Goal: Task Accomplishment & Management: Manage account settings

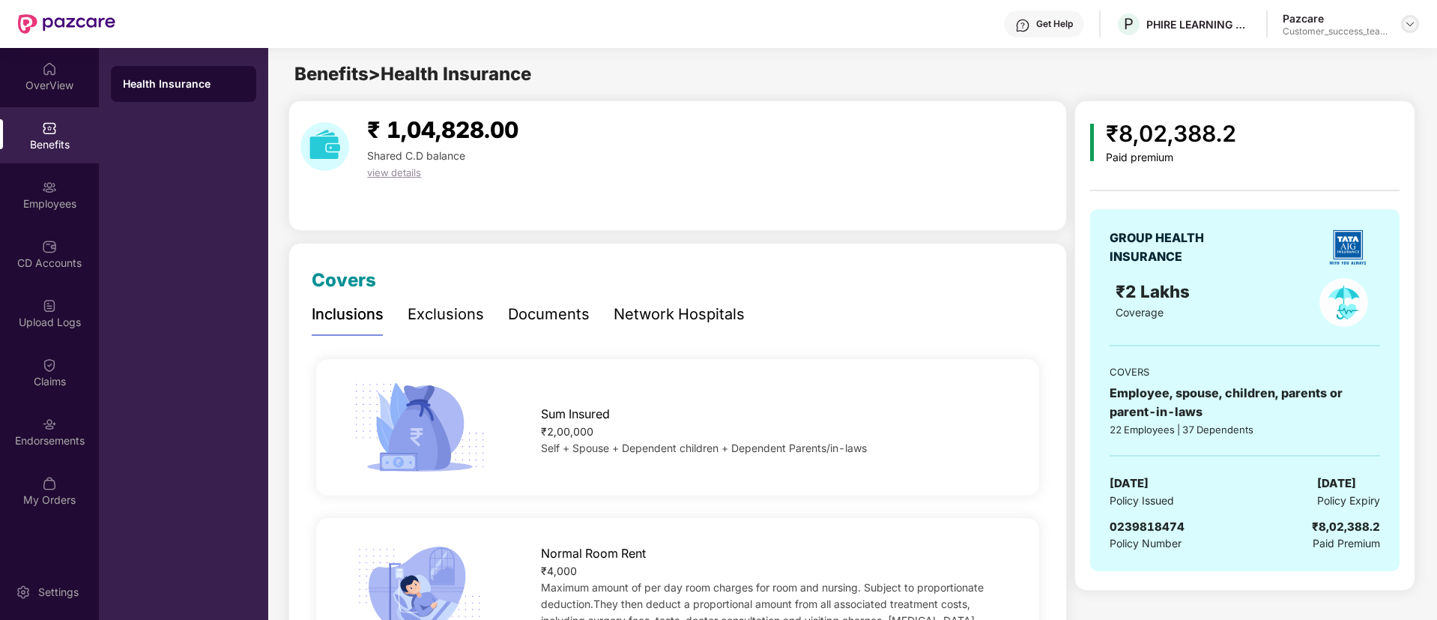
scroll to position [70, 0]
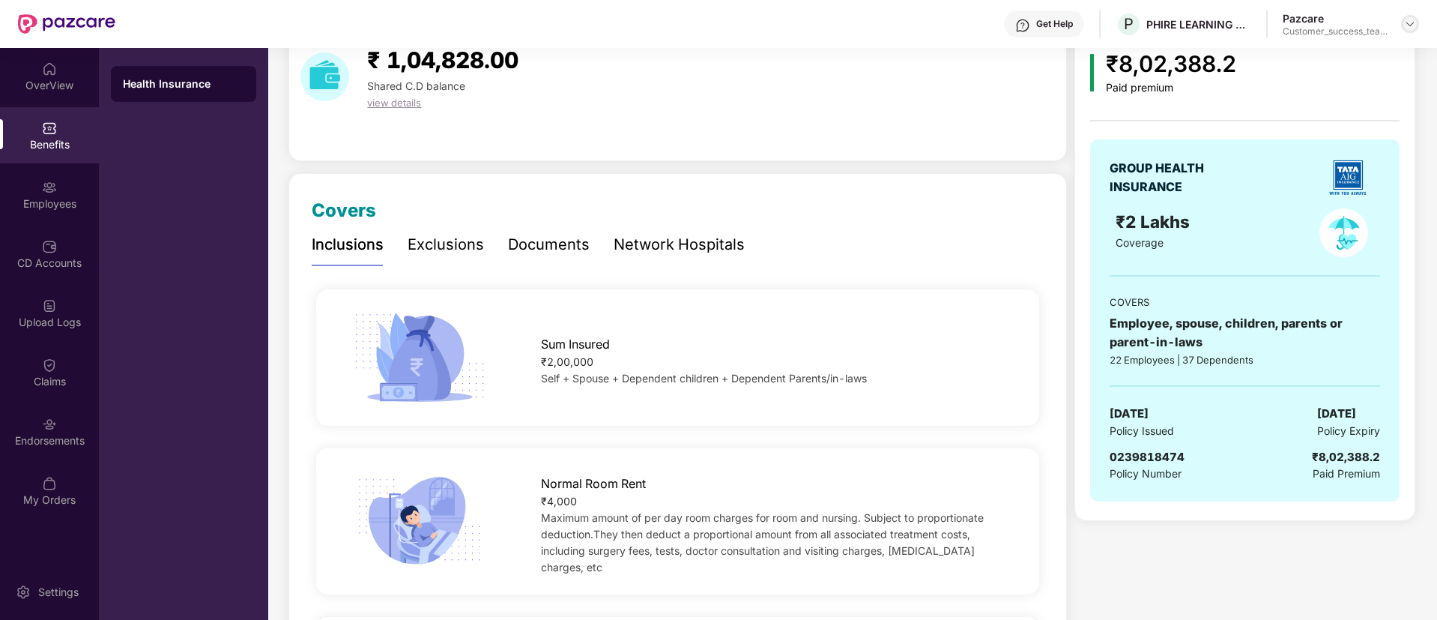
click at [1407, 22] on img at bounding box center [1410, 24] width 12 height 12
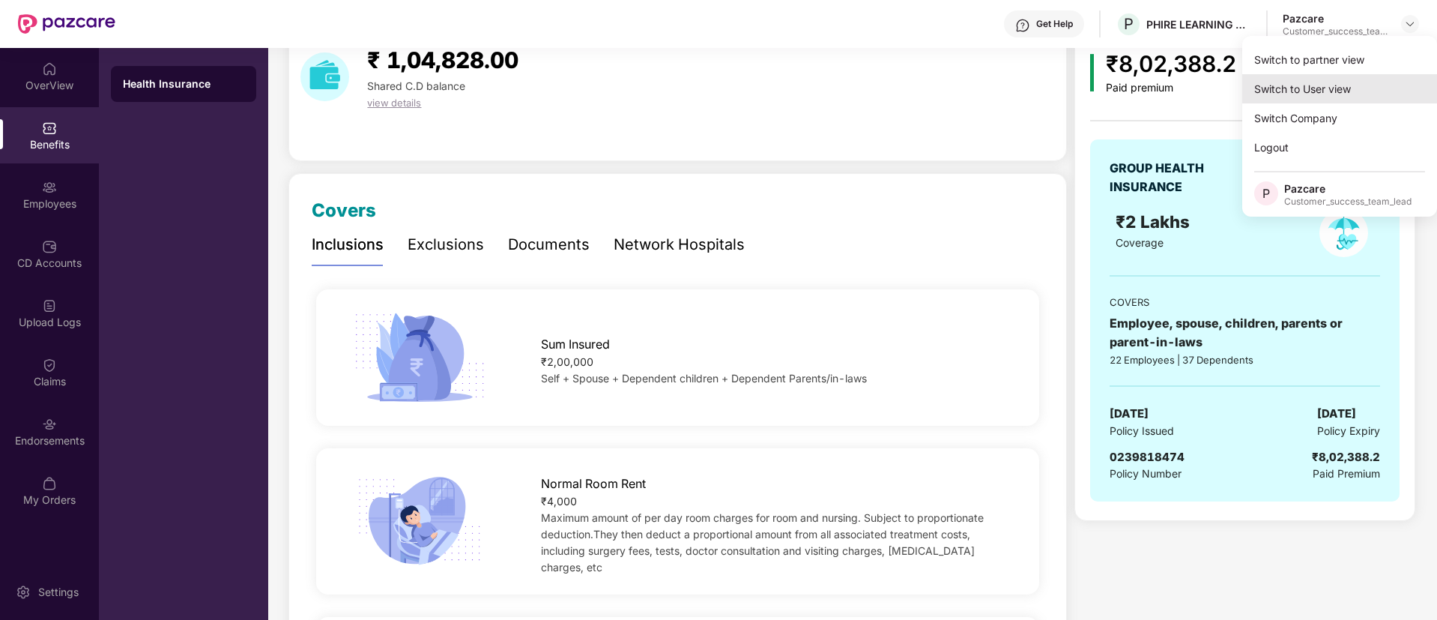
click at [1340, 91] on div "Switch to User view" at bounding box center [1339, 88] width 195 height 29
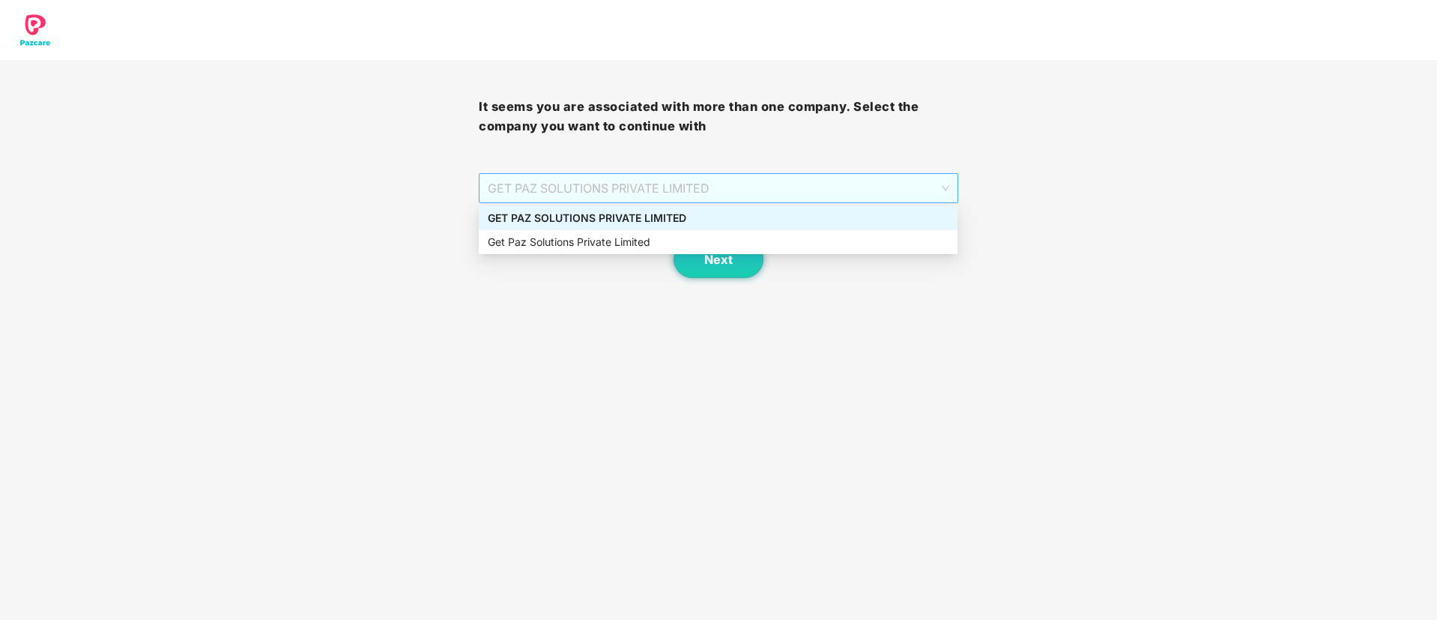
click at [940, 191] on span "GET PAZ SOLUTIONS PRIVATE LIMITED" at bounding box center [718, 188] width 461 height 28
click at [806, 238] on div "Get Paz Solutions Private Limited" at bounding box center [718, 242] width 461 height 16
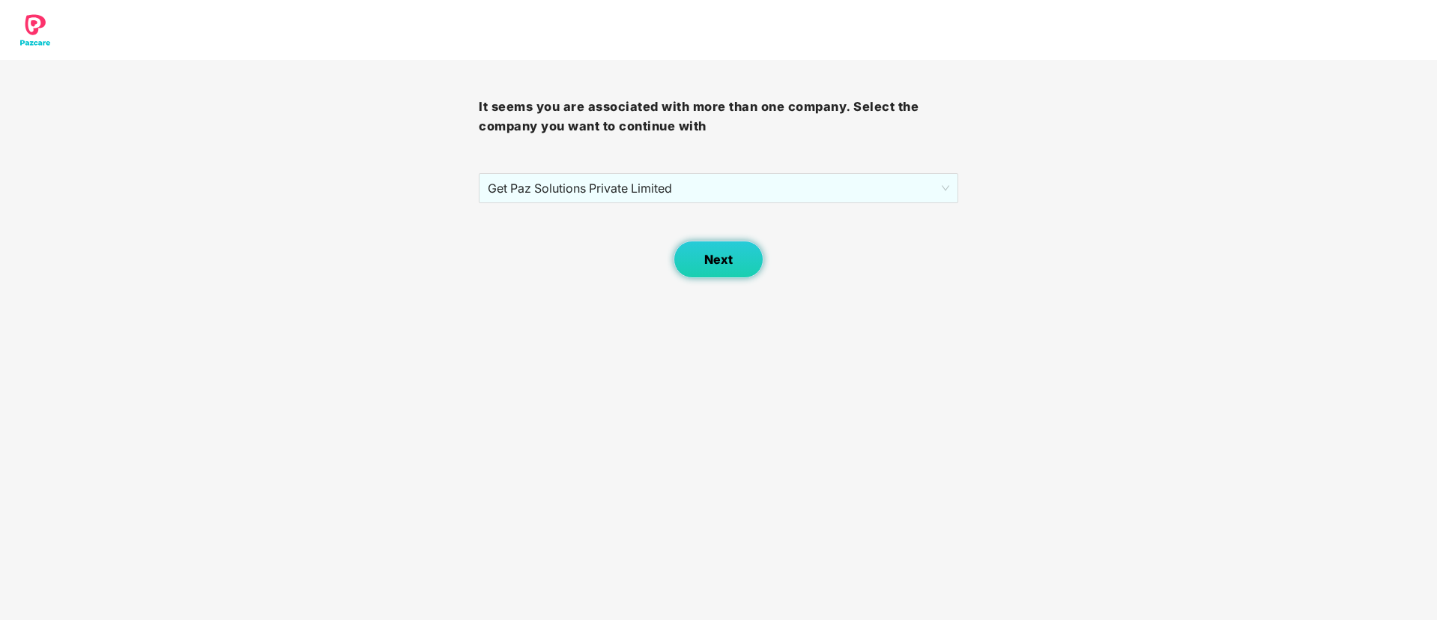
click at [698, 273] on button "Next" at bounding box center [719, 259] width 90 height 37
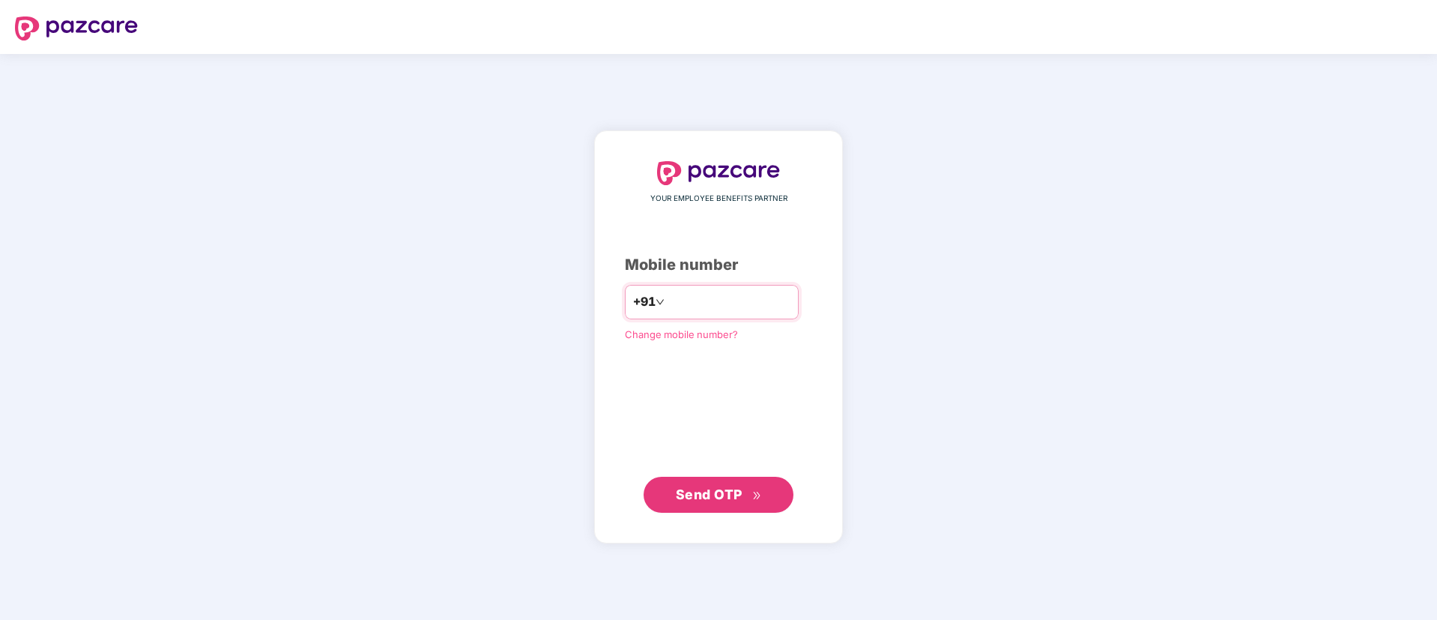
drag, startPoint x: 0, startPoint y: 0, endPoint x: 675, endPoint y: 300, distance: 739.0
click at [675, 300] on input "number" at bounding box center [729, 302] width 123 height 24
type input "**********"
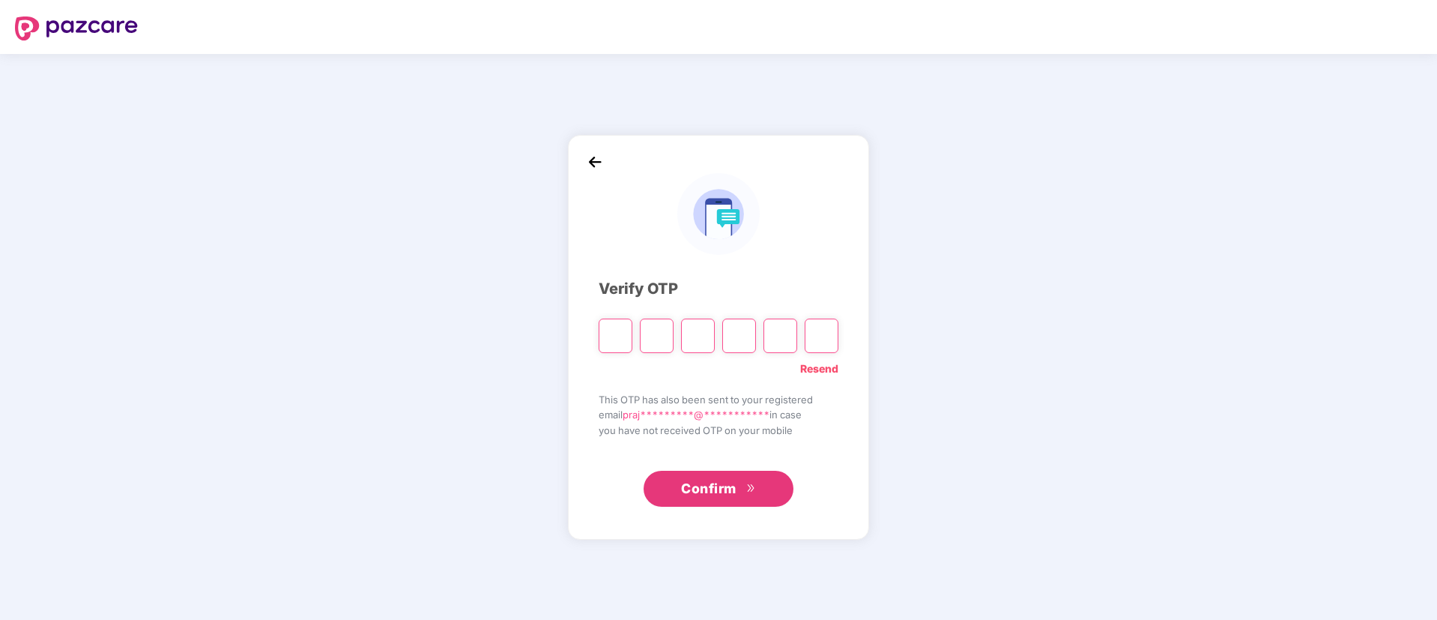
type input "*"
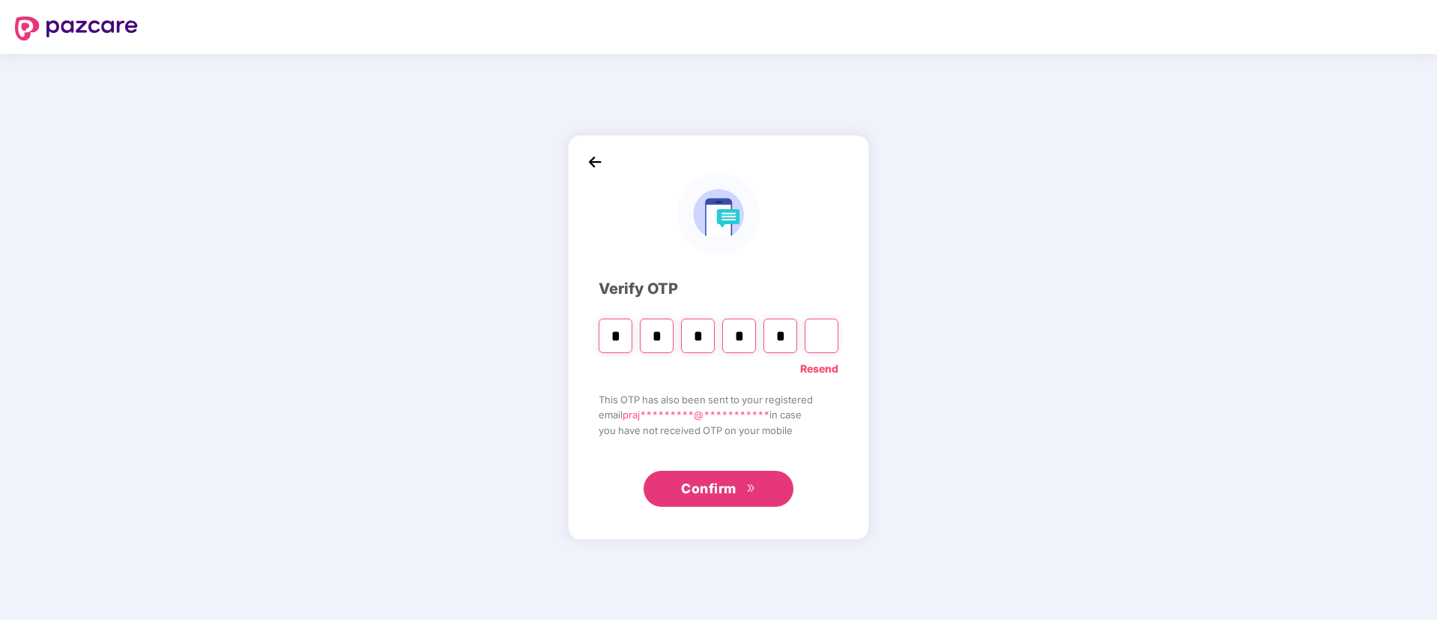
type input "*"
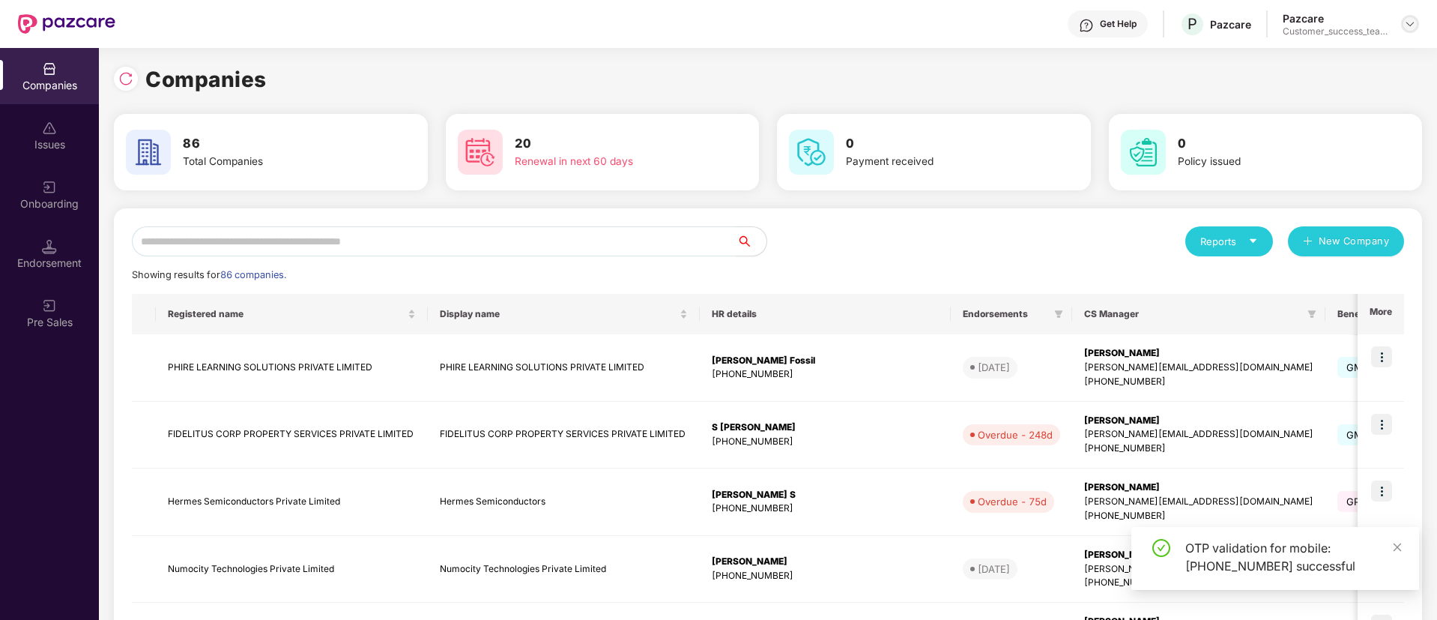
click at [1409, 24] on img at bounding box center [1410, 24] width 12 height 12
click at [1367, 55] on div "User view" at bounding box center [1341, 59] width 195 height 29
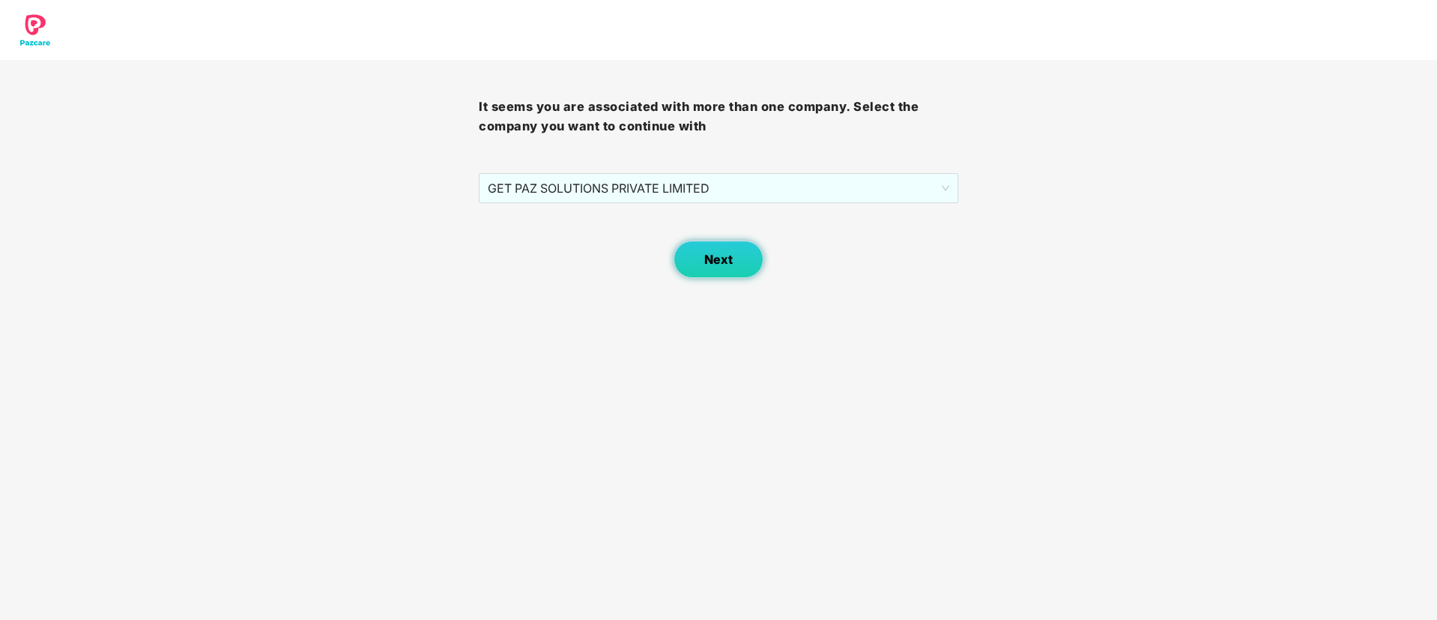
click at [734, 276] on button "Next" at bounding box center [719, 259] width 90 height 37
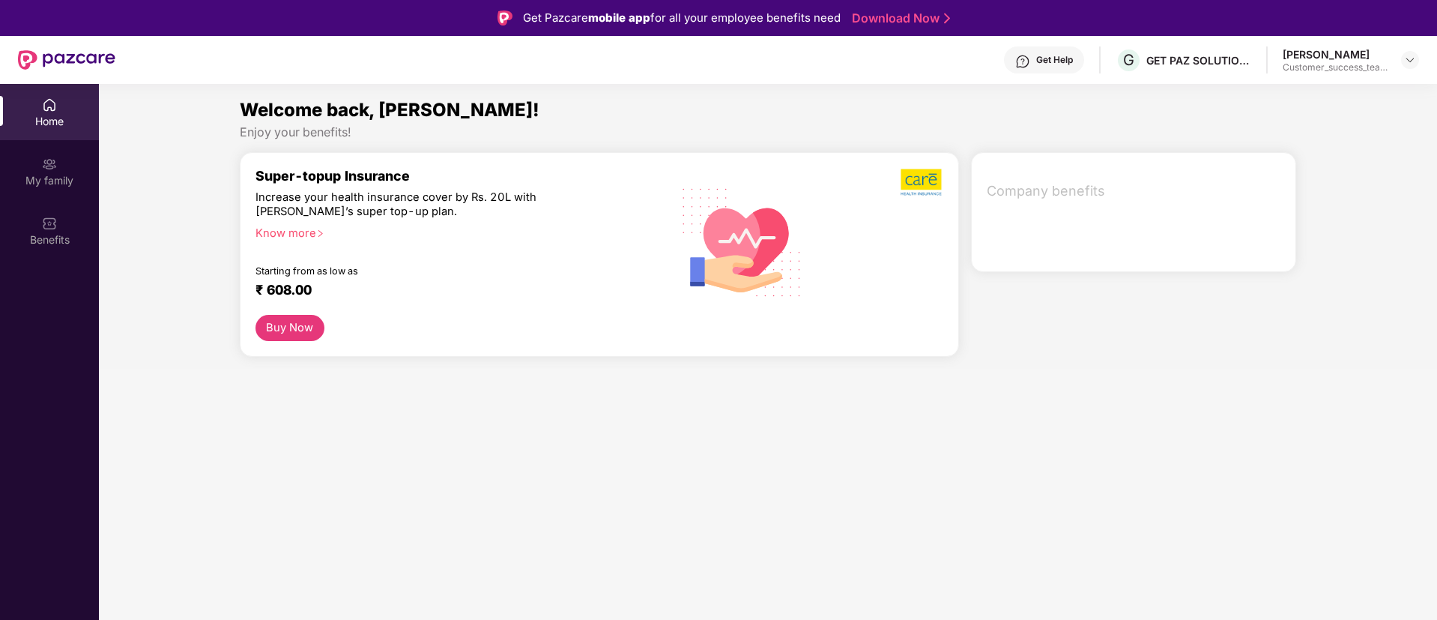
click at [1356, 55] on div "[PERSON_NAME]" at bounding box center [1335, 54] width 105 height 14
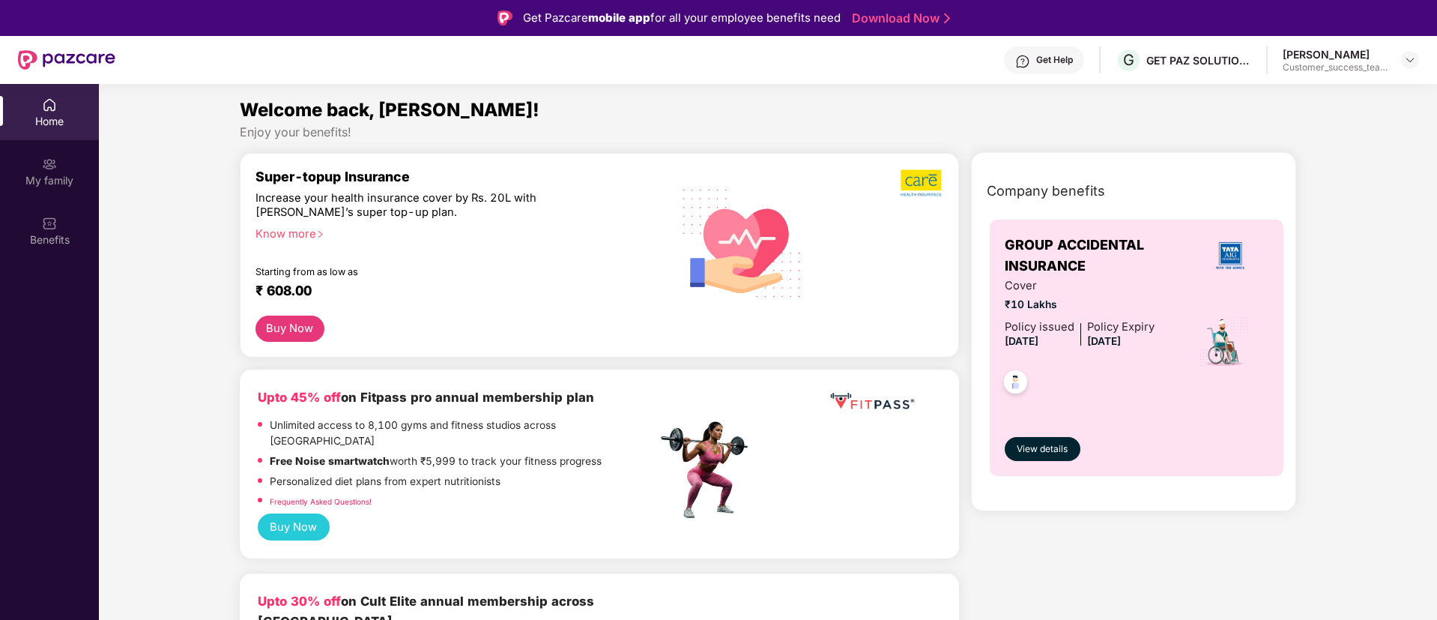
click at [1342, 59] on div "[PERSON_NAME]" at bounding box center [1335, 54] width 105 height 14
click at [1405, 58] on img at bounding box center [1410, 60] width 12 height 12
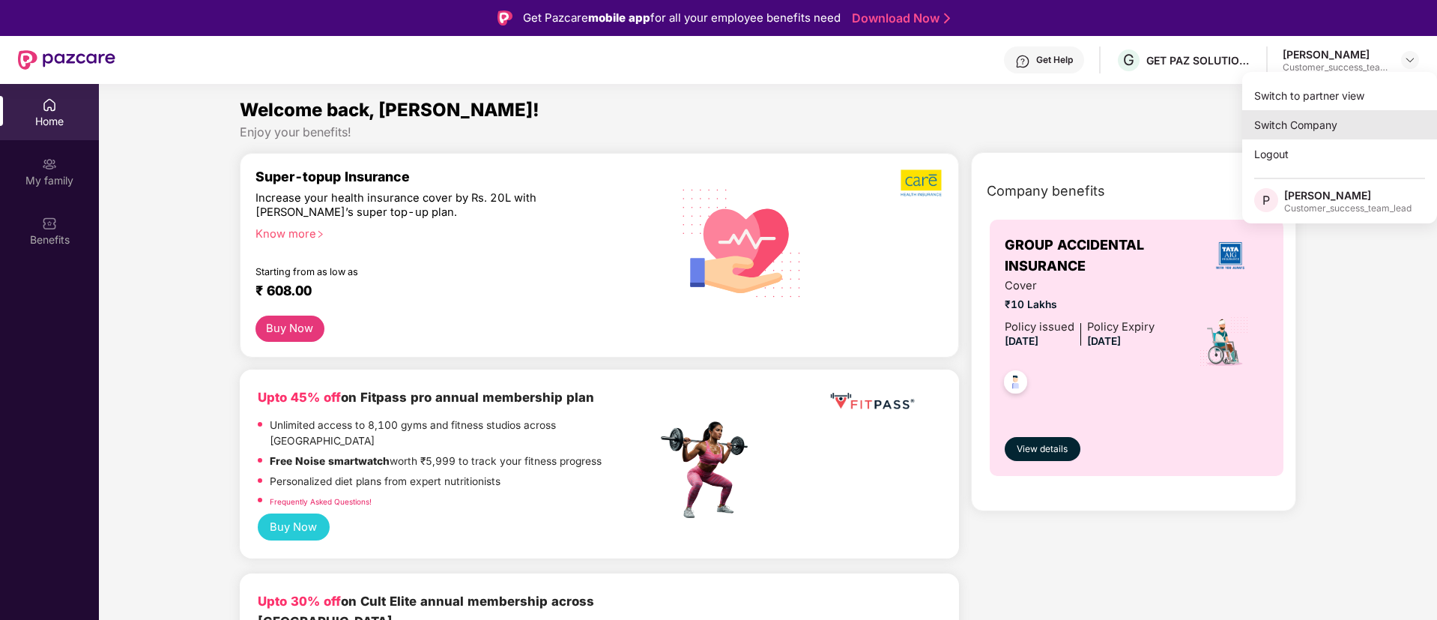
click at [1284, 118] on div "Switch Company" at bounding box center [1339, 124] width 195 height 29
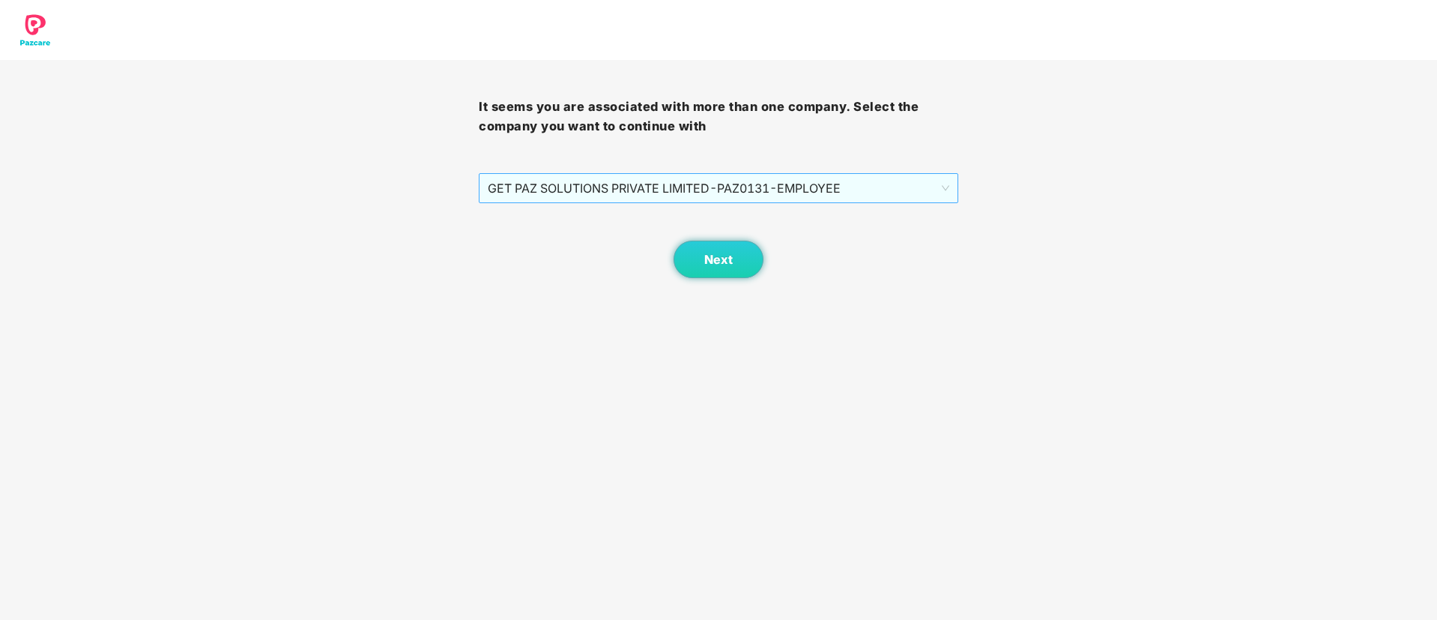
click at [709, 175] on span "GET PAZ SOLUTIONS PRIVATE LIMITED - PAZ0131 - EMPLOYEE" at bounding box center [718, 188] width 461 height 28
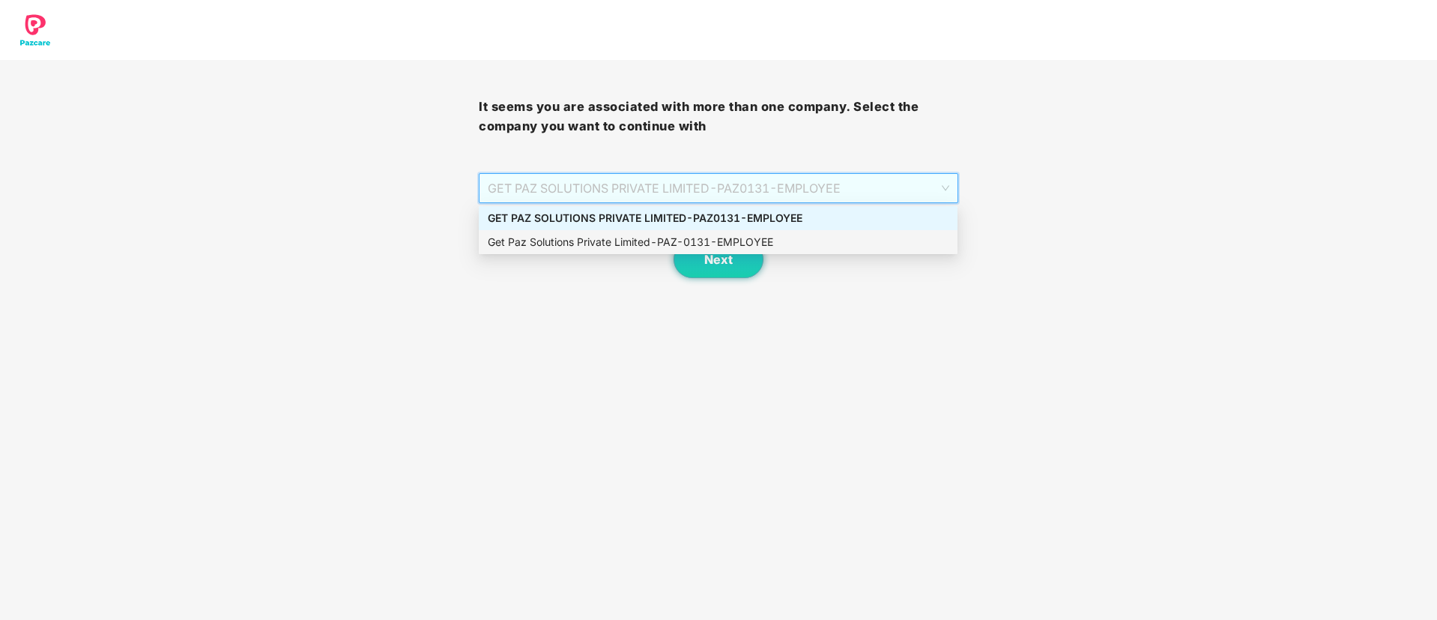
click at [695, 236] on div "Get Paz Solutions Private Limited - PAZ-0131 - EMPLOYEE" at bounding box center [718, 242] width 461 height 16
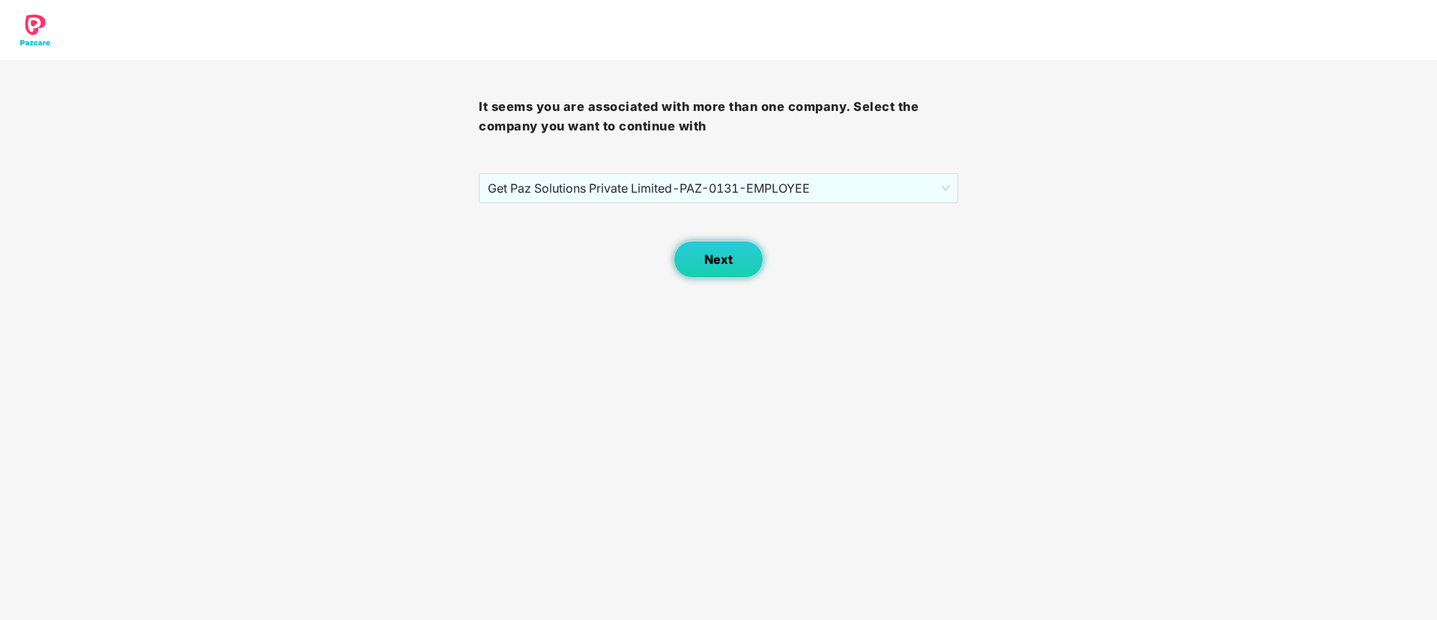
click at [700, 244] on button "Next" at bounding box center [719, 259] width 90 height 37
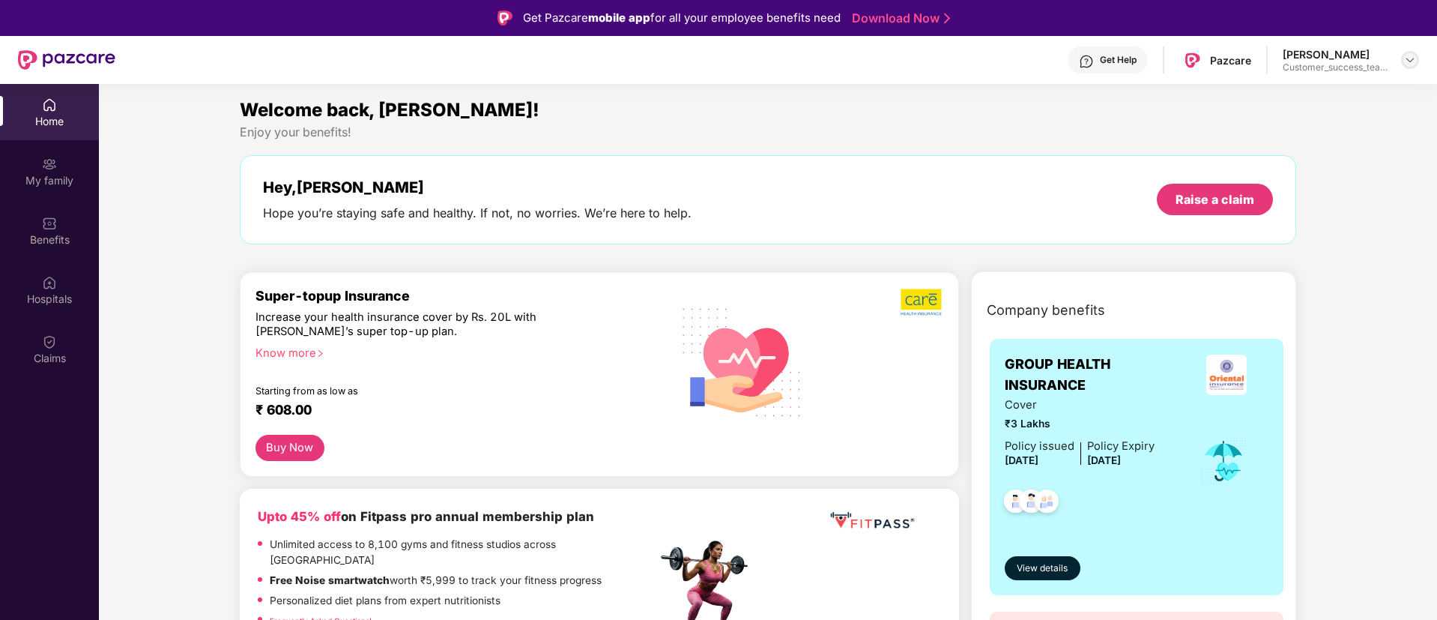
click at [1412, 58] on img at bounding box center [1410, 60] width 12 height 12
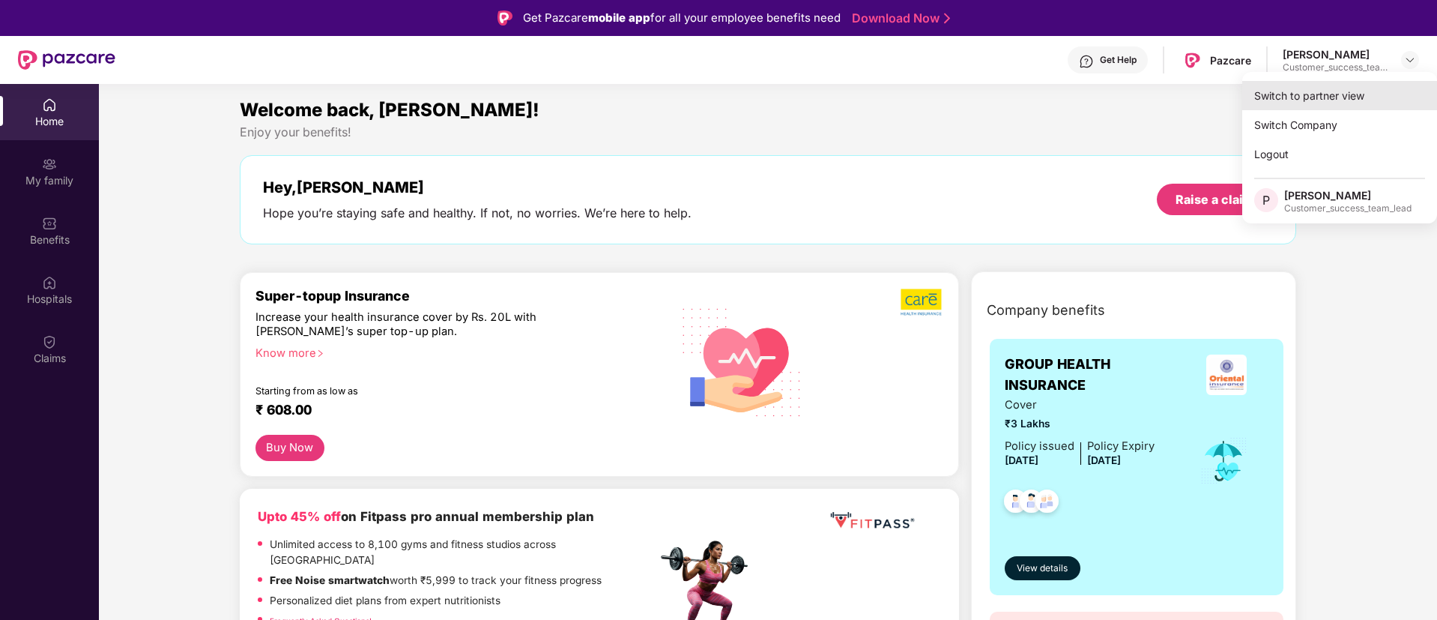
click at [1338, 99] on div "Switch to partner view" at bounding box center [1339, 95] width 195 height 29
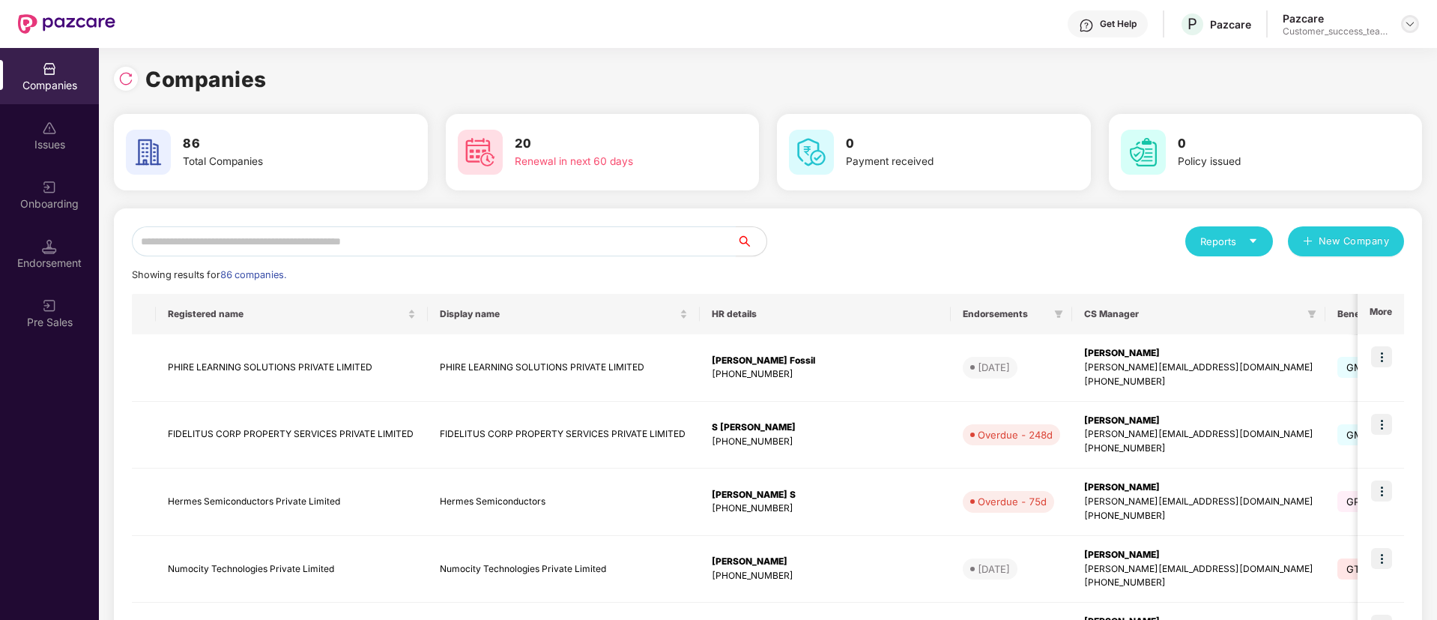
click at [1412, 21] on img at bounding box center [1410, 24] width 12 height 12
click at [810, 63] on div "Companies" at bounding box center [768, 79] width 1308 height 33
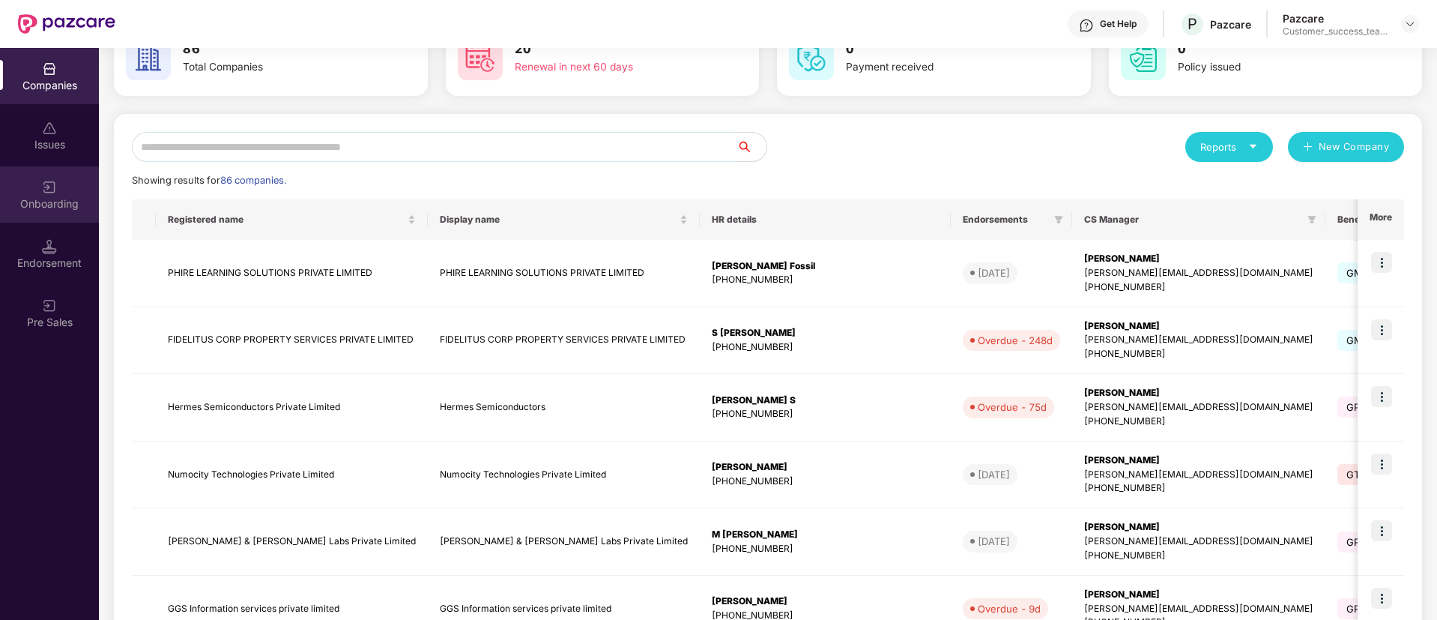
click at [70, 219] on div "Onboarding" at bounding box center [49, 194] width 99 height 56
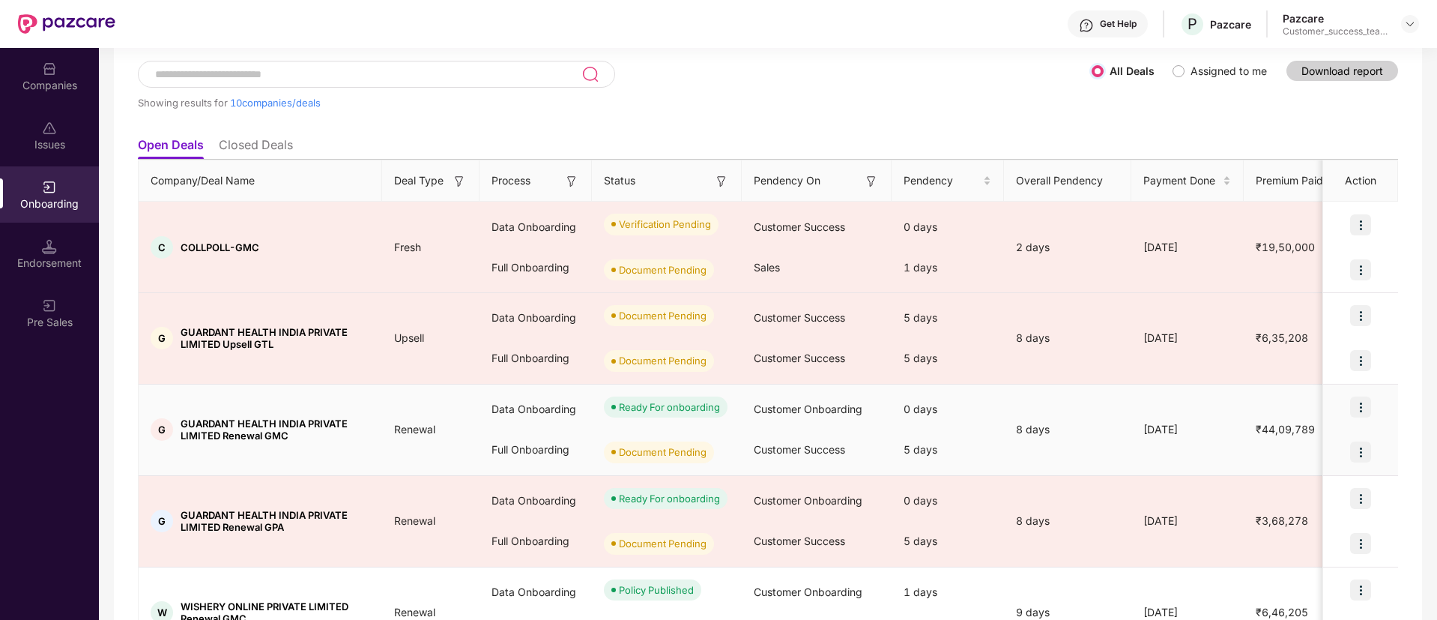
scroll to position [28, 0]
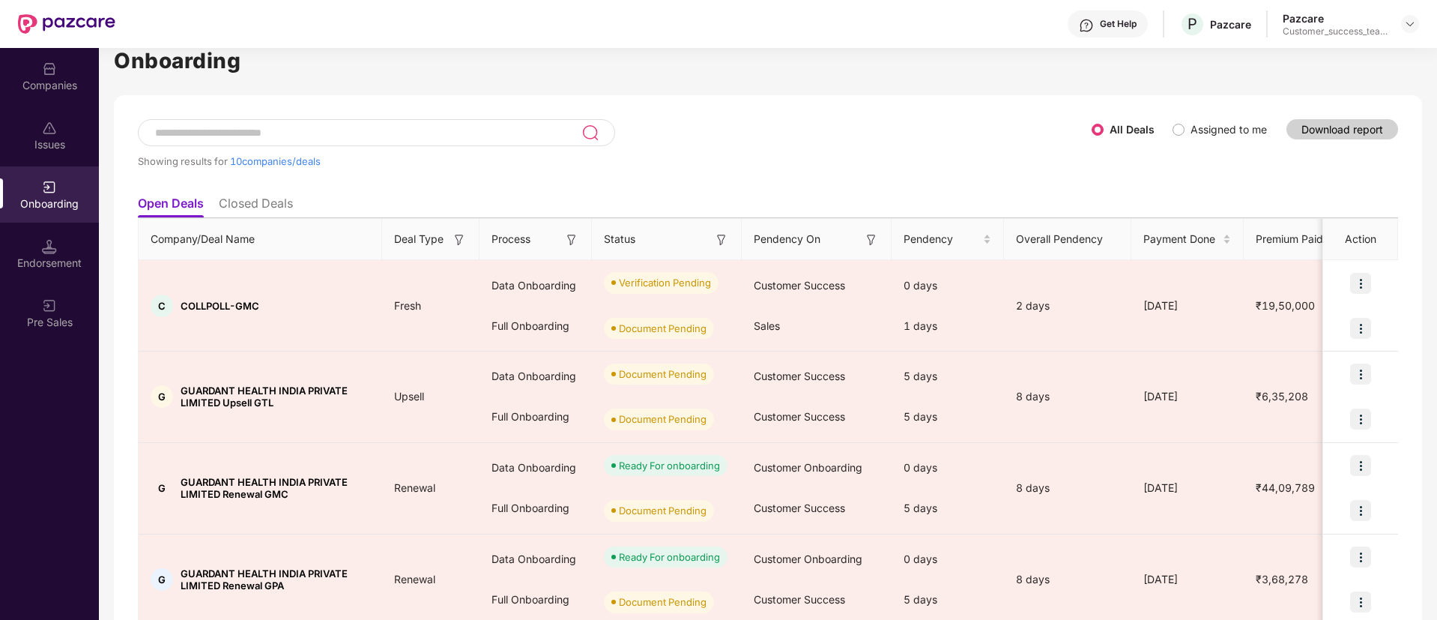
click at [257, 208] on li "Closed Deals" at bounding box center [256, 207] width 74 height 22
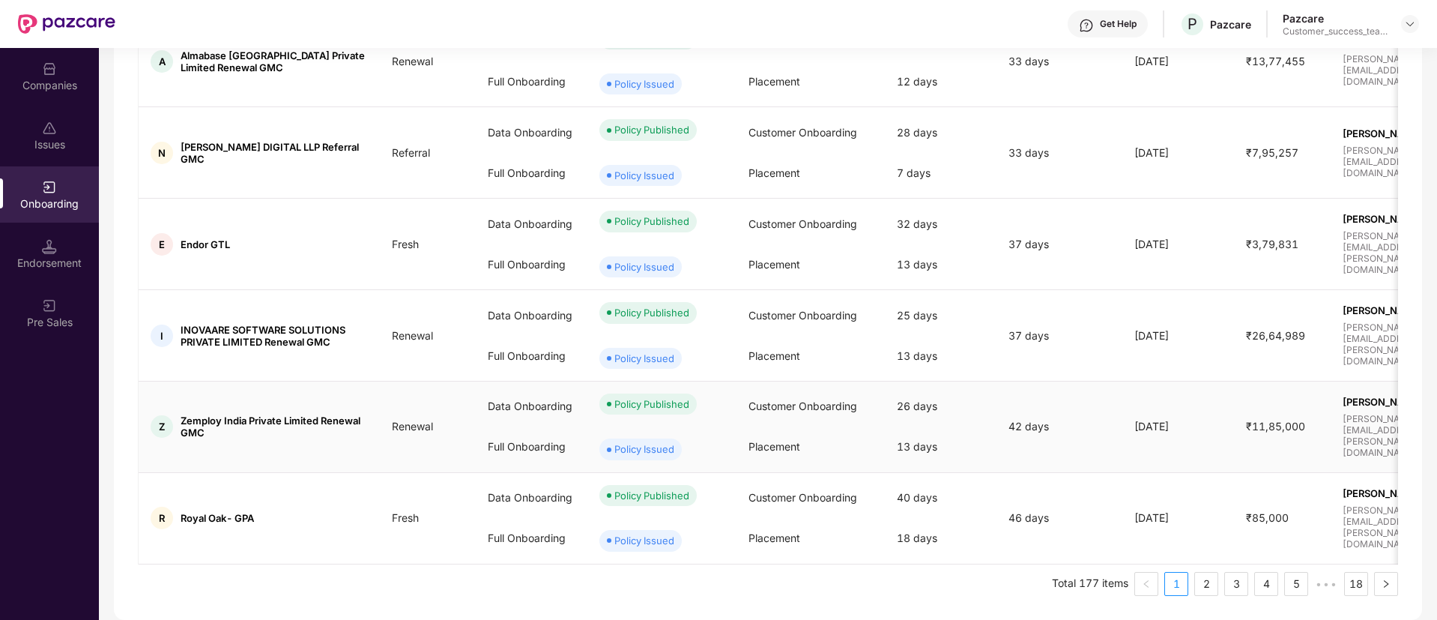
scroll to position [0, 0]
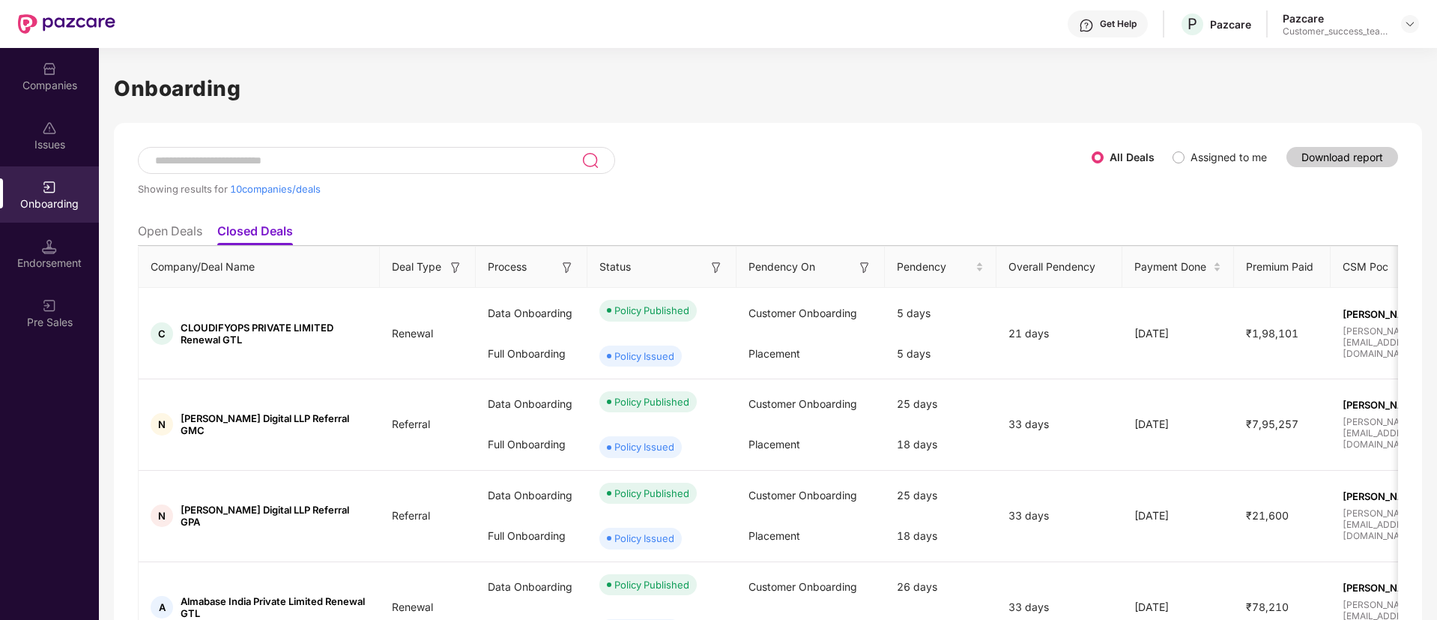
click at [165, 235] on li "Open Deals" at bounding box center [170, 234] width 64 height 22
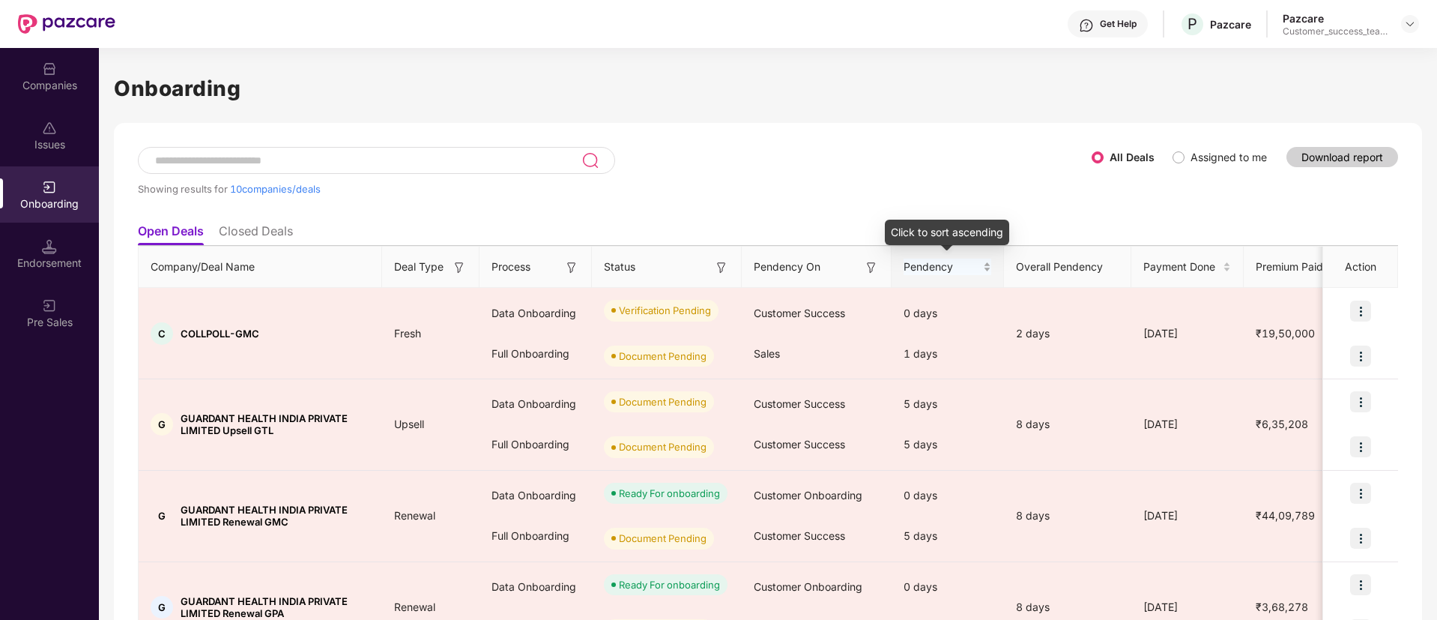
scroll to position [637, 0]
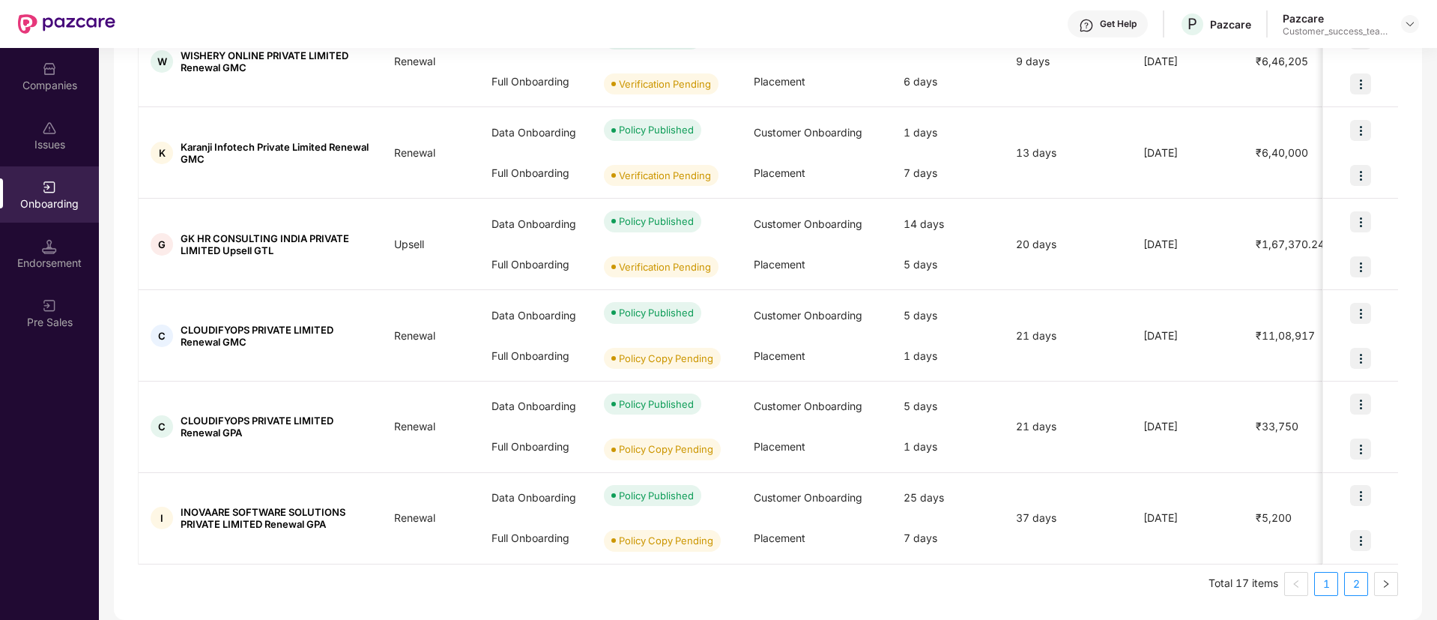
click at [1349, 588] on link "2" at bounding box center [1356, 583] width 22 height 22
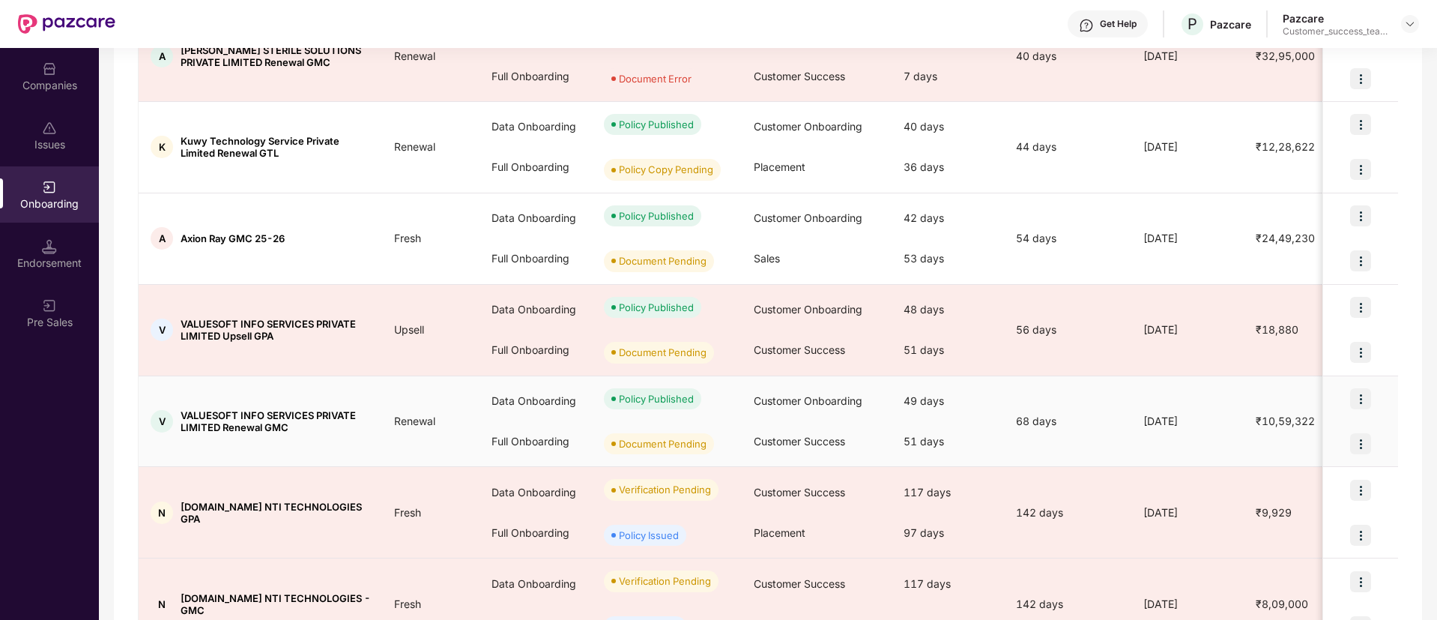
scroll to position [363, 0]
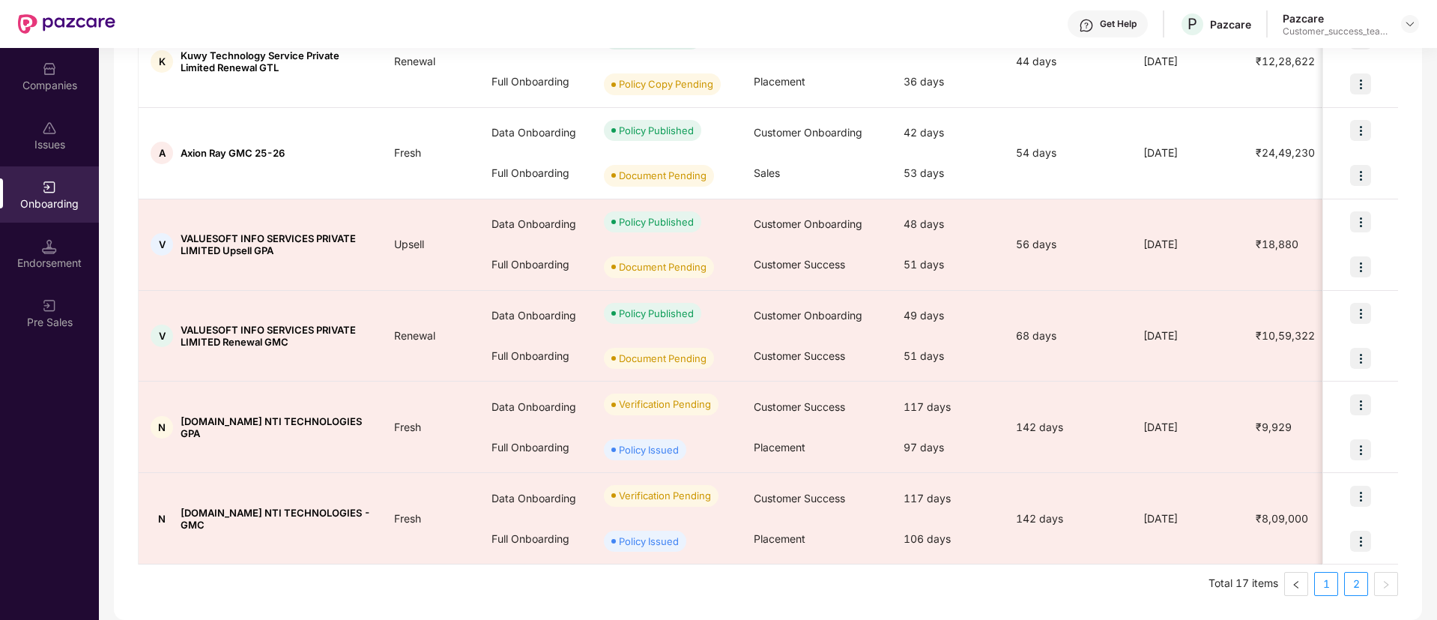
click at [1320, 583] on link "1" at bounding box center [1326, 583] width 22 height 22
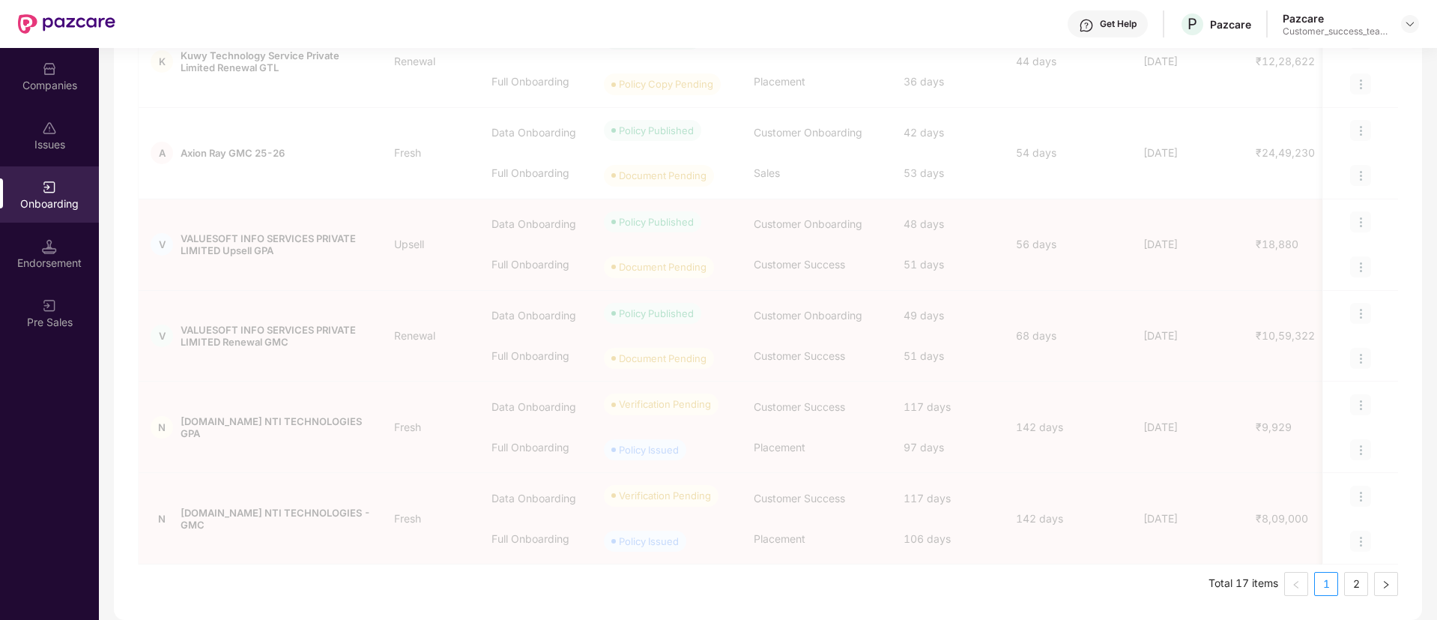
scroll to position [0, 0]
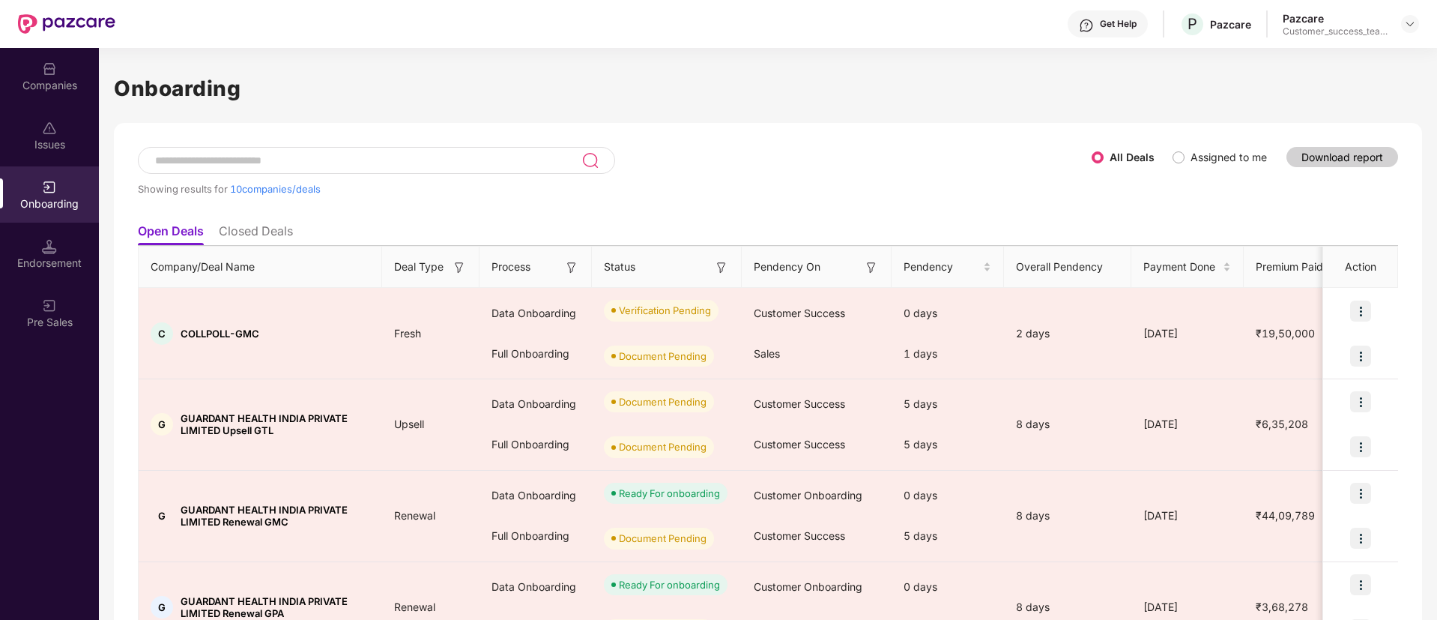
click at [250, 232] on li "Closed Deals" at bounding box center [256, 234] width 74 height 22
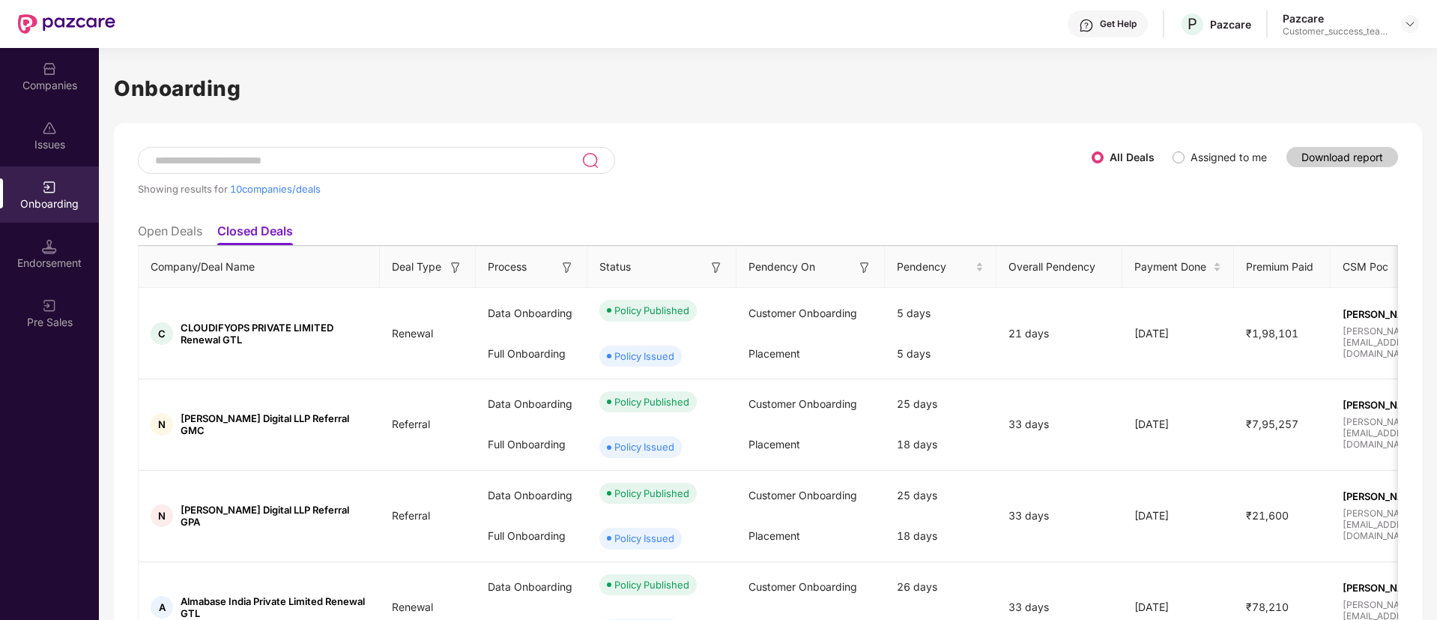
click at [183, 230] on li "Open Deals" at bounding box center [170, 234] width 64 height 22
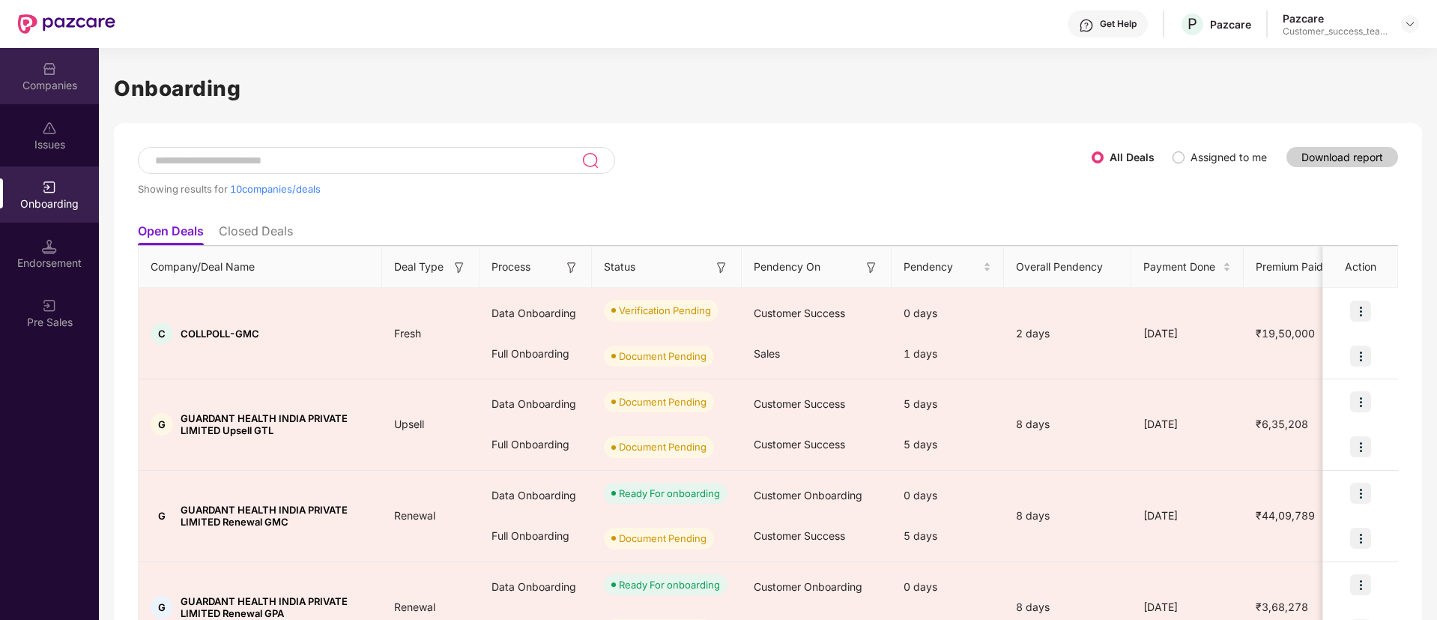
click at [60, 70] on div "Companies" at bounding box center [49, 76] width 99 height 56
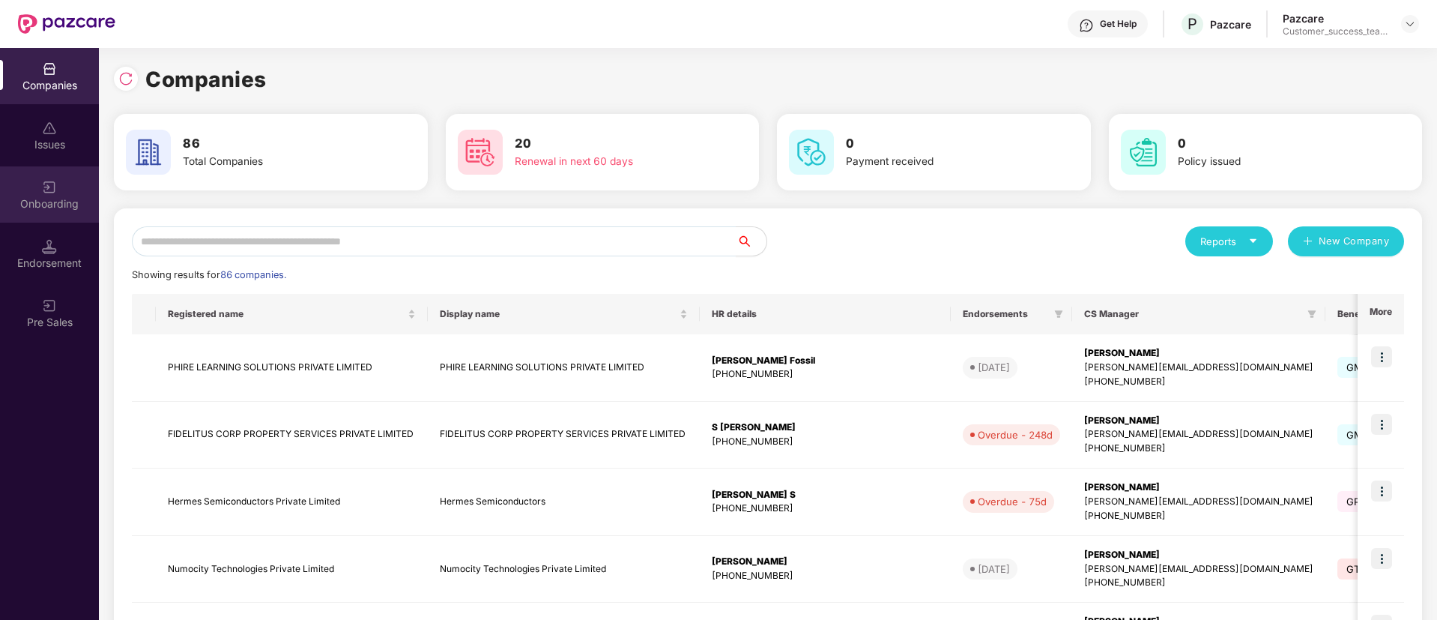
click at [50, 186] on img at bounding box center [49, 187] width 15 height 15
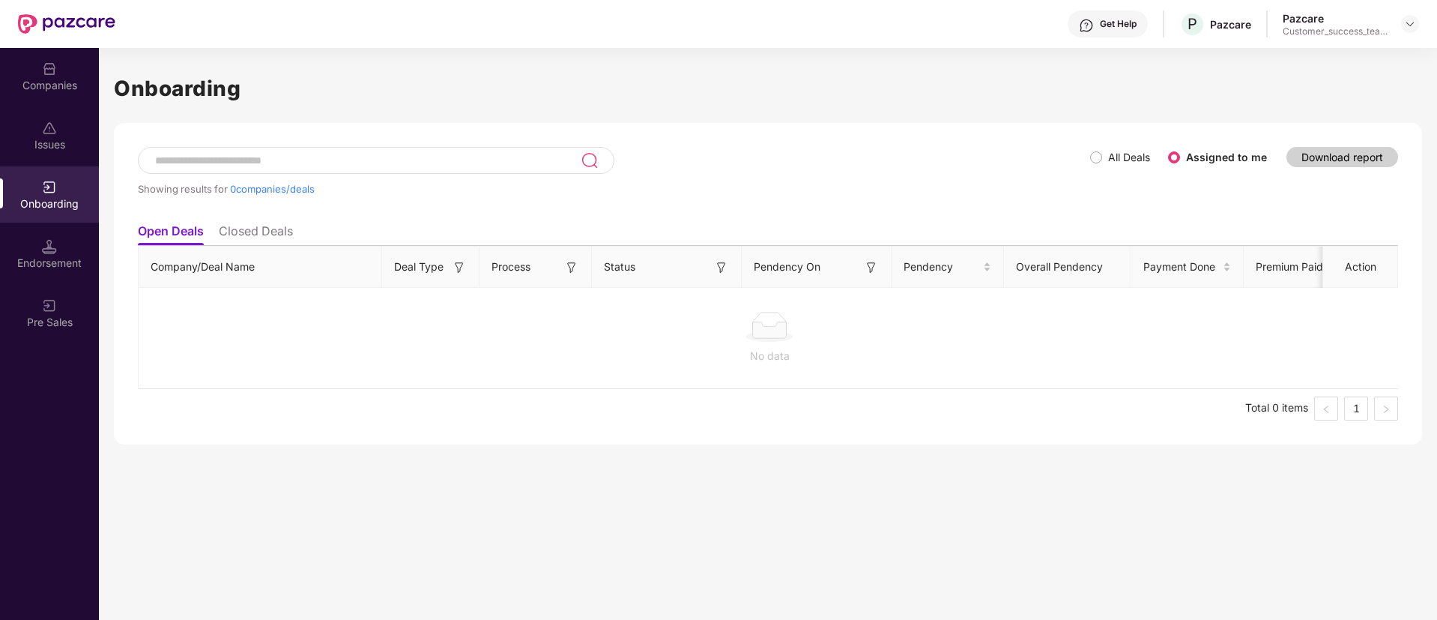
click at [29, 252] on div "Endorsement" at bounding box center [49, 254] width 99 height 56
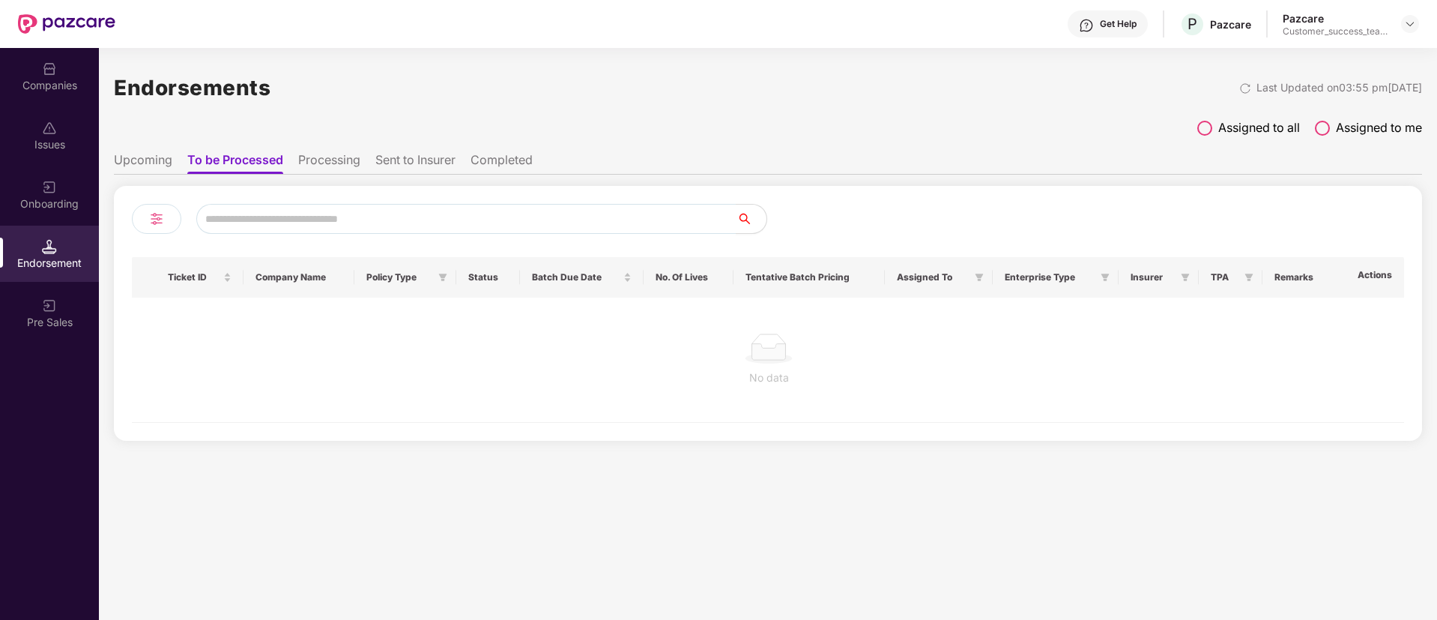
click at [327, 162] on li "Processing" at bounding box center [329, 163] width 62 height 22
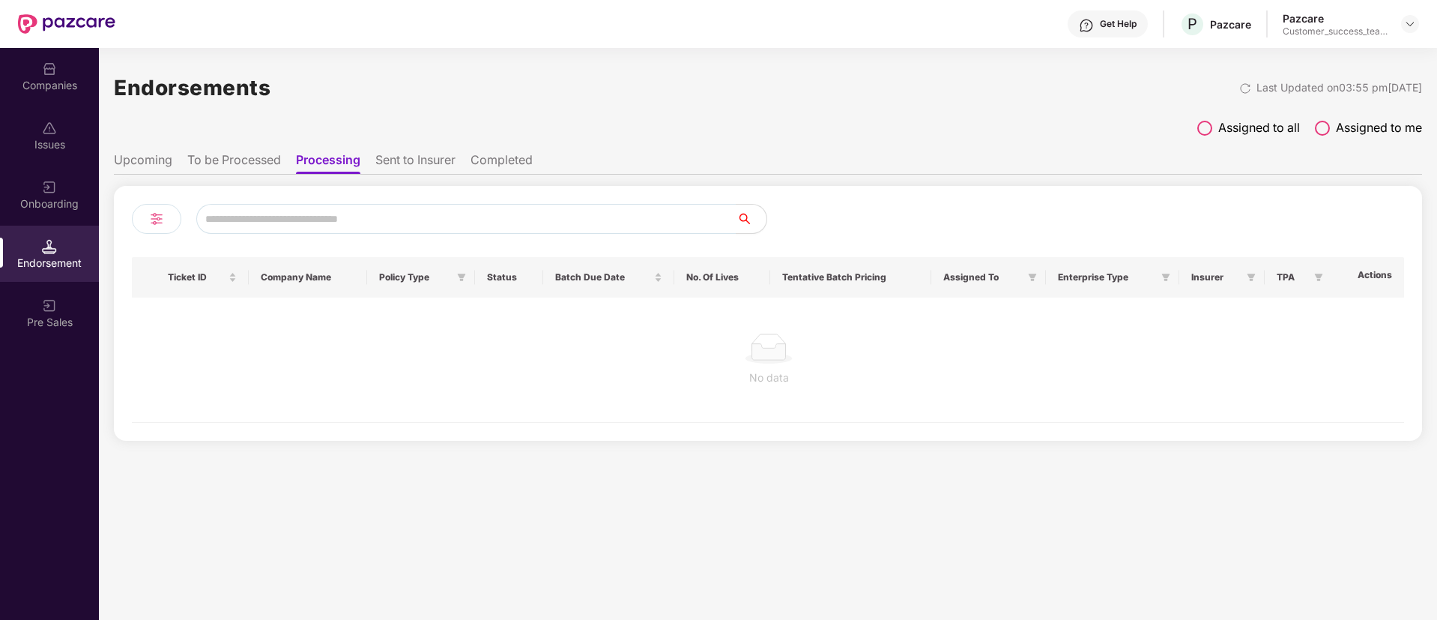
click at [399, 166] on li "Sent to Insurer" at bounding box center [415, 163] width 80 height 22
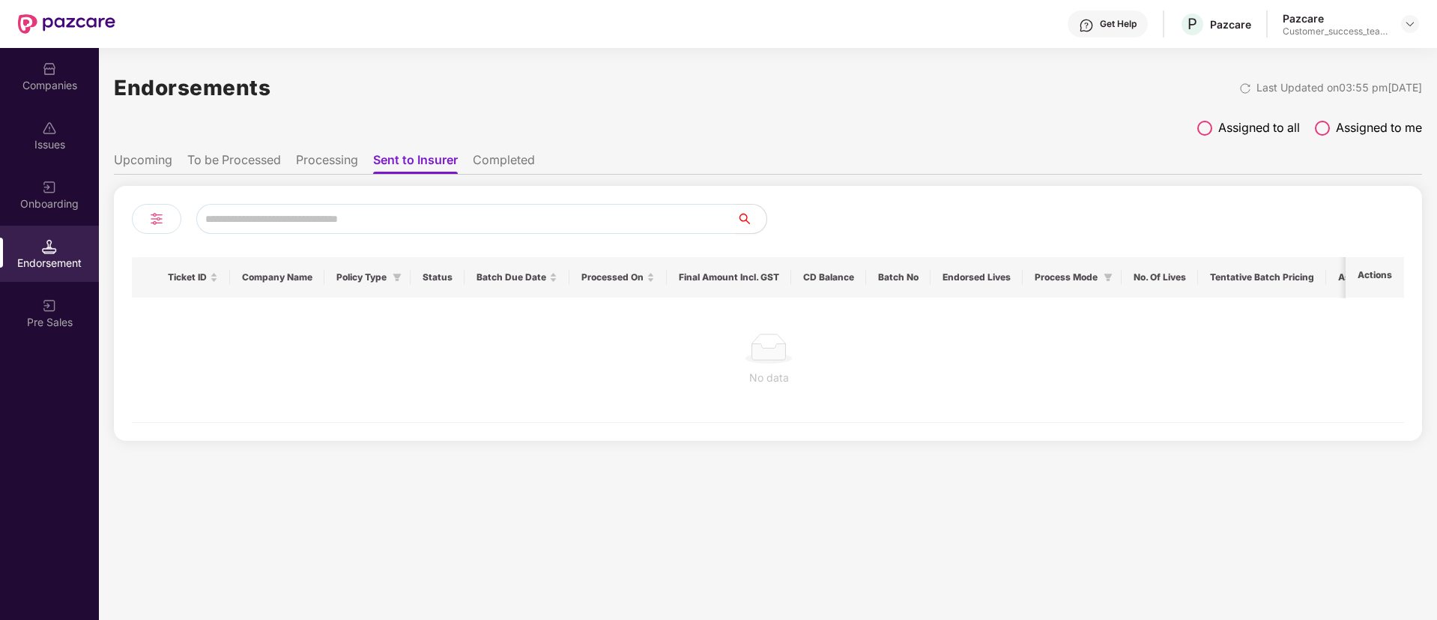
click at [1220, 124] on span "Assigned to all" at bounding box center [1259, 127] width 82 height 19
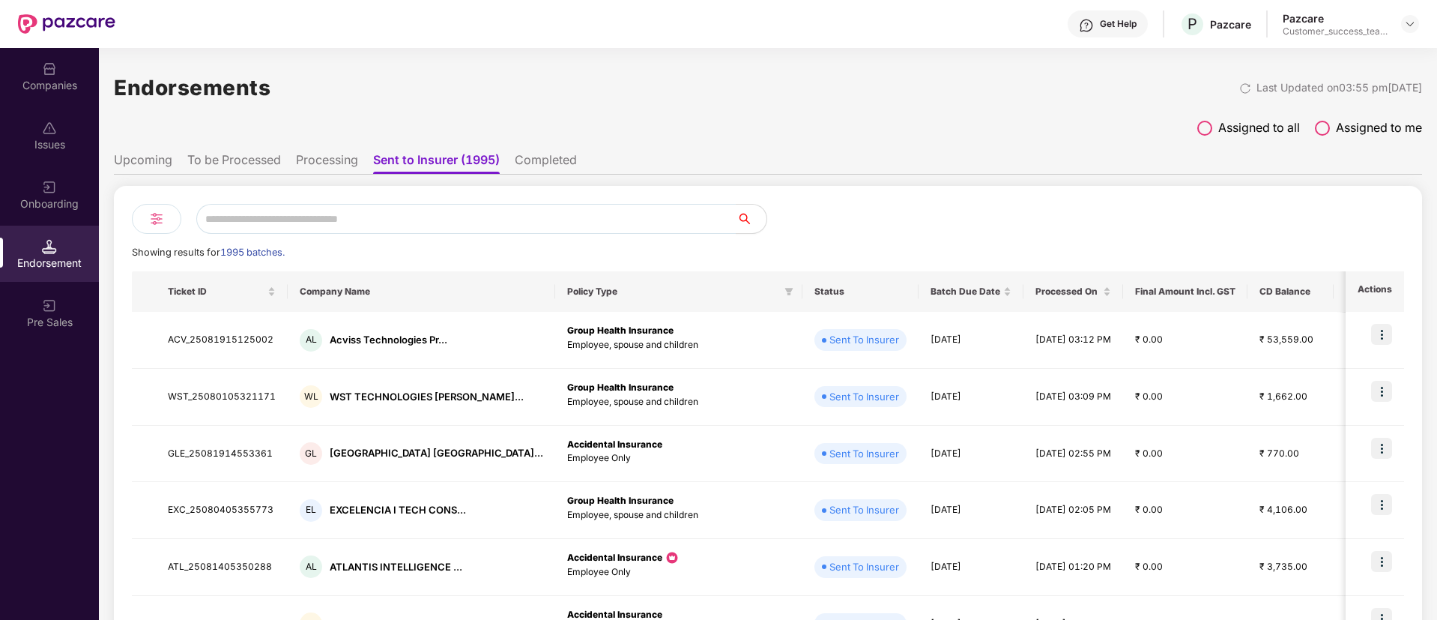
click at [535, 169] on li "Completed" at bounding box center [546, 163] width 62 height 22
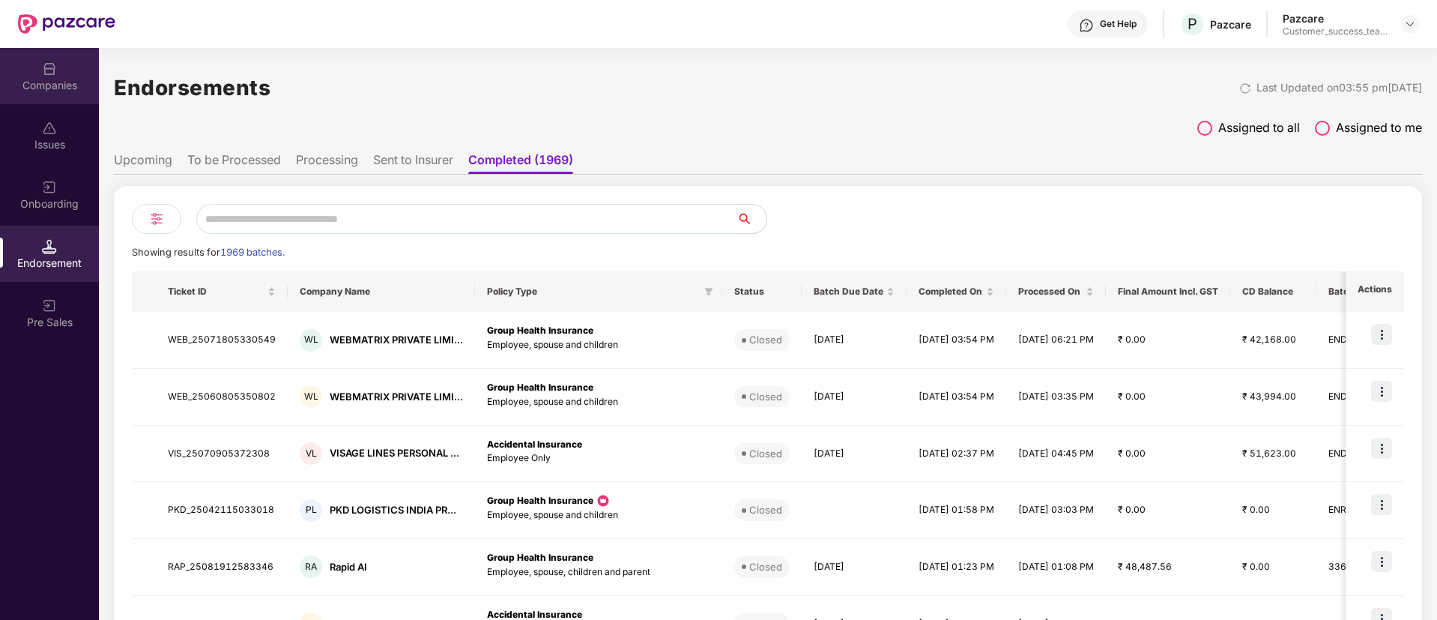
click at [59, 69] on div "Companies" at bounding box center [49, 76] width 99 height 56
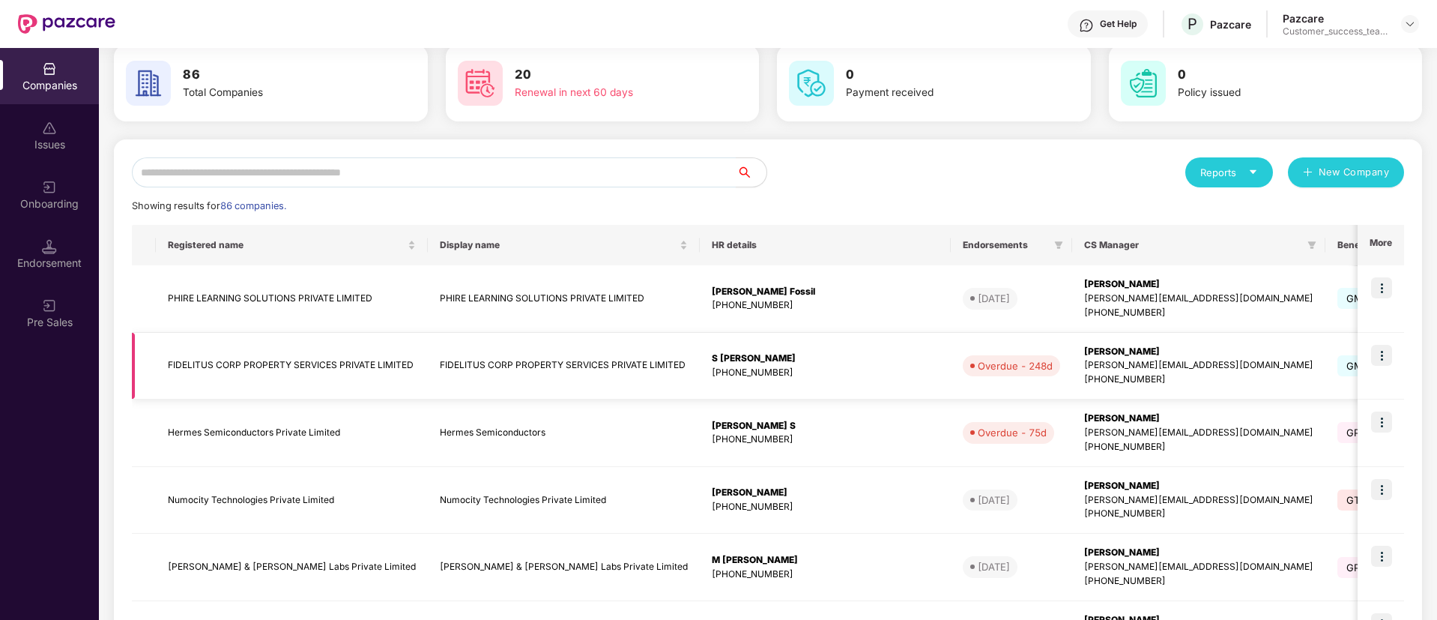
scroll to position [59, 0]
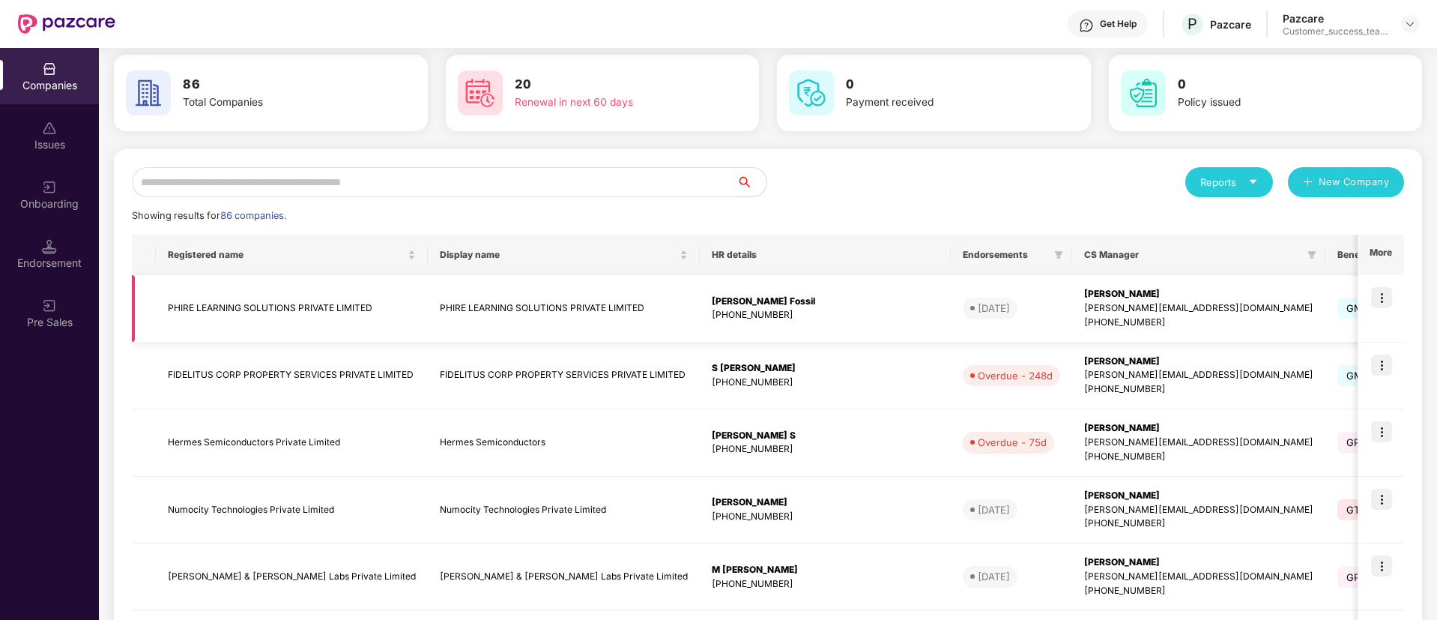
click at [1385, 306] on img at bounding box center [1381, 297] width 21 height 21
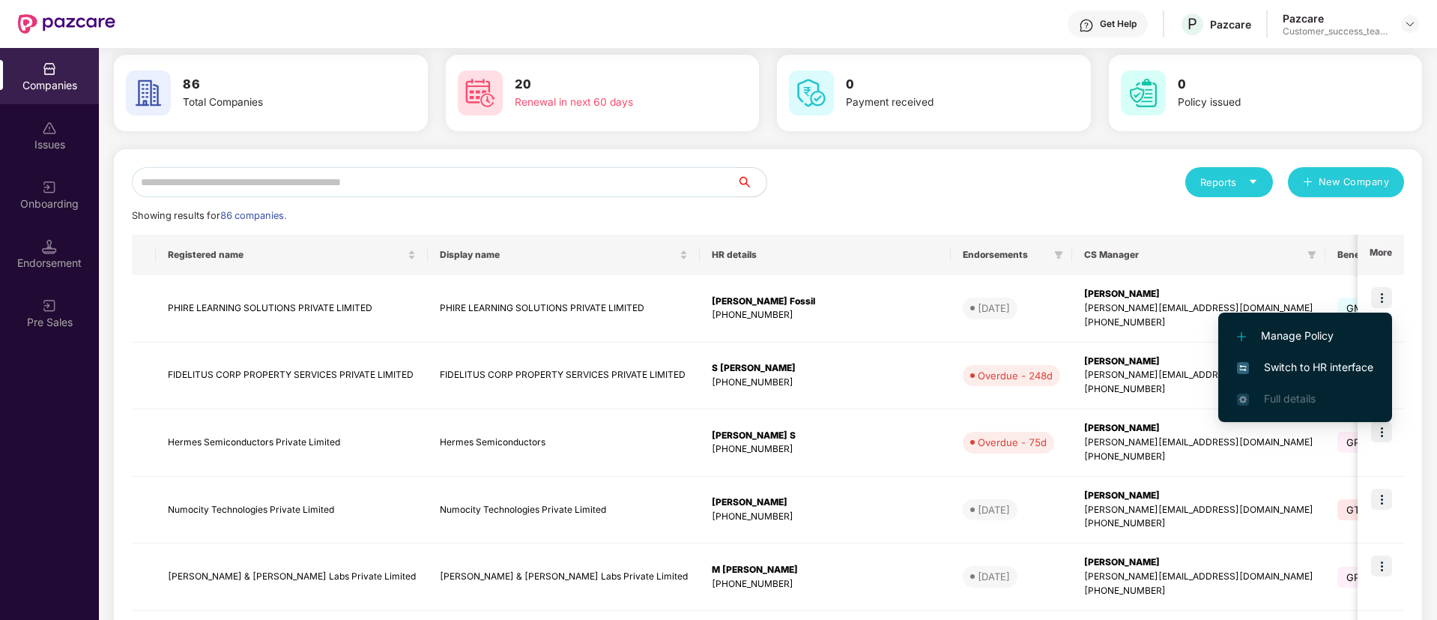
click at [1319, 348] on li "Manage Policy" at bounding box center [1305, 335] width 174 height 31
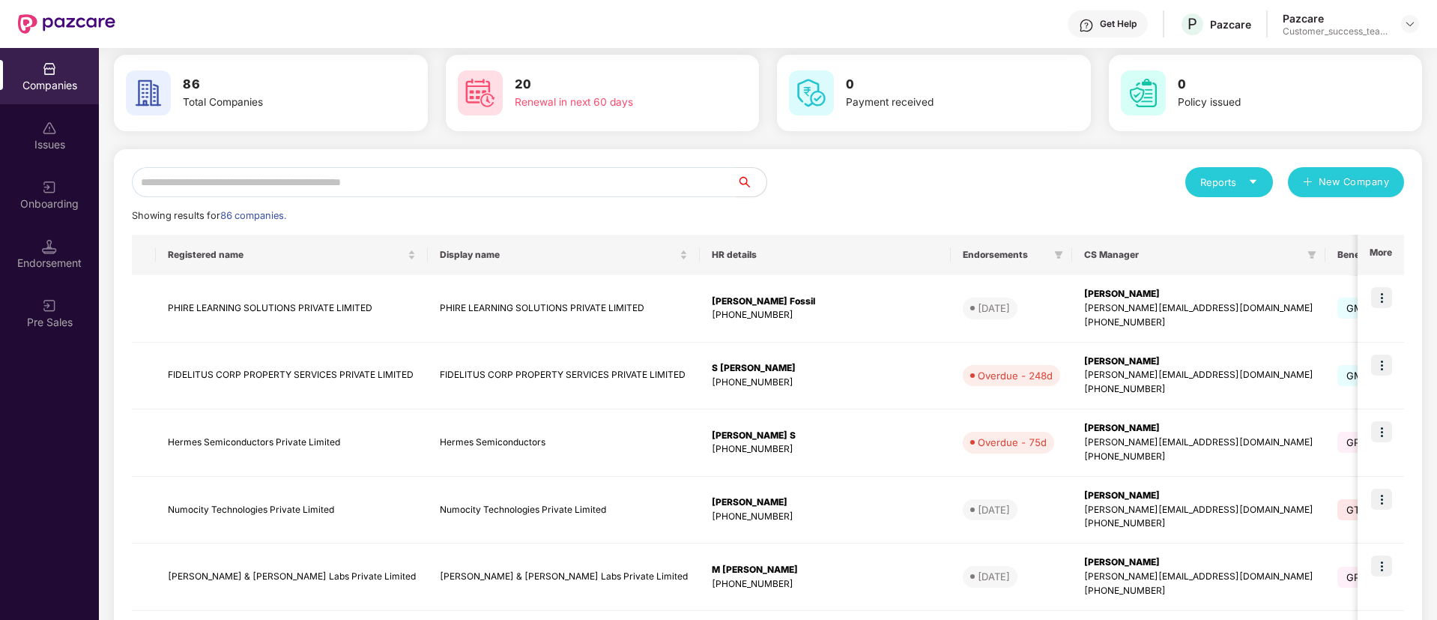
scroll to position [26, 0]
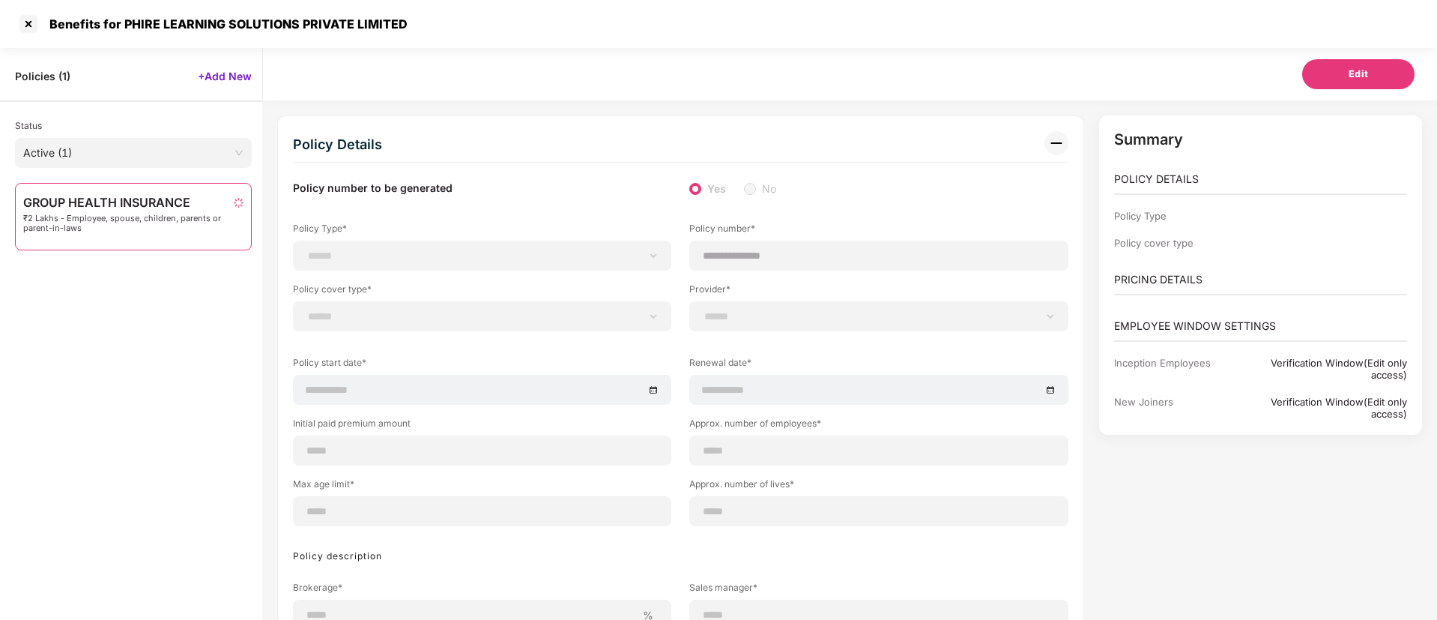
select select "**********"
select select "*"
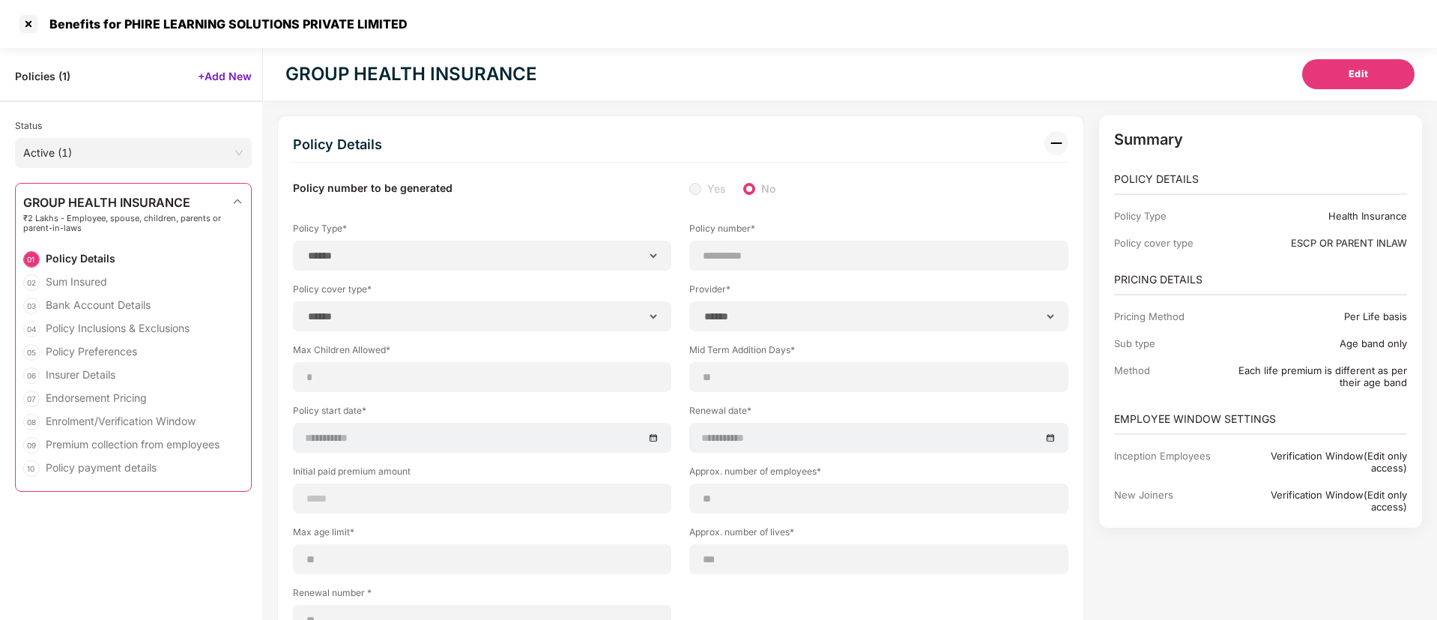
select select "**********"
type input "**********"
select select "**********"
type input "**********"
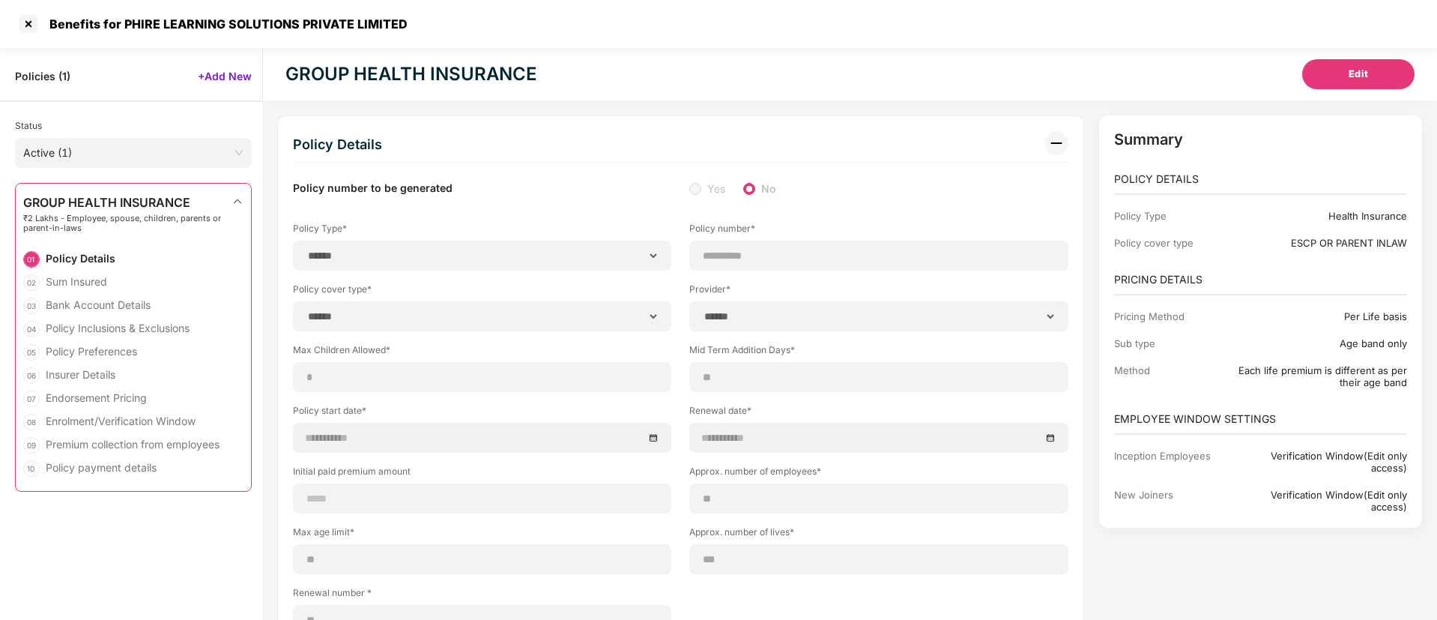
type input "**"
type input "***"
type input "*"
type input "**"
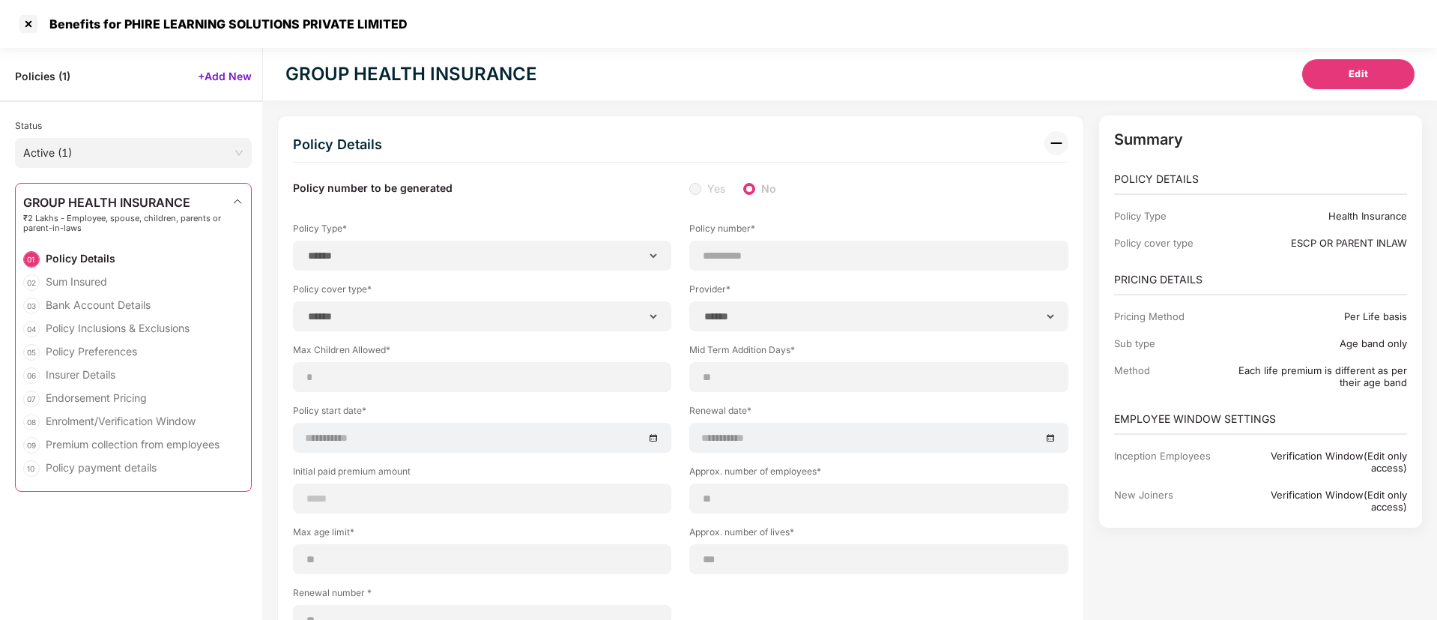
select select "*****"
type input "******"
type input "**********"
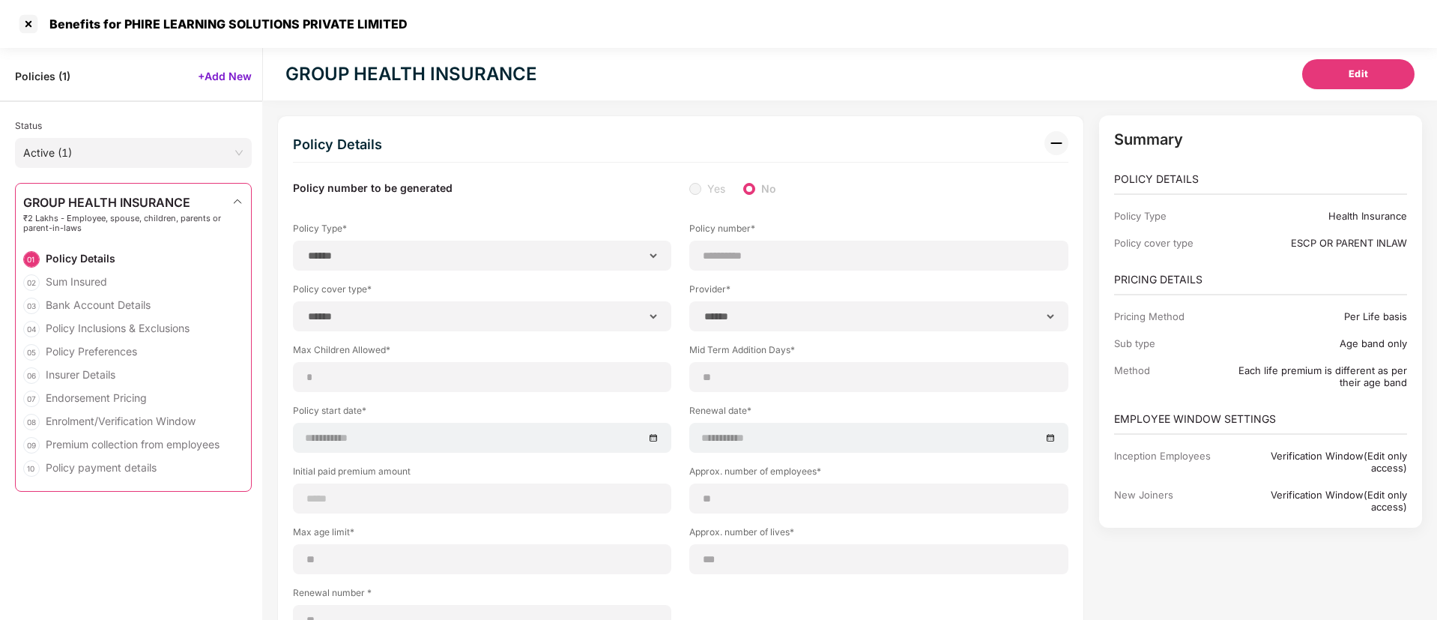
select select "******"
type input "********"
select select "********"
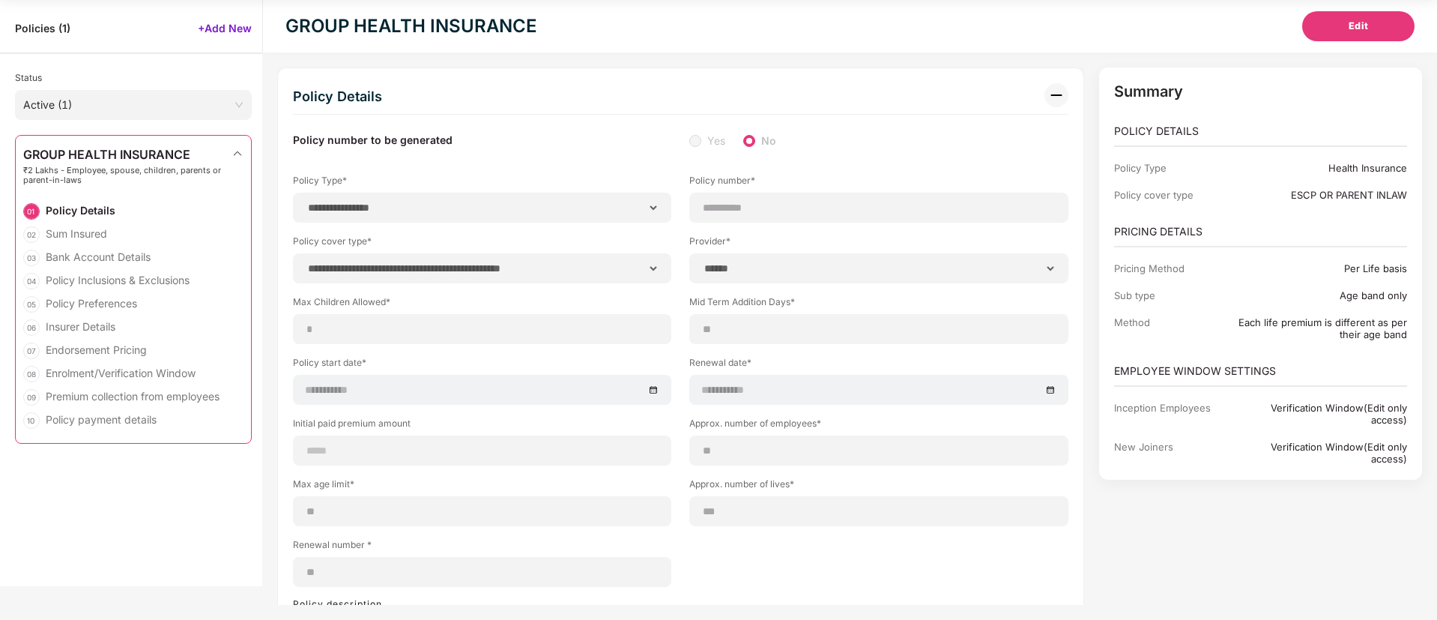
scroll to position [0, 0]
select select "********"
click at [772, 112] on div "**********" at bounding box center [681, 451] width 776 height 736
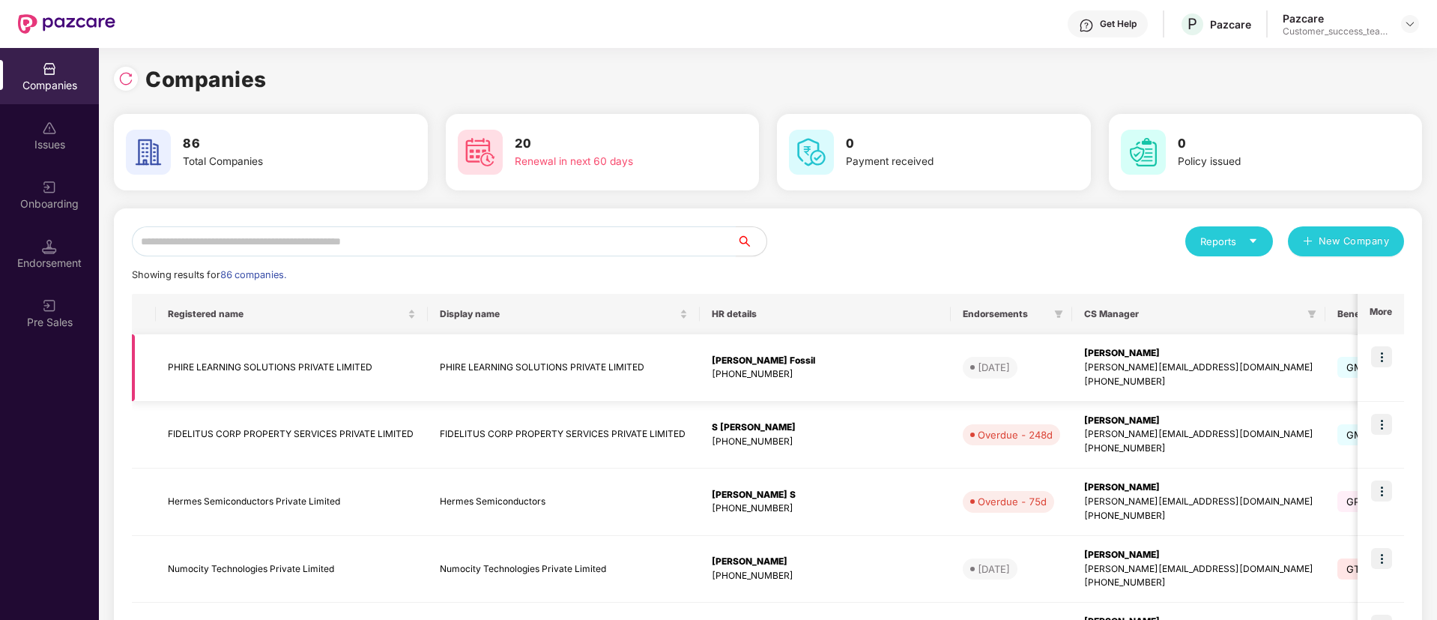
click at [1391, 352] on img at bounding box center [1381, 356] width 21 height 21
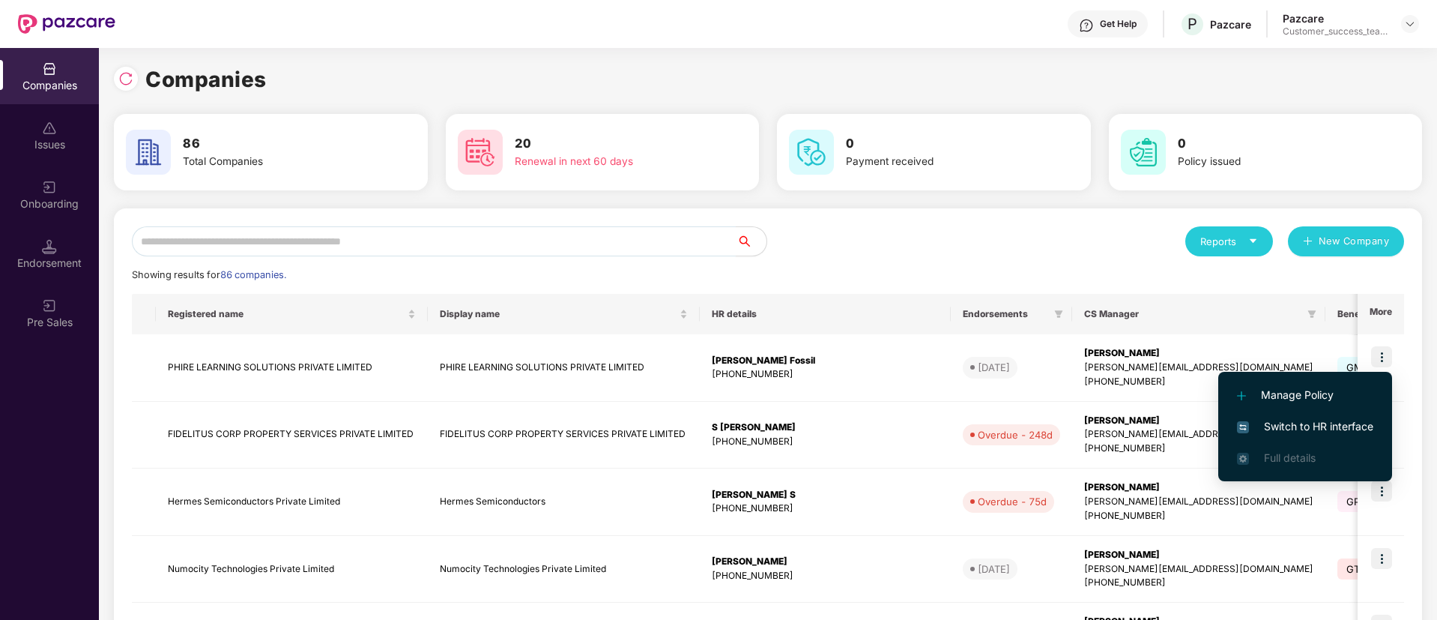
click at [1325, 411] on li "Switch to HR interface" at bounding box center [1305, 426] width 174 height 31
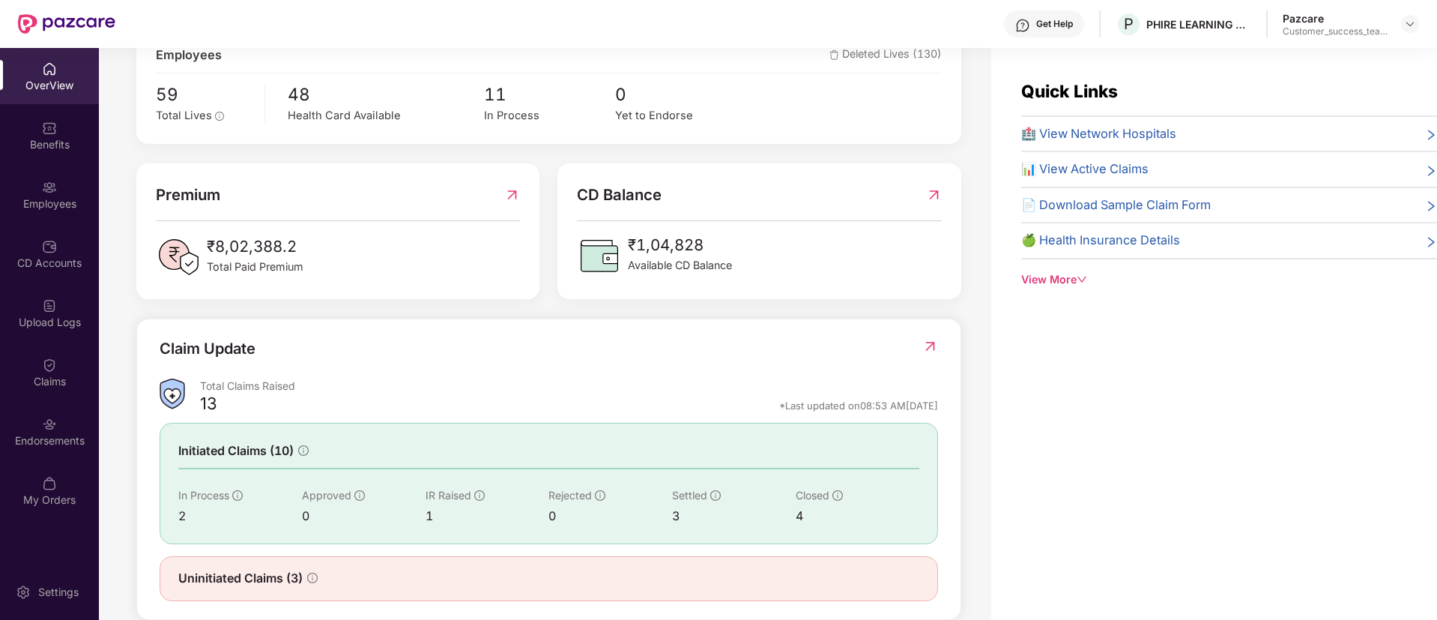
scroll to position [321, 0]
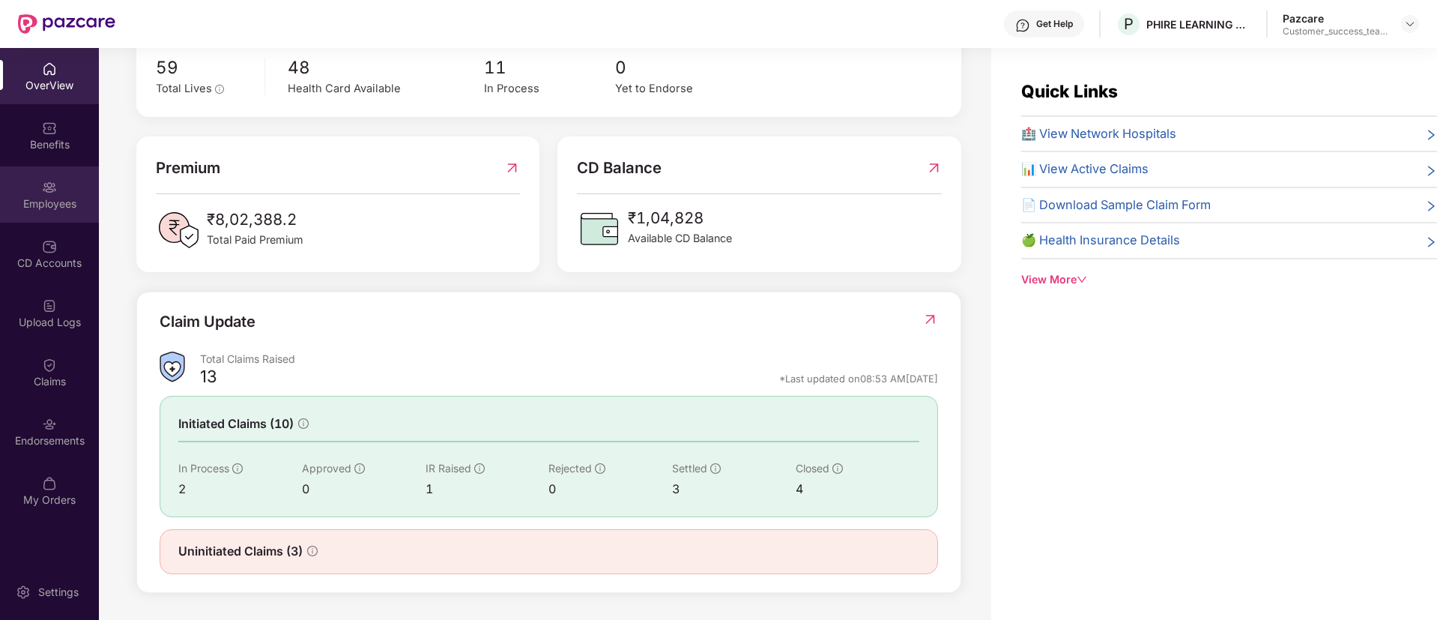
click at [80, 182] on div "Employees" at bounding box center [49, 194] width 99 height 56
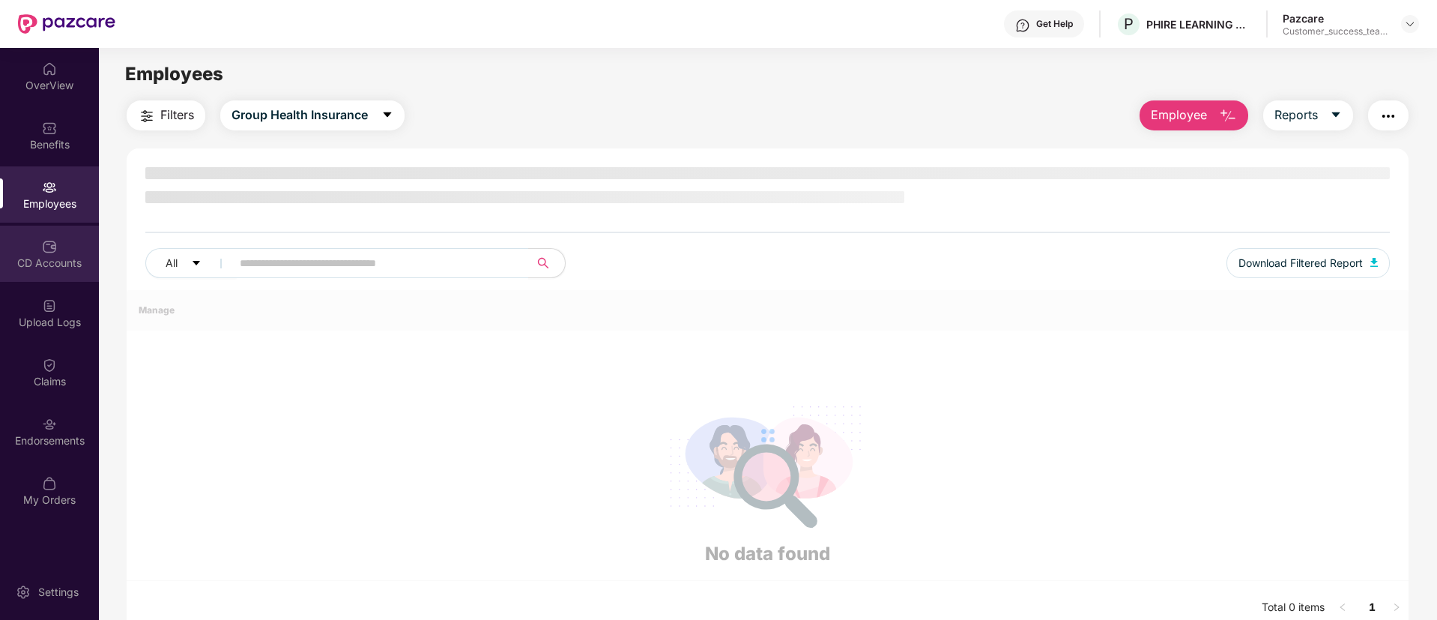
click at [38, 264] on div "CD Accounts" at bounding box center [49, 263] width 99 height 15
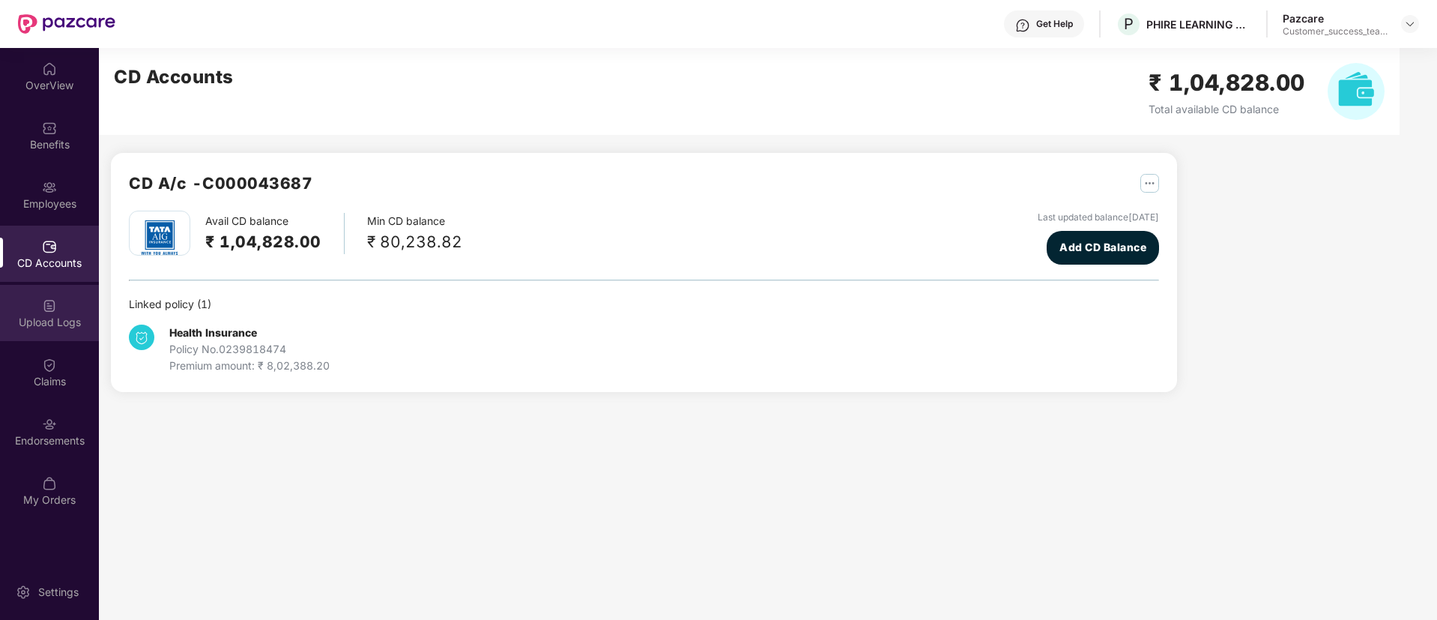
click at [31, 312] on div "Upload Logs" at bounding box center [49, 313] width 99 height 56
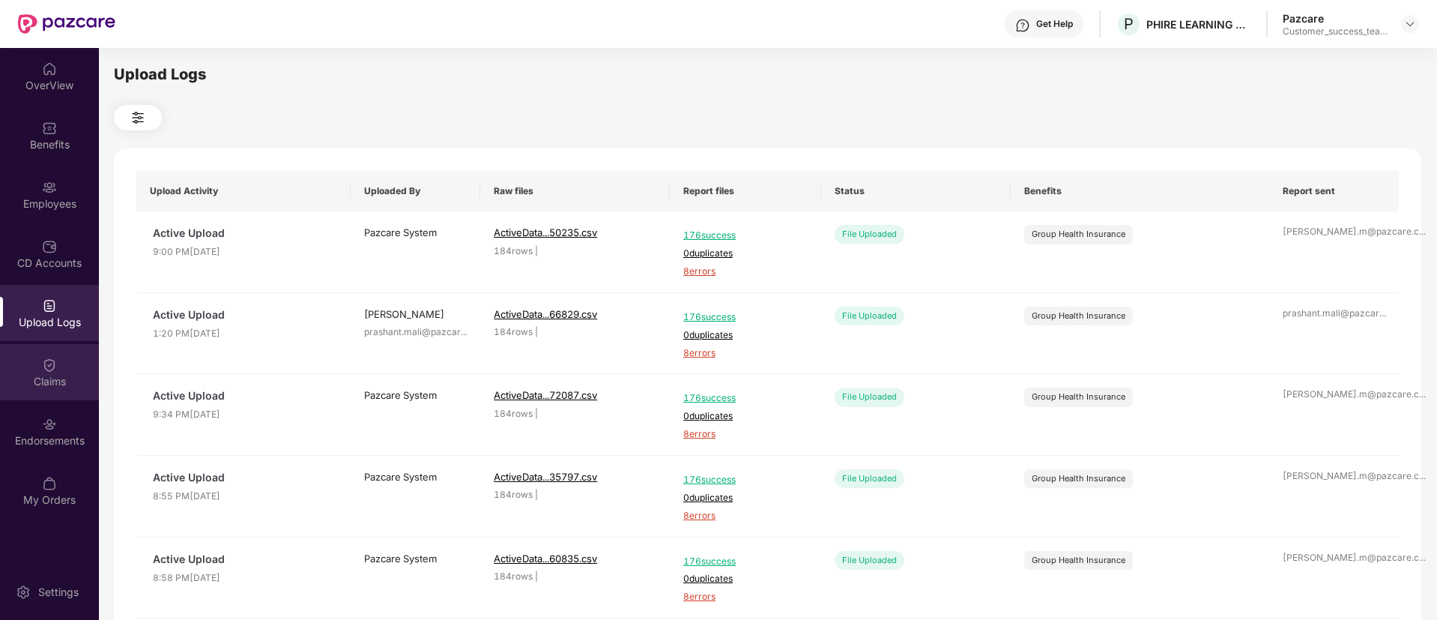
click at [37, 351] on div "Claims" at bounding box center [49, 372] width 99 height 56
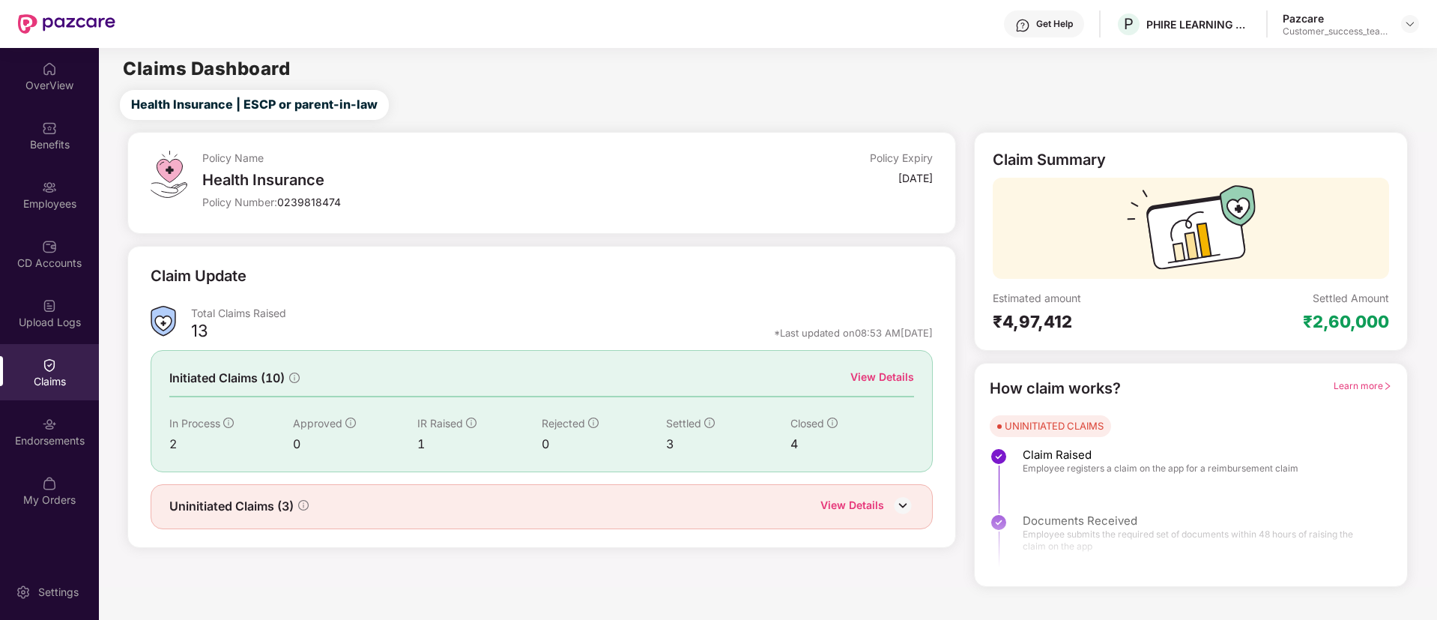
click at [61, 82] on div "OverView" at bounding box center [49, 85] width 99 height 15
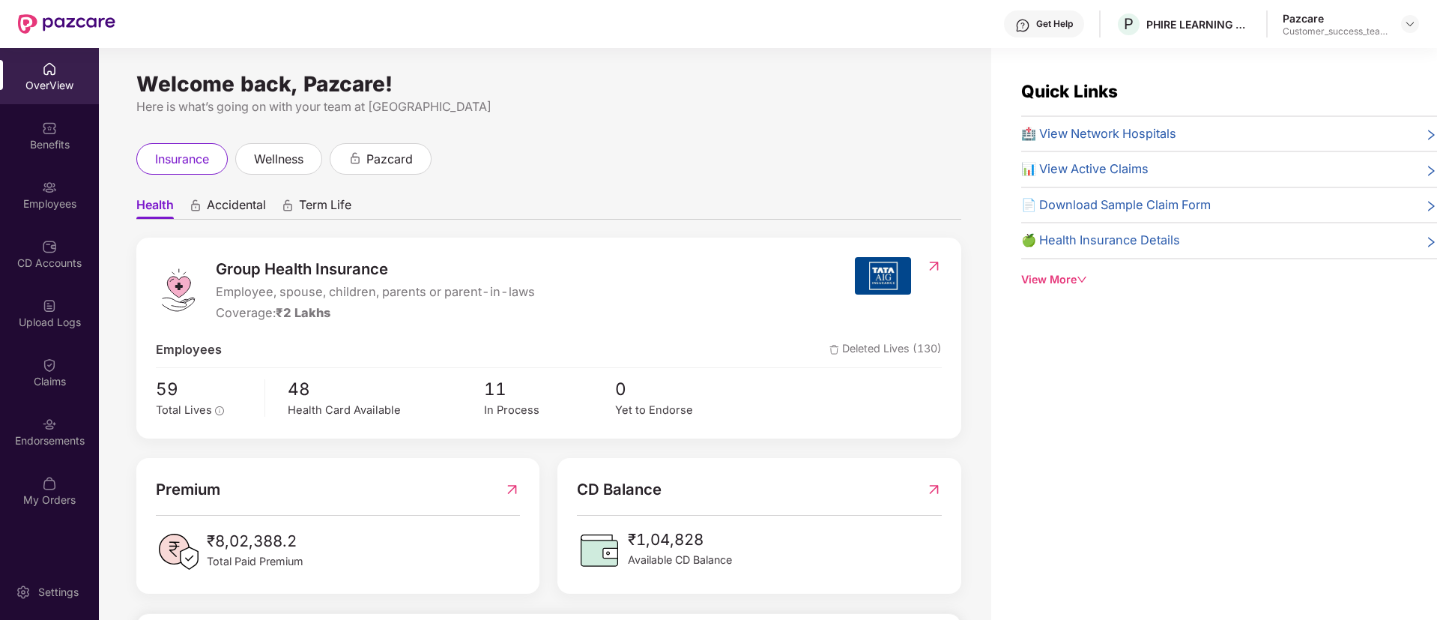
scroll to position [321, 0]
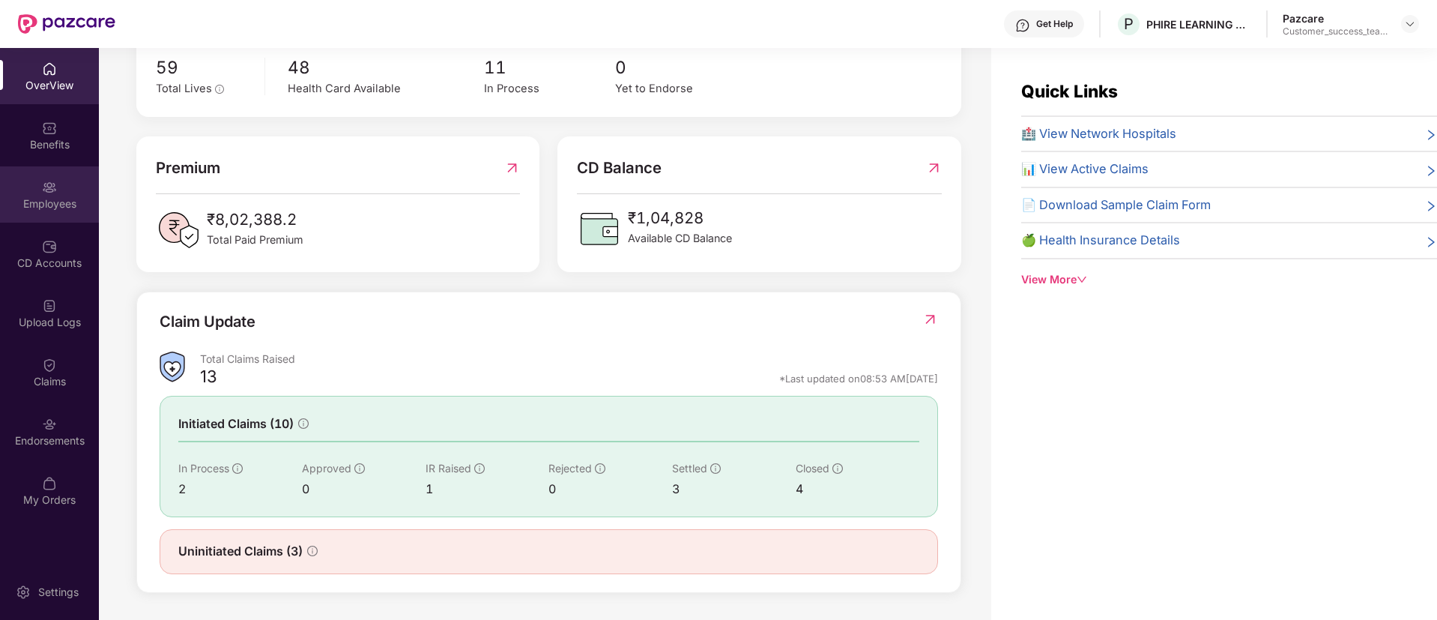
click at [7, 198] on div "Employees" at bounding box center [49, 203] width 99 height 15
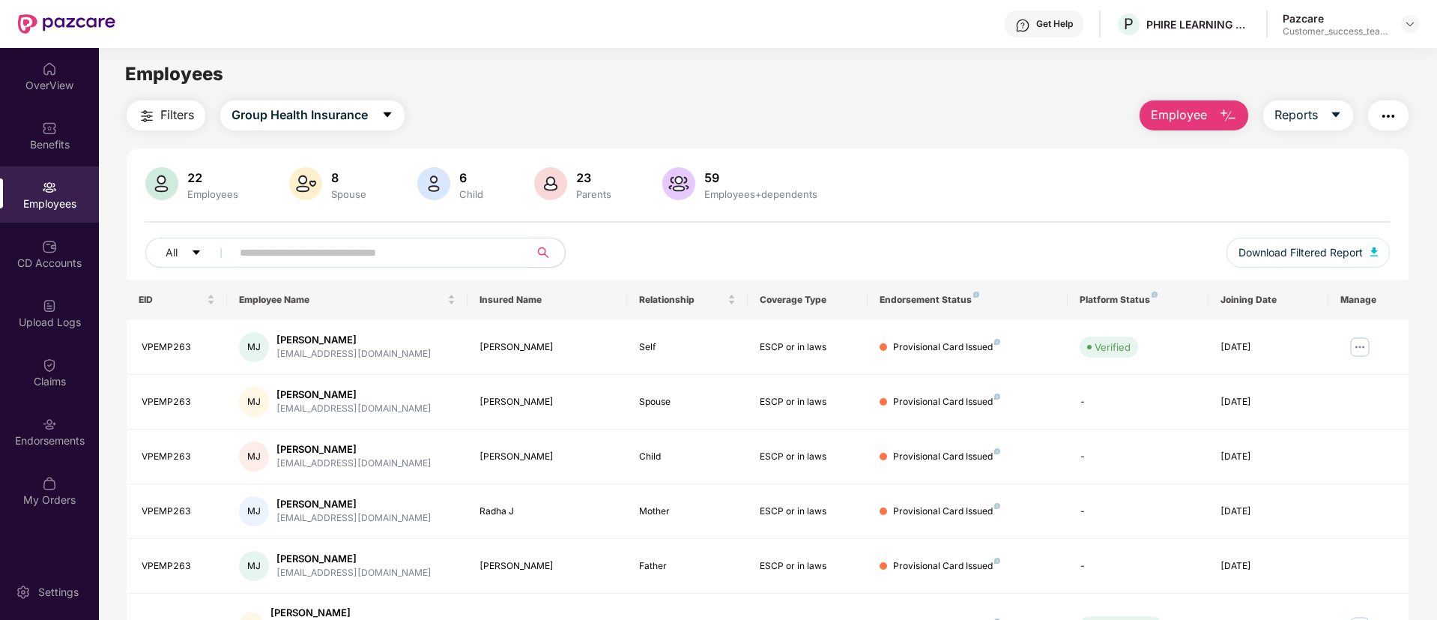
click at [1167, 117] on span "Employee" at bounding box center [1179, 115] width 56 height 19
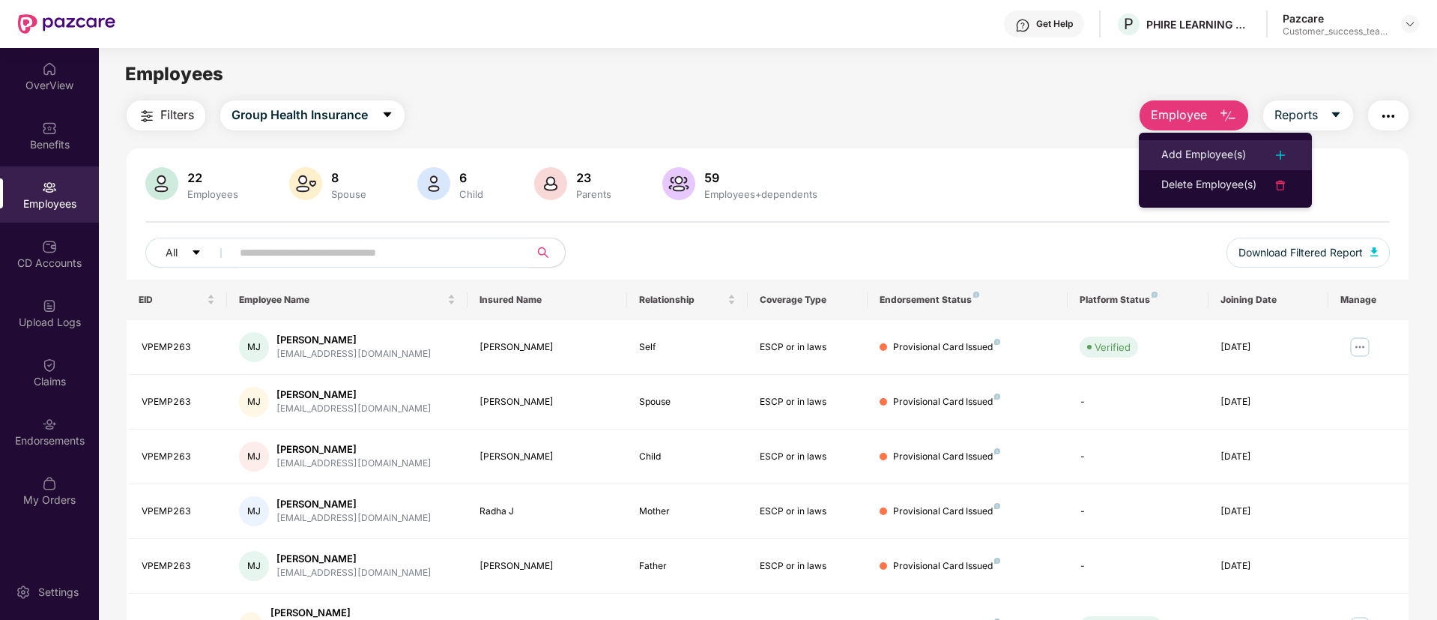
click at [1181, 146] on div "Add Employee(s)" at bounding box center [1203, 155] width 85 height 18
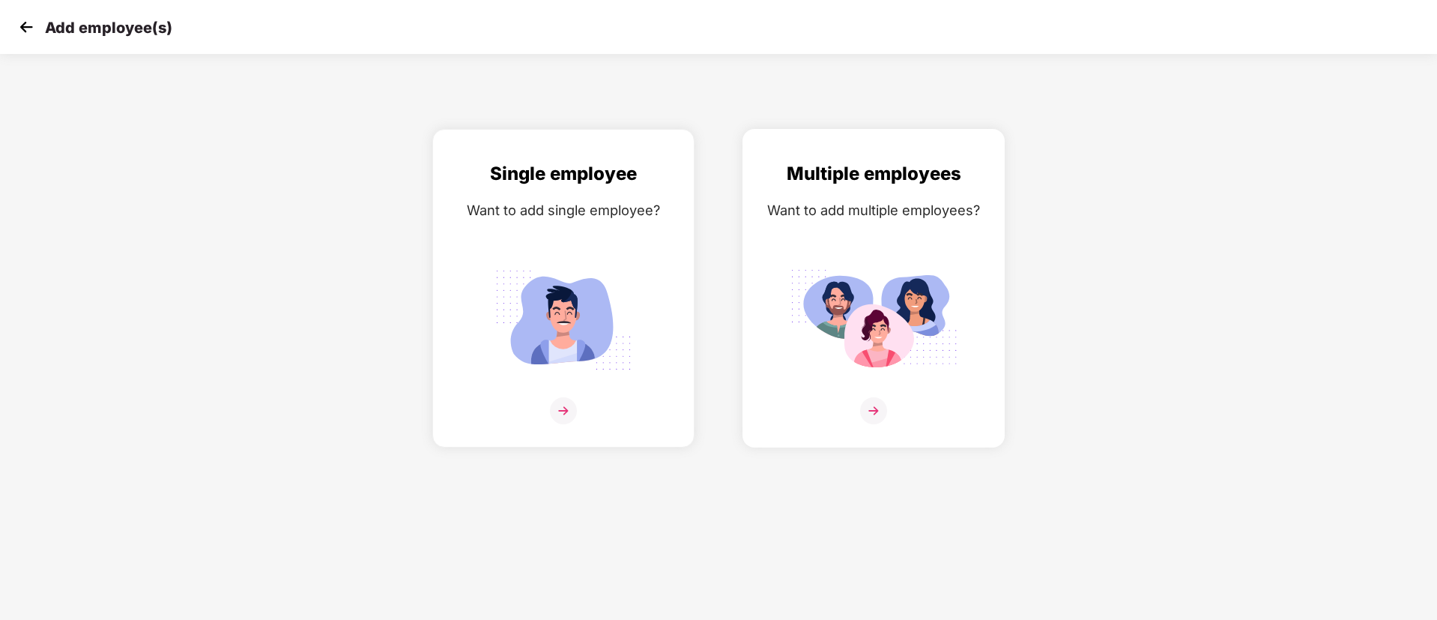
click at [813, 268] on img at bounding box center [874, 320] width 168 height 117
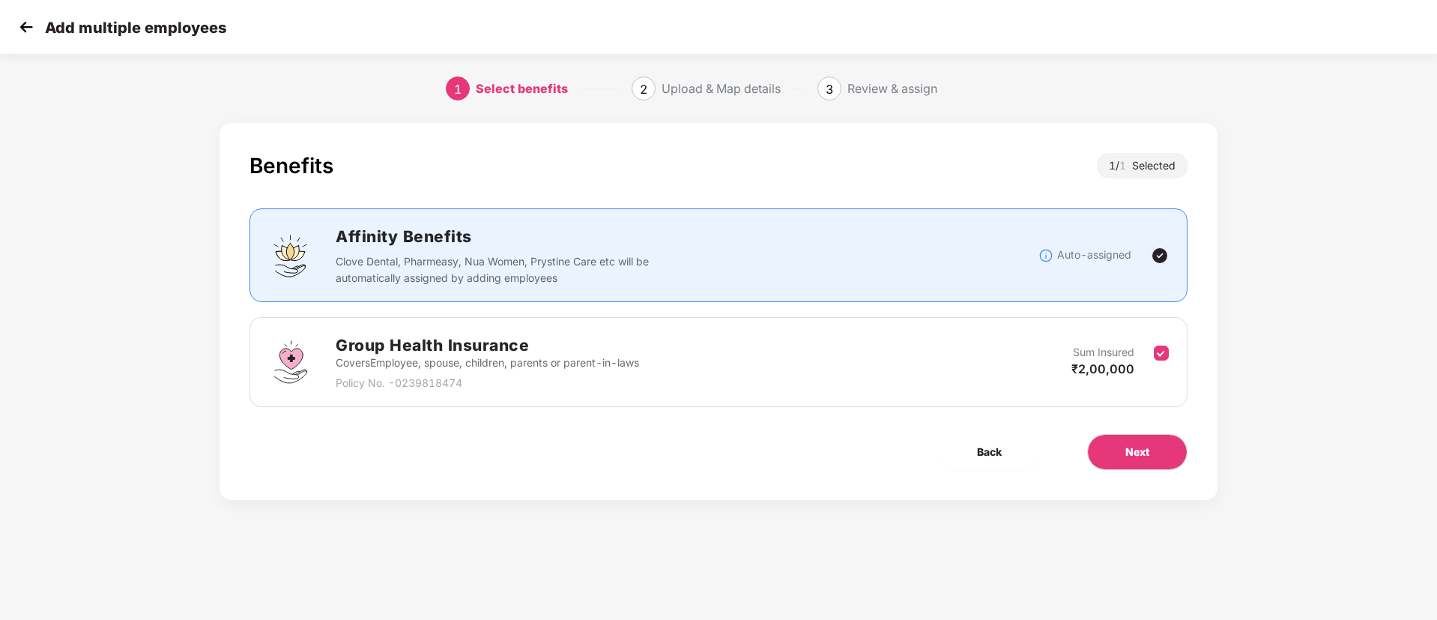
click at [695, 104] on div "1 Select benefits 2 Upload & Map details 3 Review & assign" at bounding box center [718, 88] width 1437 height 54
click at [981, 441] on button "Back" at bounding box center [990, 452] width 100 height 36
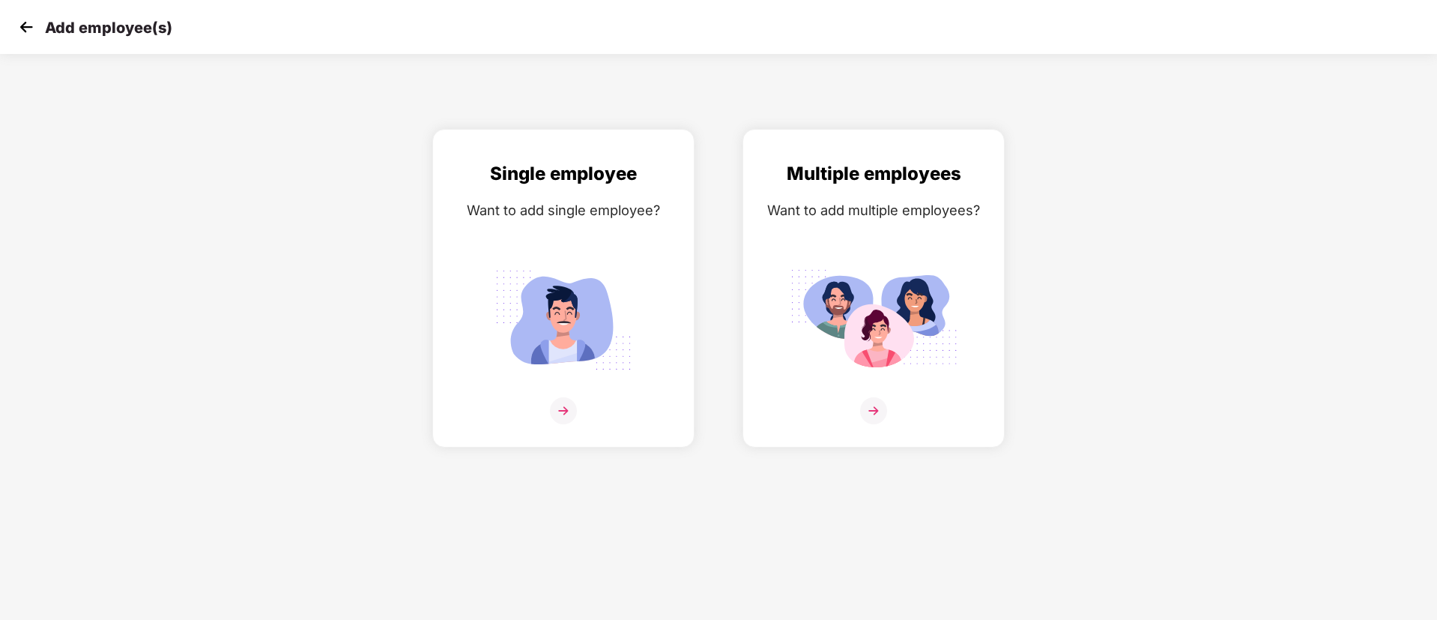
click at [24, 25] on img at bounding box center [26, 27] width 22 height 22
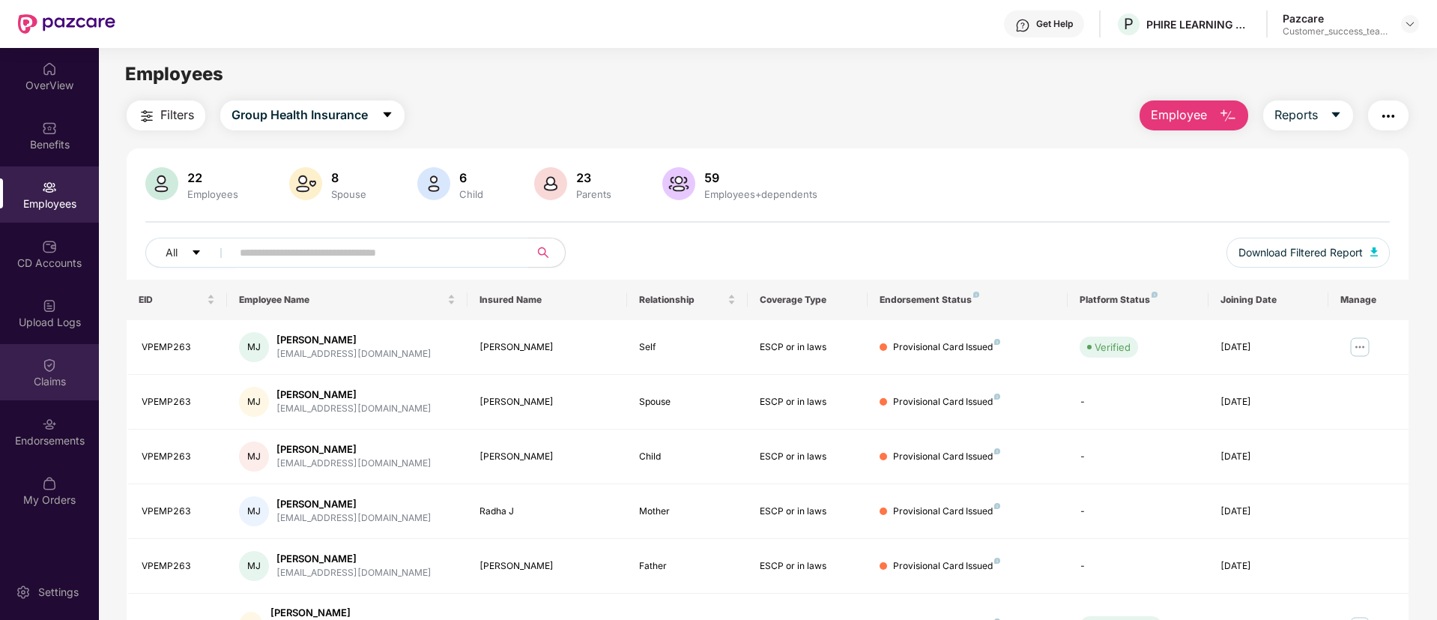
click at [51, 384] on div "Claims" at bounding box center [49, 381] width 99 height 15
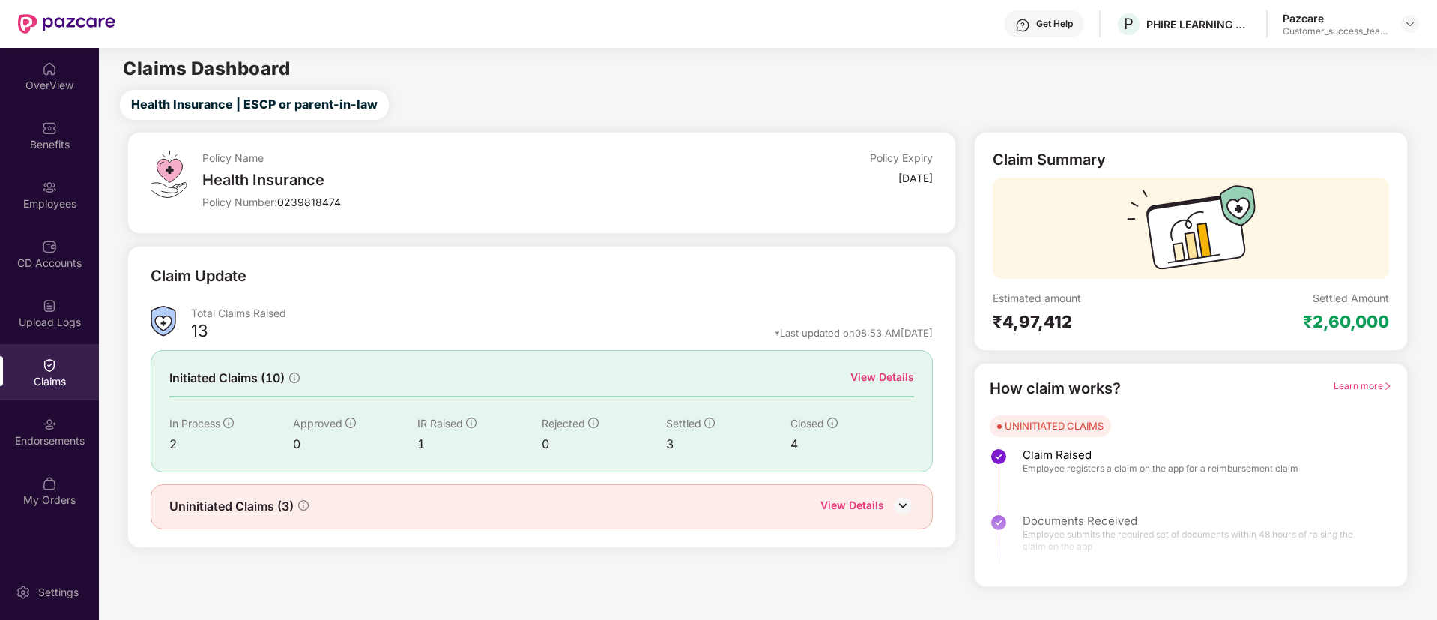
click at [889, 369] on div "View Details" at bounding box center [882, 377] width 64 height 16
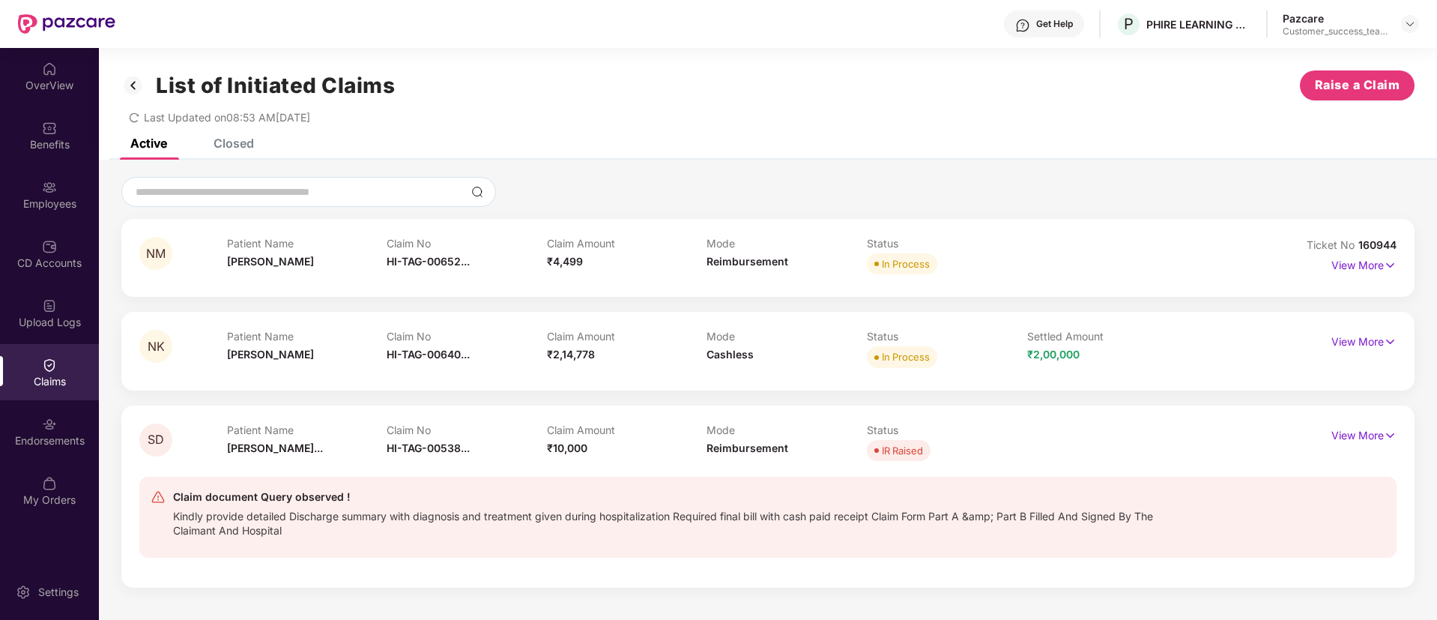
click at [237, 118] on span "Last Updated on 08:53 AM[DATE]" at bounding box center [227, 117] width 166 height 13
click at [350, 129] on div "List of Initiated Claims Raise a Claim Last Updated on 08:53 AM[DATE]" at bounding box center [768, 93] width 1338 height 91
click at [216, 142] on div "Closed" at bounding box center [234, 143] width 40 height 15
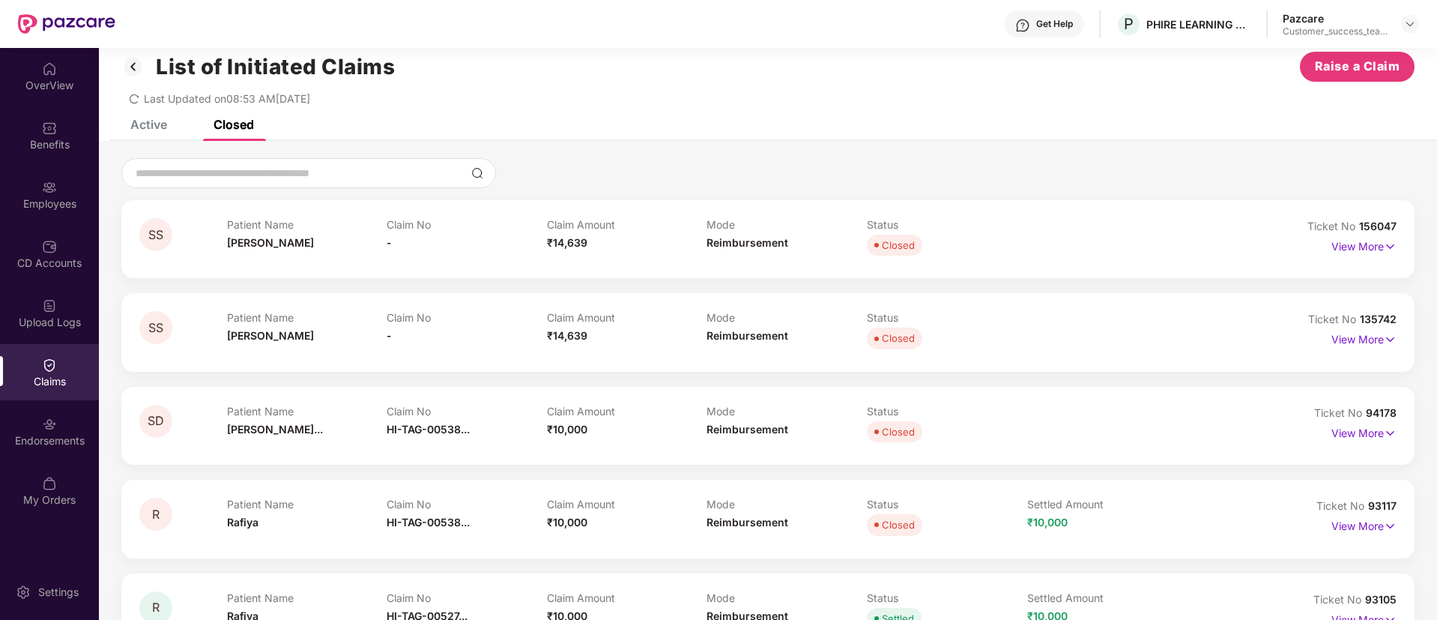
scroll to position [509, 0]
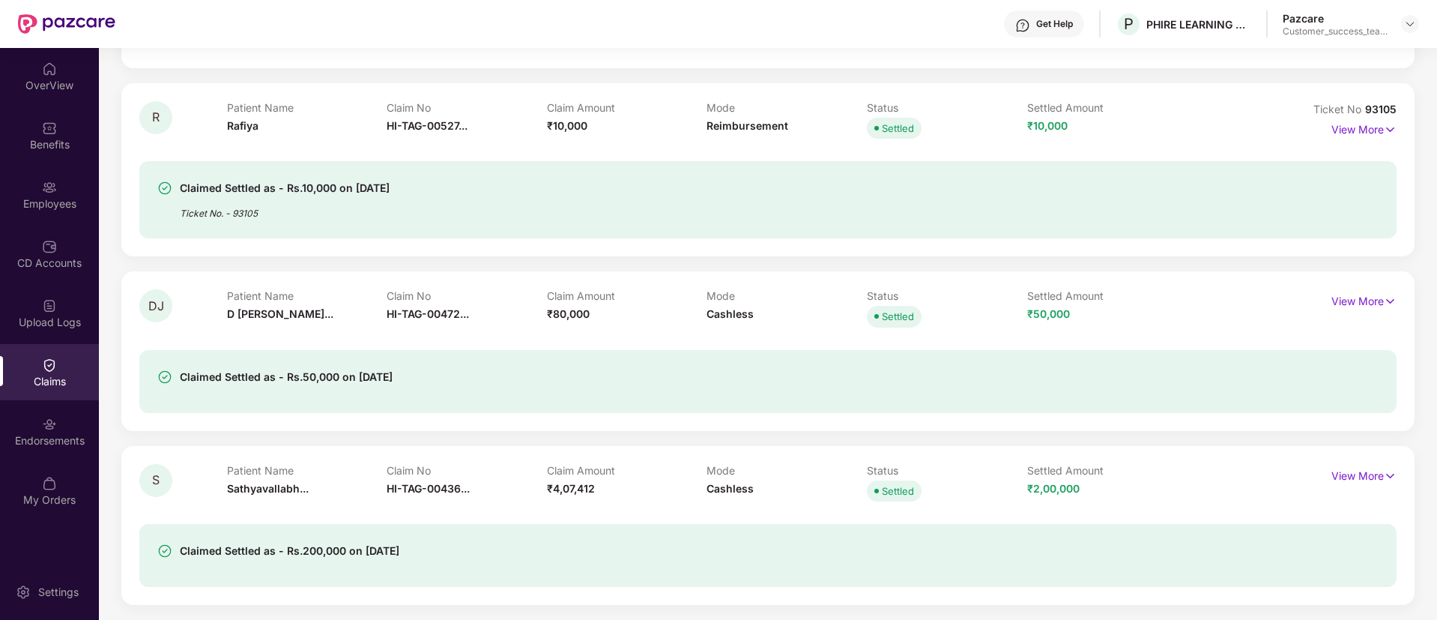
click at [37, 459] on div "OverView Benefits Employees CD Accounts Upload Logs Claims Endorsements My Orde…" at bounding box center [49, 285] width 99 height 474
click at [48, 426] on img at bounding box center [49, 424] width 15 height 15
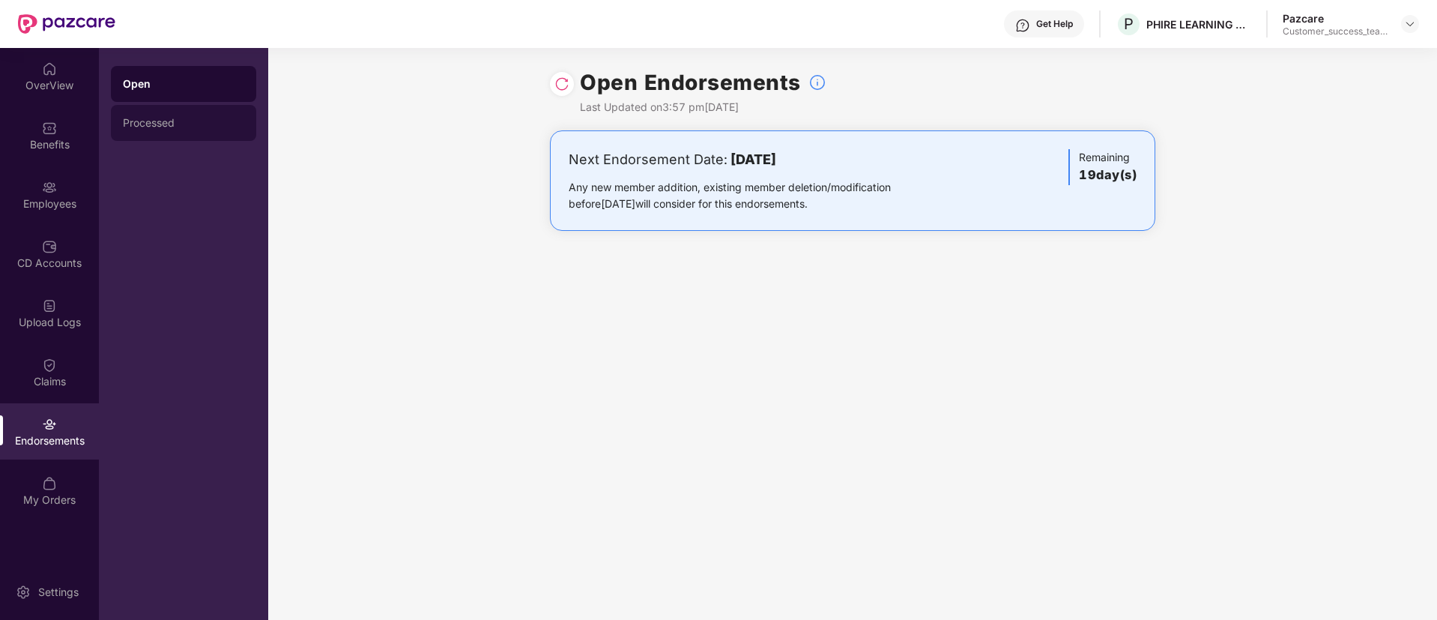
click at [164, 105] on div "Processed" at bounding box center [183, 123] width 145 height 36
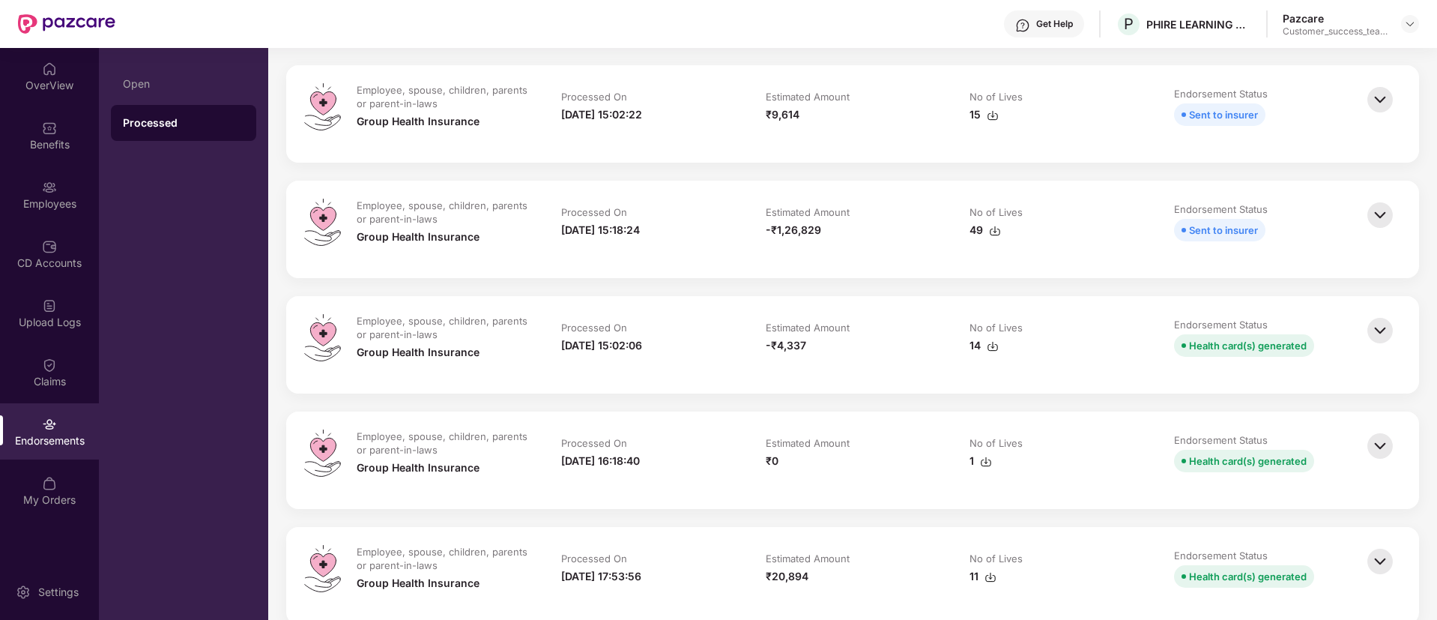
scroll to position [157, 0]
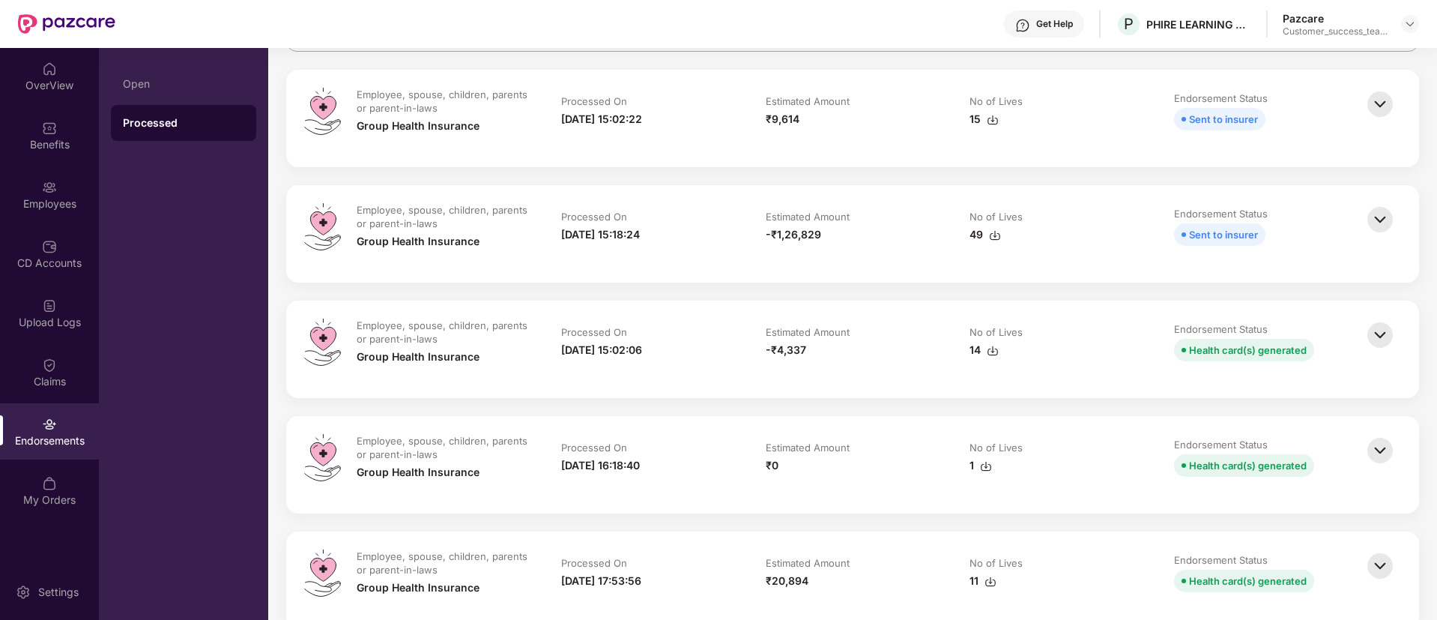
click at [608, 223] on div "Processed On" at bounding box center [648, 218] width 175 height 16
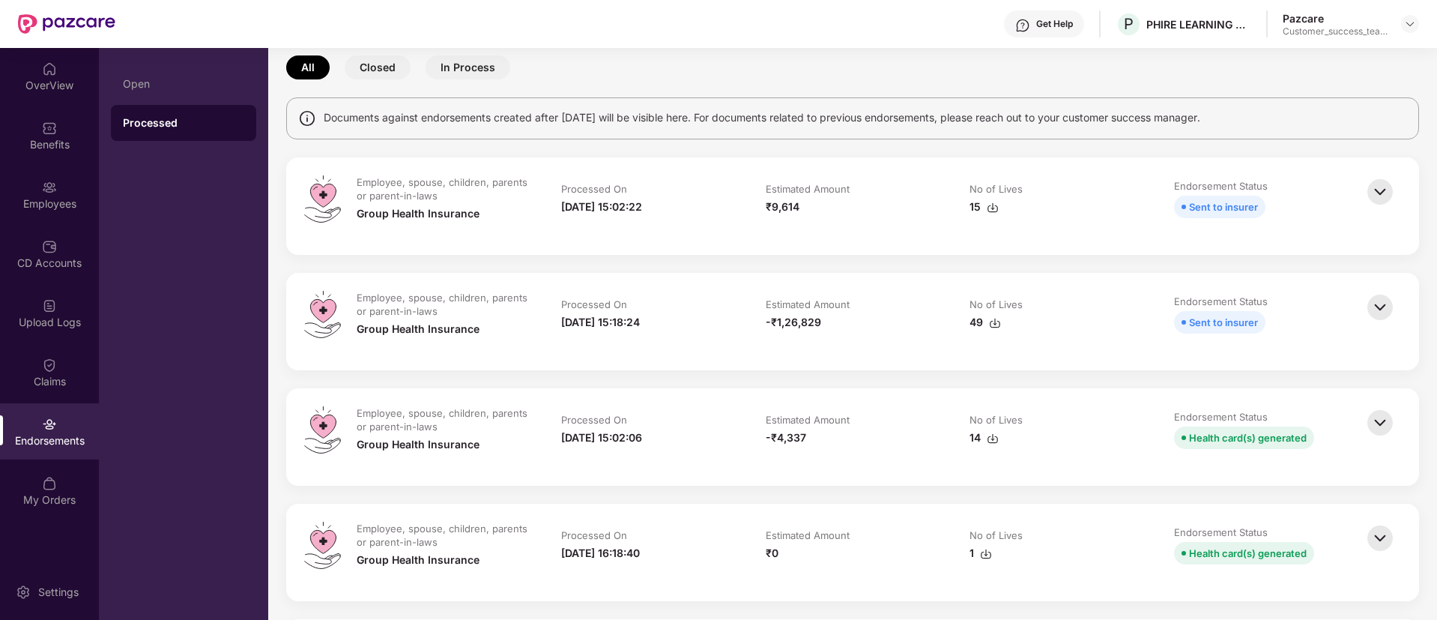
scroll to position [46, 0]
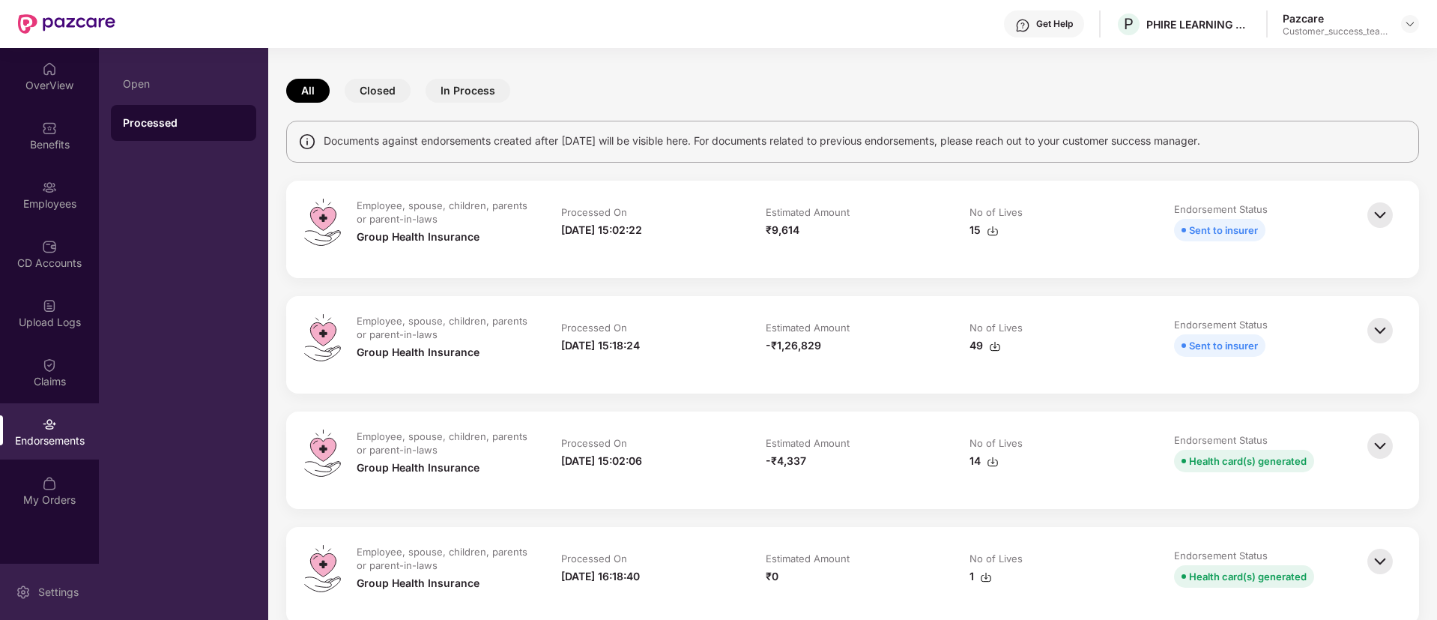
click at [46, 575] on div "Settings" at bounding box center [49, 591] width 99 height 56
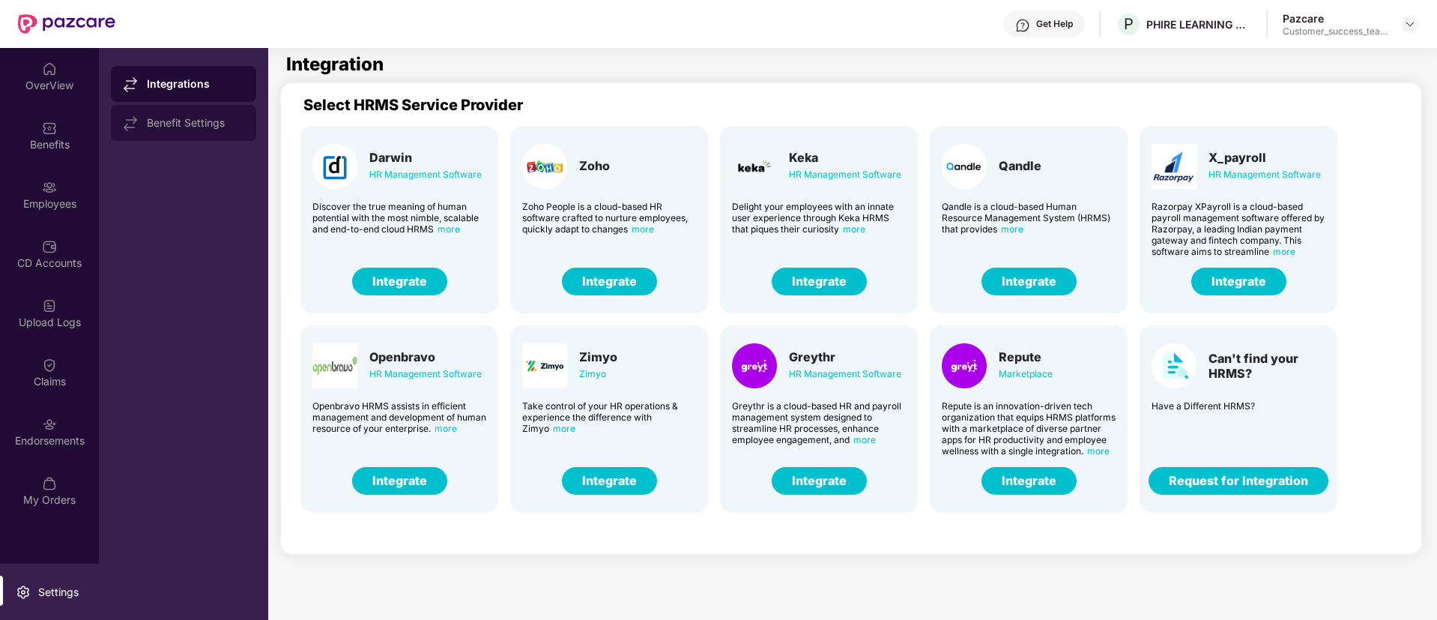
click at [202, 122] on div "Benefit Settings" at bounding box center [195, 123] width 97 height 12
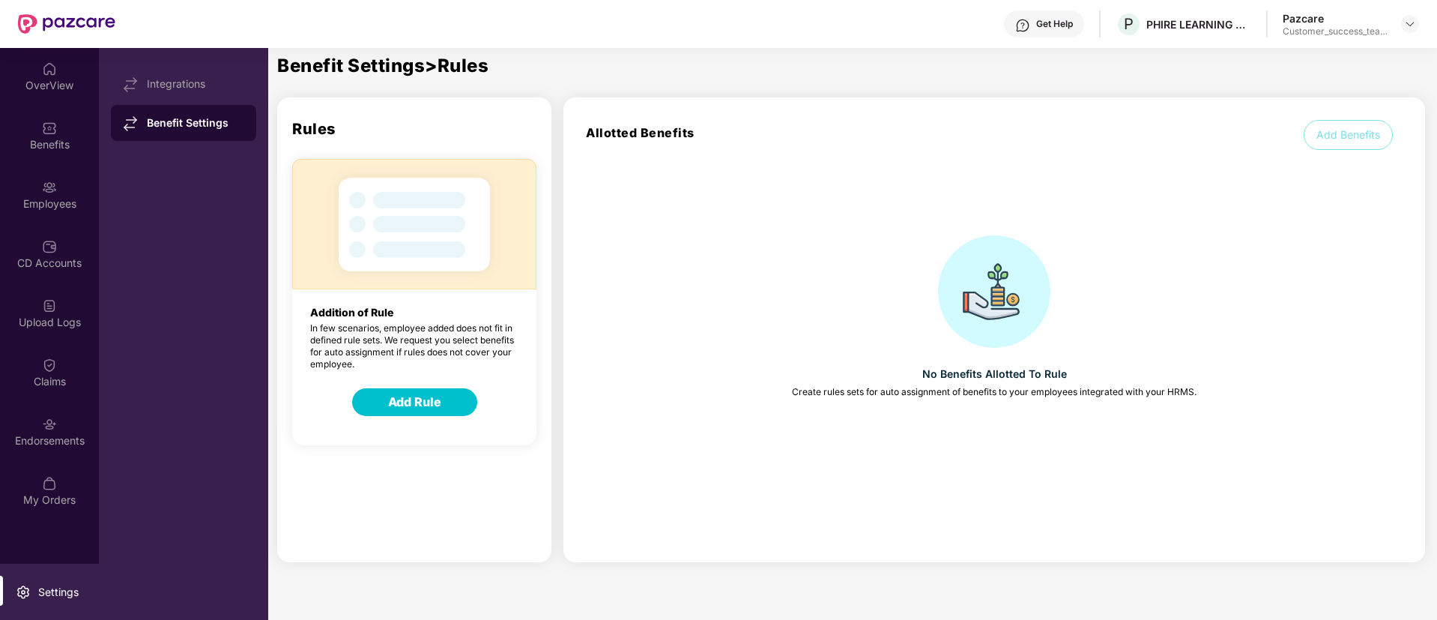
click at [389, 394] on button "Add Rule" at bounding box center [414, 402] width 125 height 28
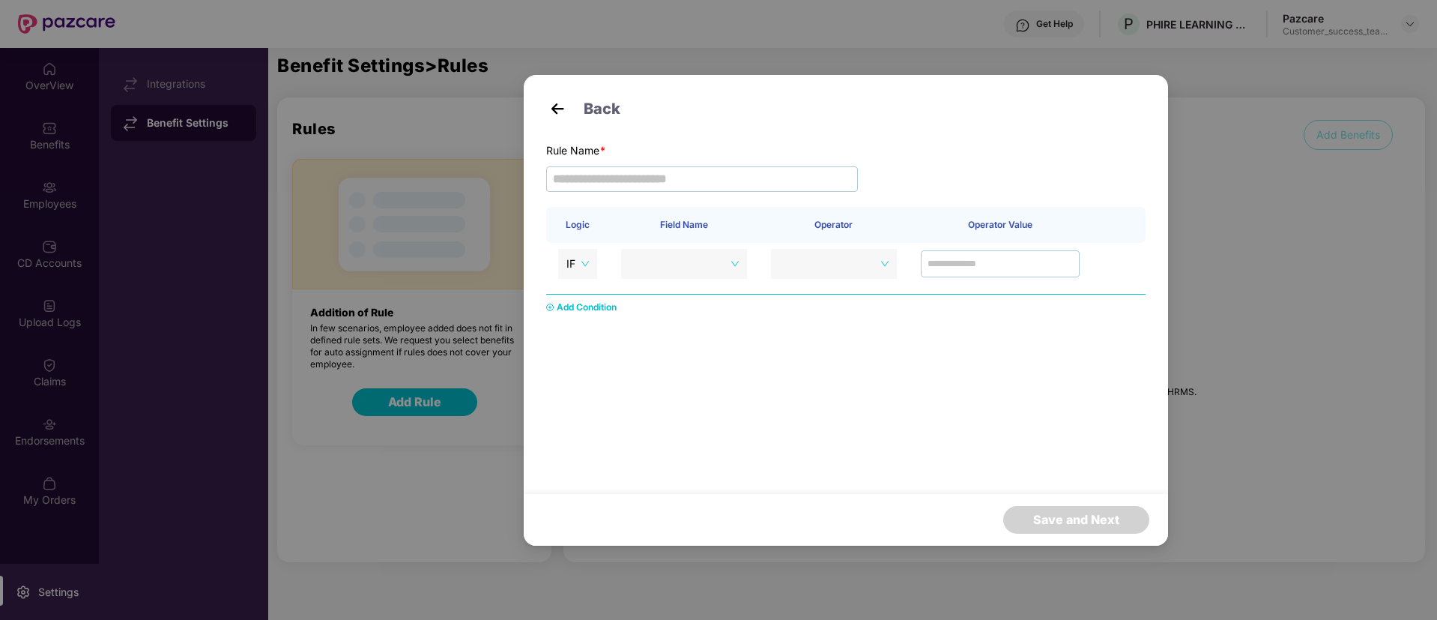
click at [407, 460] on div "Back Rule Name * Logic Field Name Operator Operator Value IF Add Condition Save…" at bounding box center [718, 310] width 1437 height 620
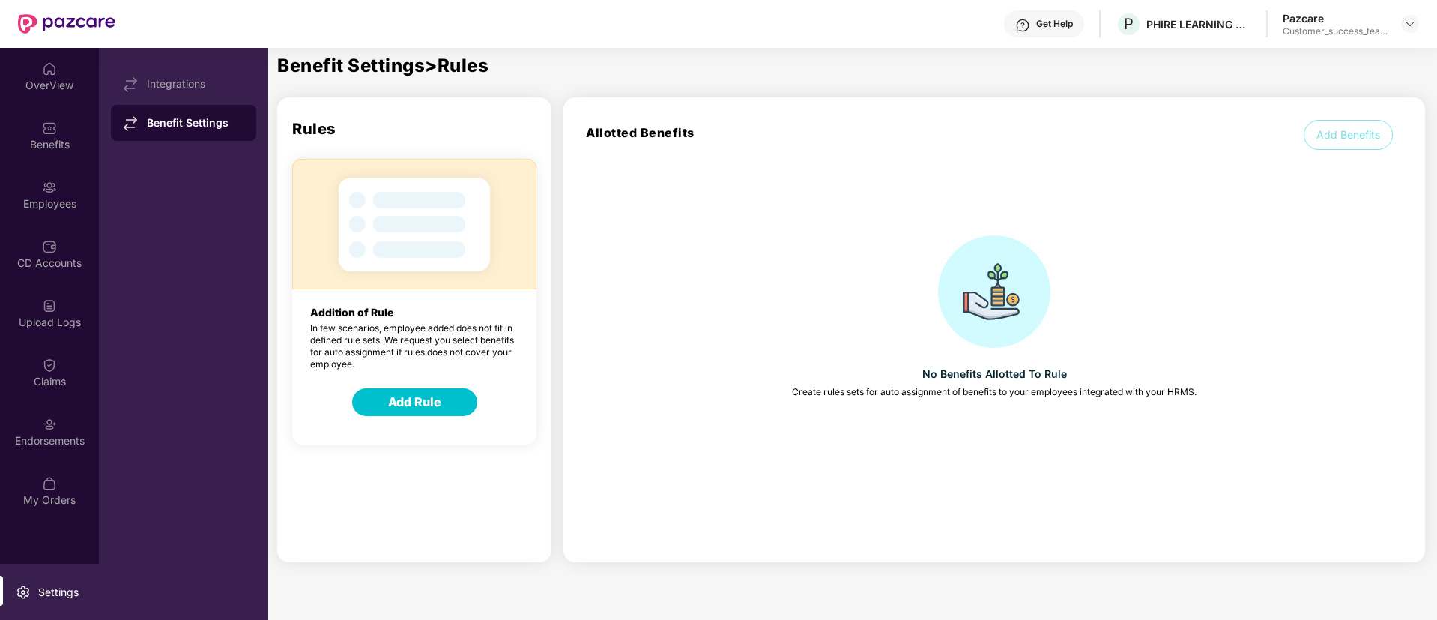
click at [1329, 124] on button "Add Benefits" at bounding box center [1348, 135] width 89 height 30
click at [70, 47] on div at bounding box center [66, 24] width 97 height 48
click at [35, 91] on div "OverView" at bounding box center [49, 85] width 99 height 15
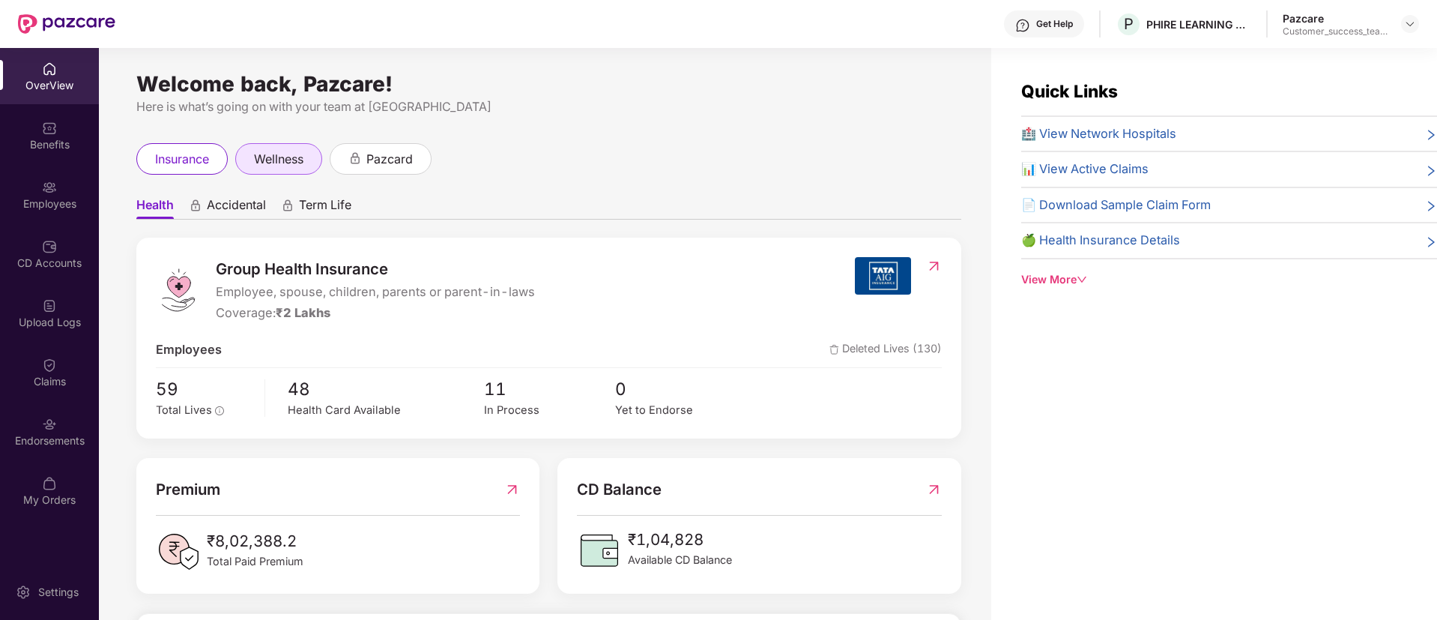
click at [291, 151] on span "wellness" at bounding box center [278, 159] width 49 height 19
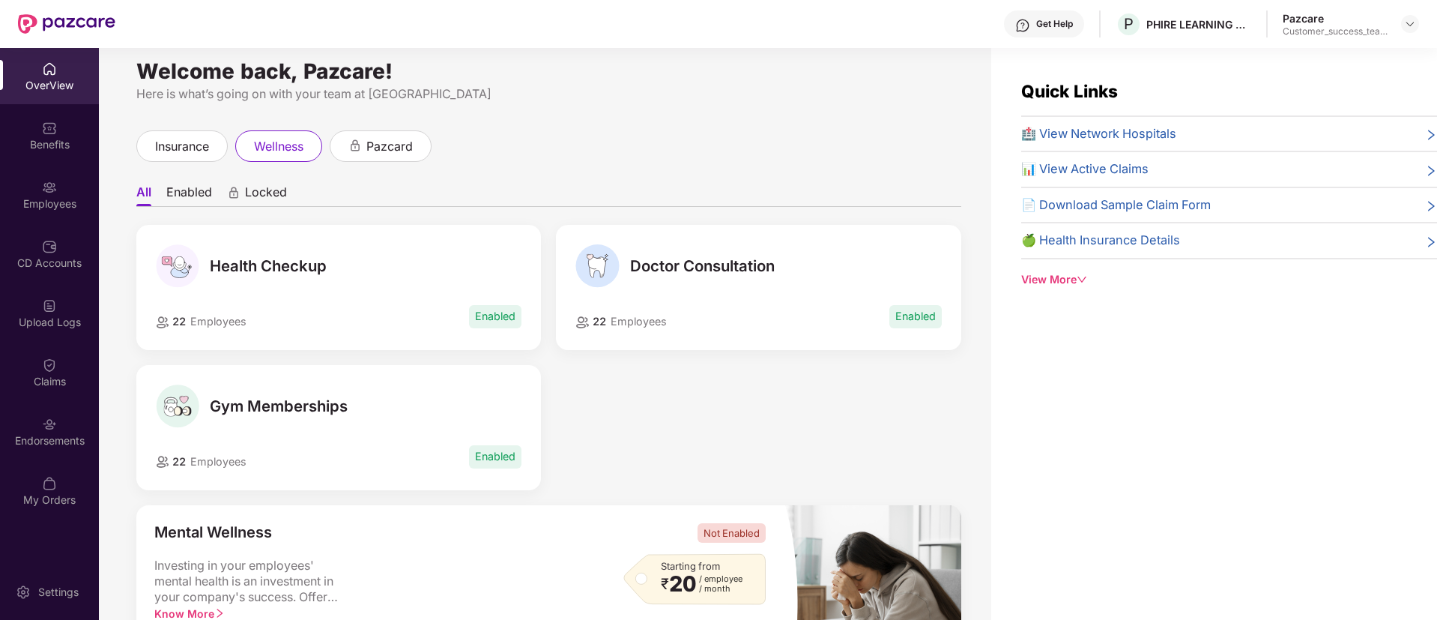
scroll to position [13, 0]
click at [182, 136] on span "insurance" at bounding box center [182, 145] width 54 height 19
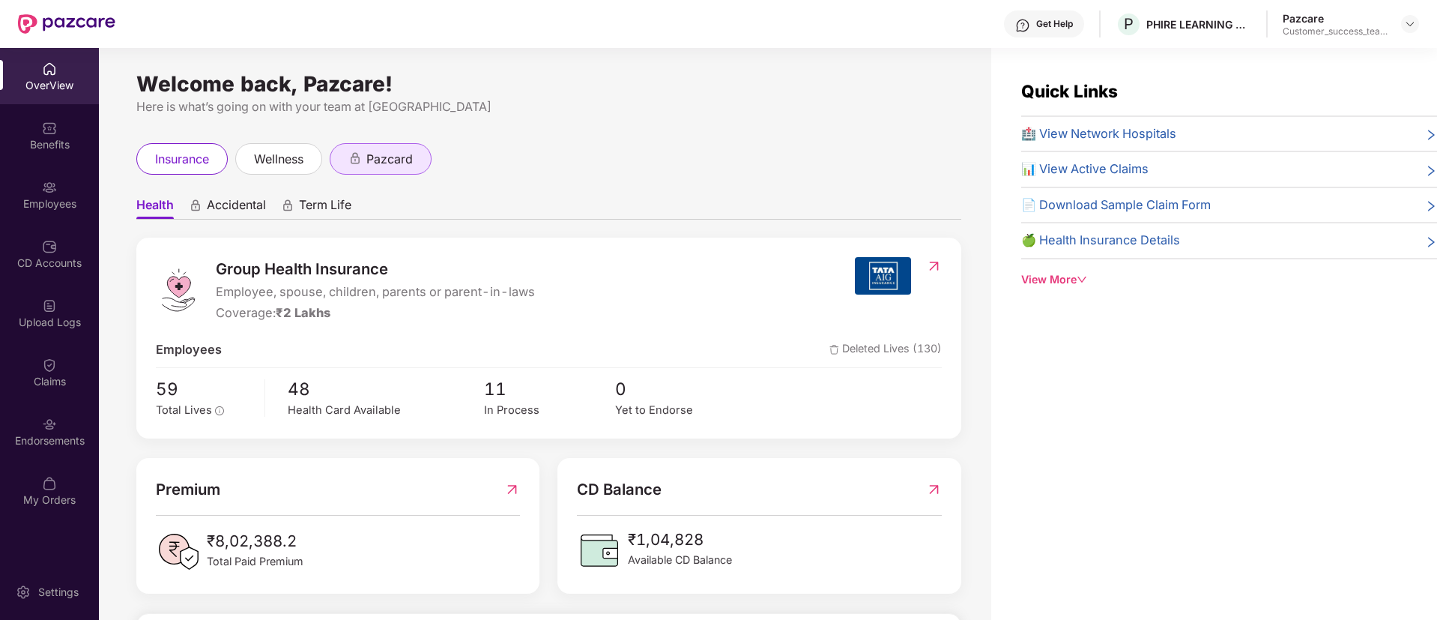
click at [406, 160] on span "pazcard" at bounding box center [389, 159] width 46 height 19
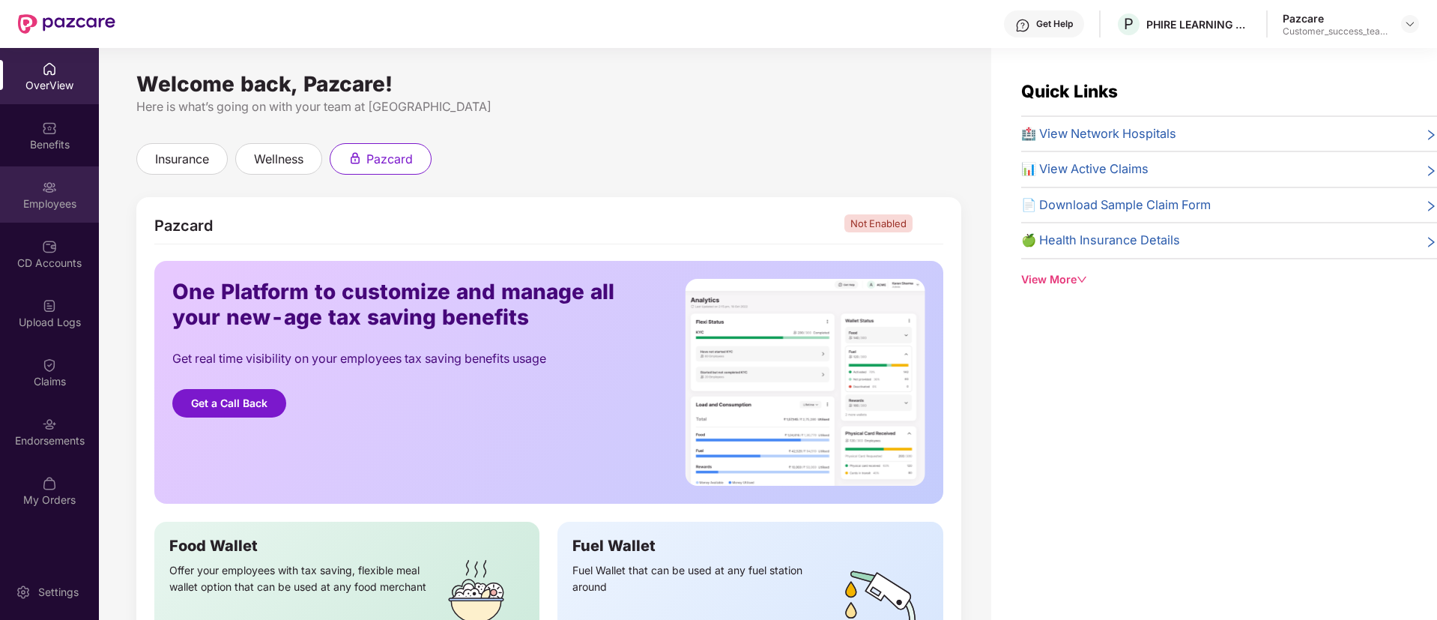
click at [32, 193] on div "Employees" at bounding box center [49, 194] width 99 height 56
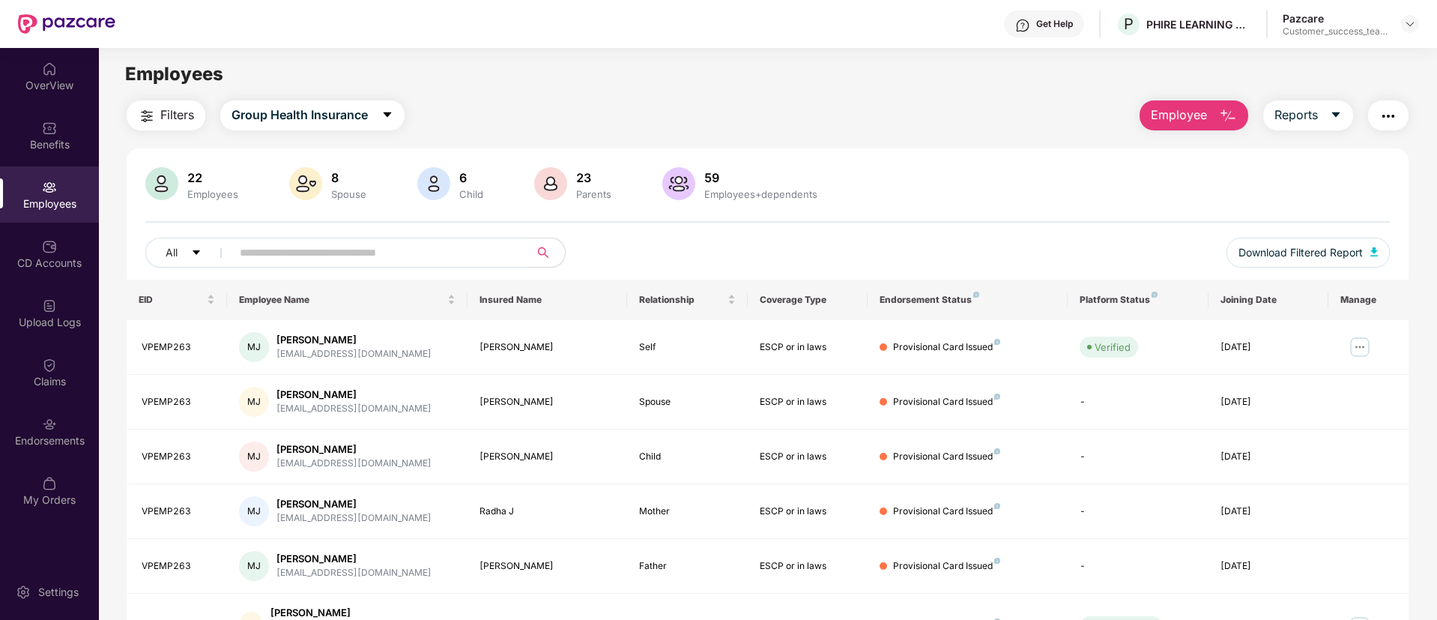
click at [148, 108] on img "button" at bounding box center [147, 116] width 18 height 18
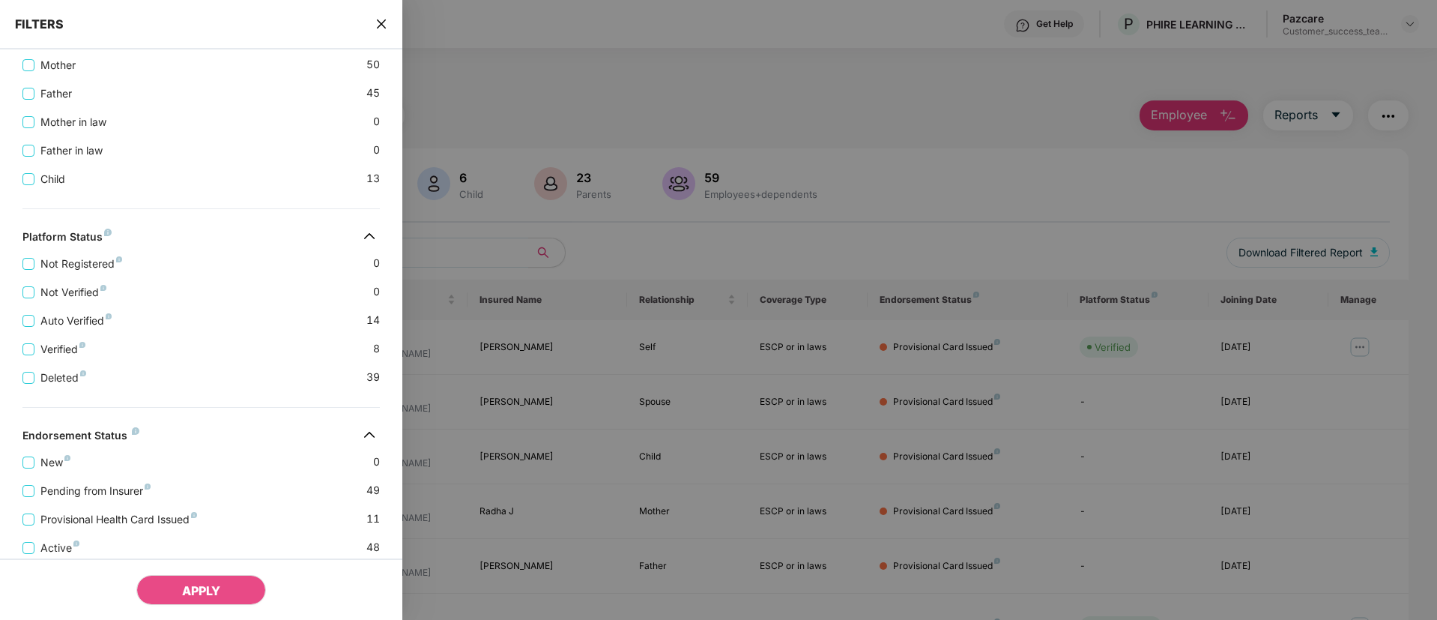
scroll to position [443, 0]
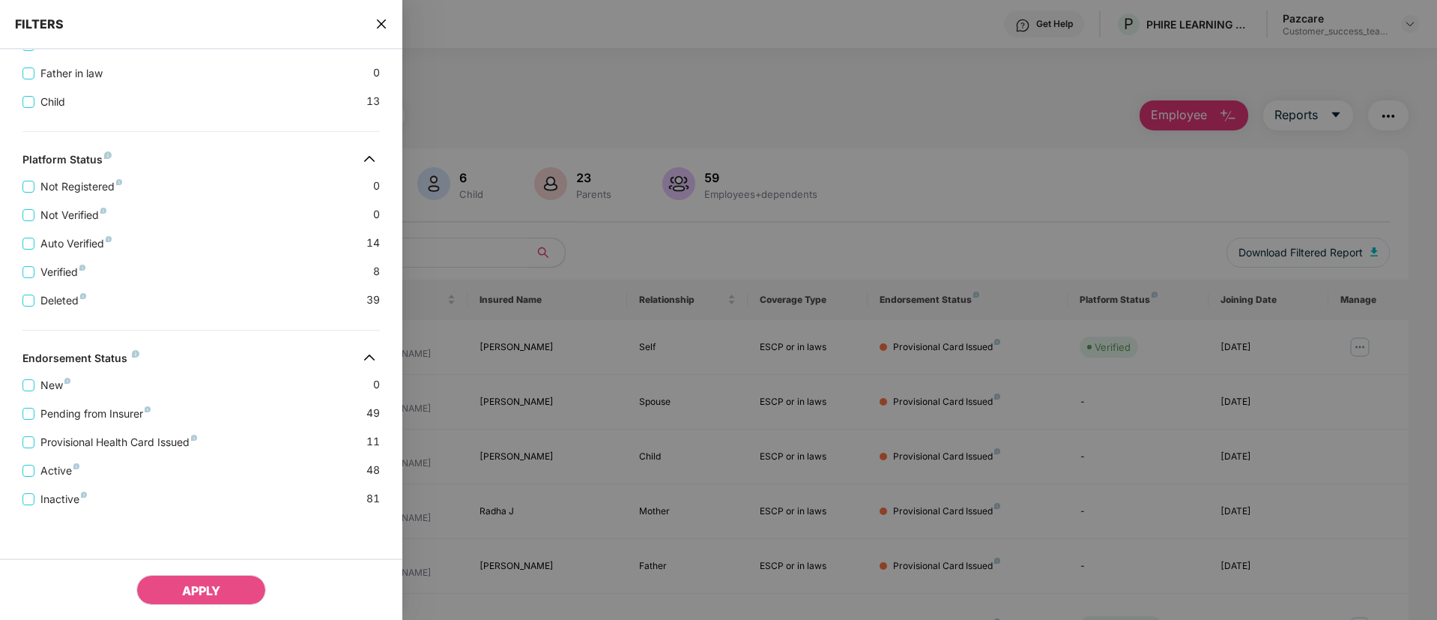
click at [50, 460] on div "Active 48" at bounding box center [200, 464] width 357 height 28
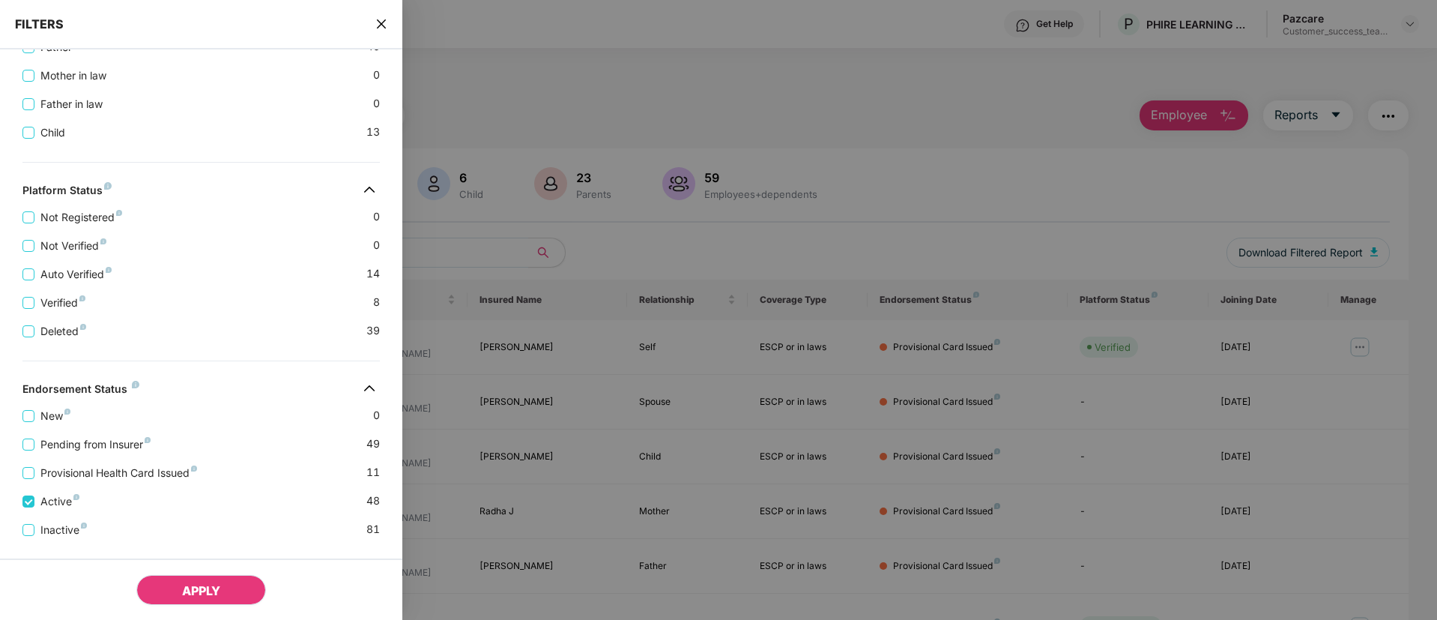
click at [185, 596] on span "APPLY" at bounding box center [201, 590] width 38 height 15
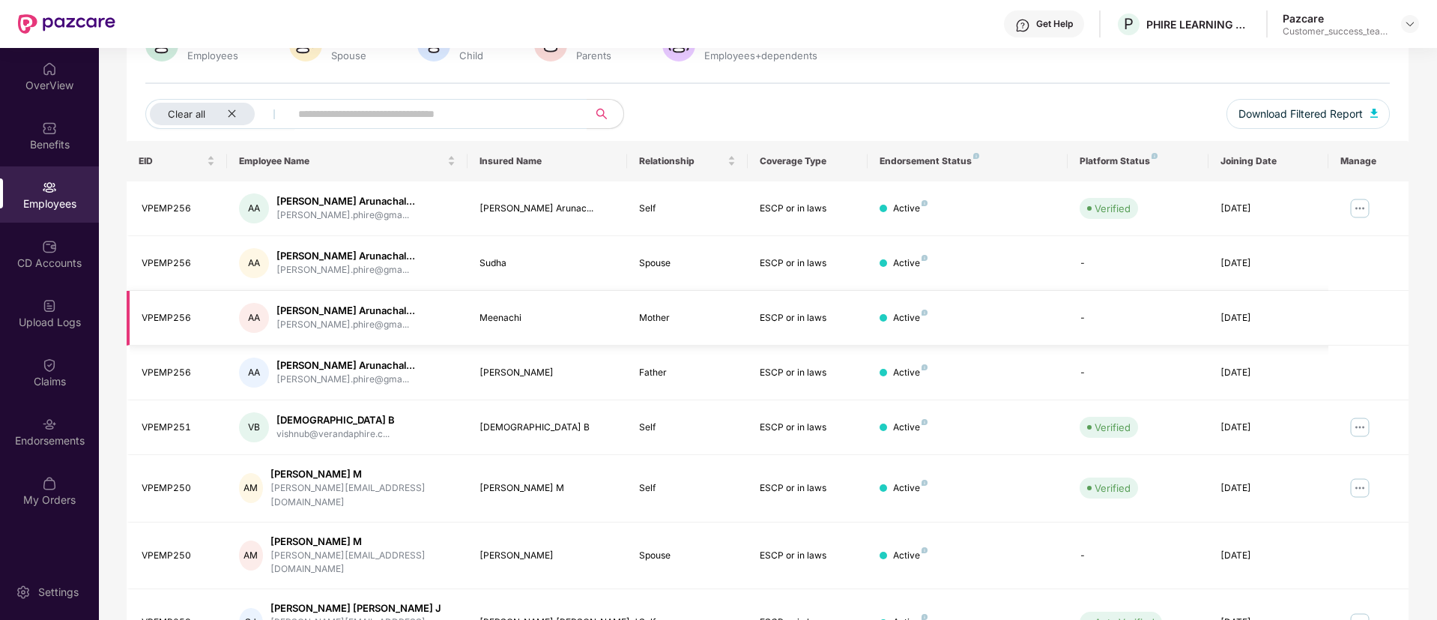
scroll to position [139, 0]
click at [1355, 200] on img at bounding box center [1360, 208] width 24 height 24
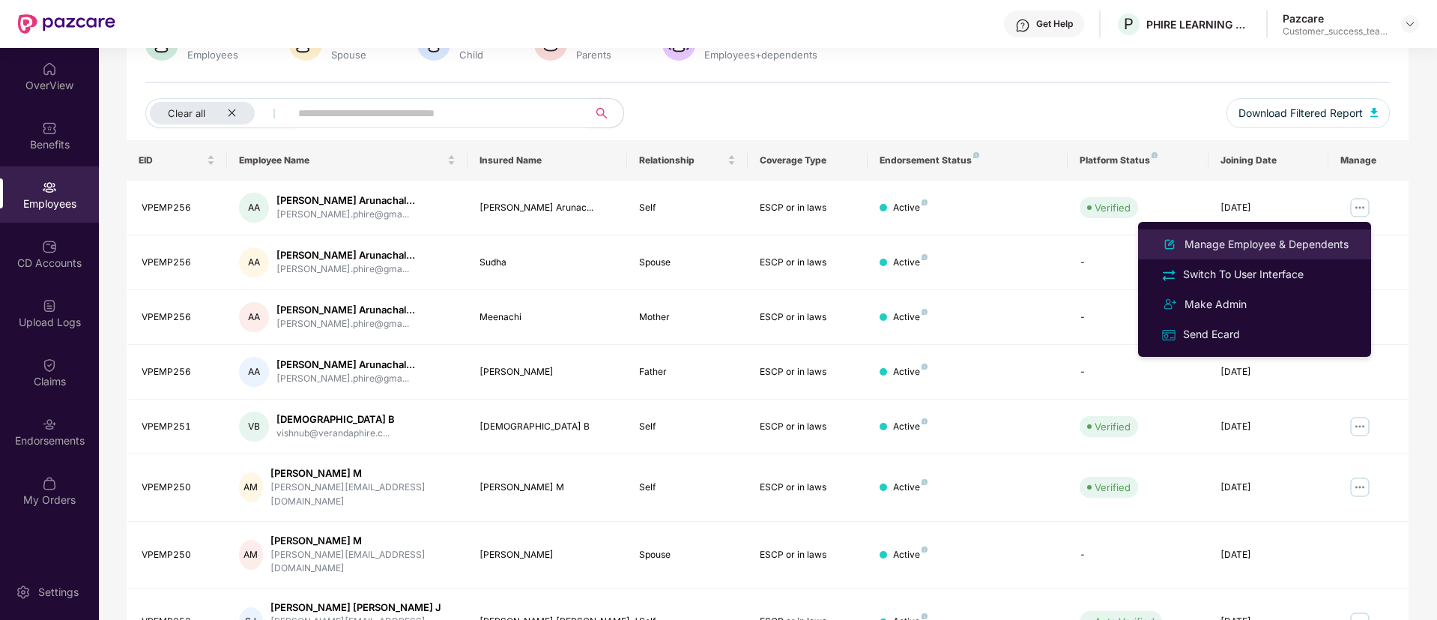
click at [1242, 248] on div "Manage Employee & Dependents" at bounding box center [1267, 244] width 170 height 16
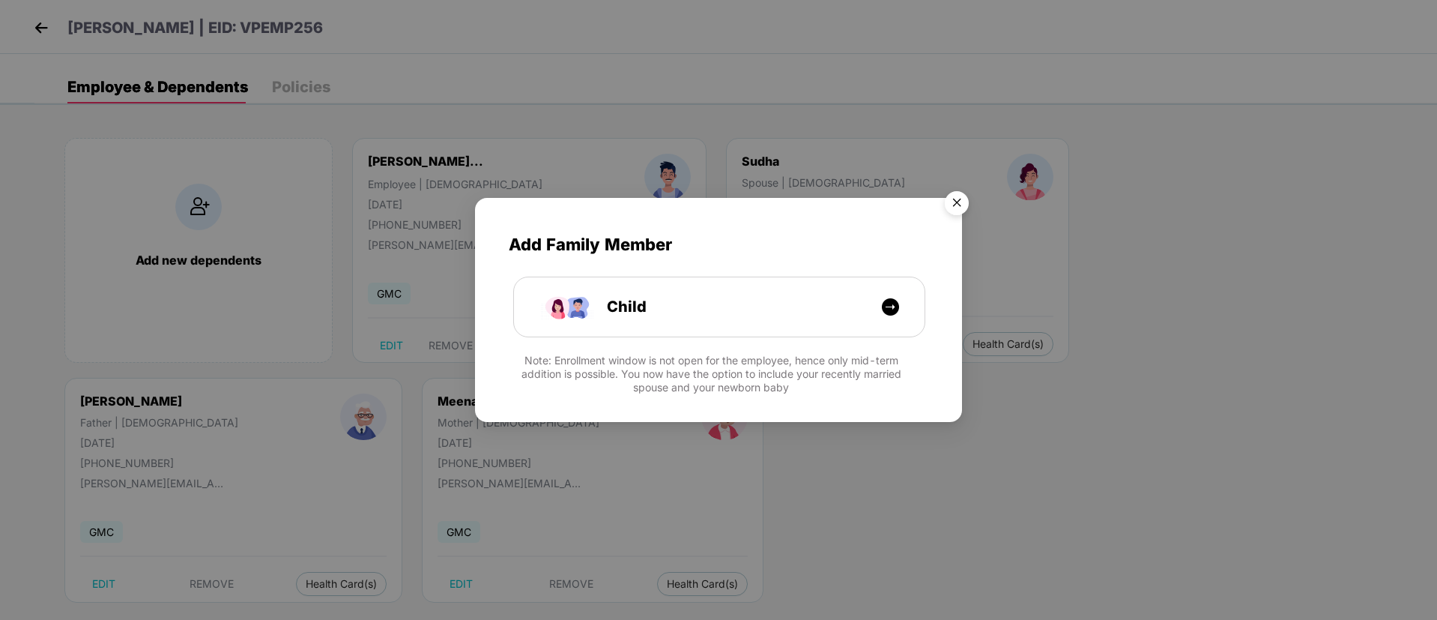
click at [963, 199] on img "Close" at bounding box center [957, 205] width 42 height 42
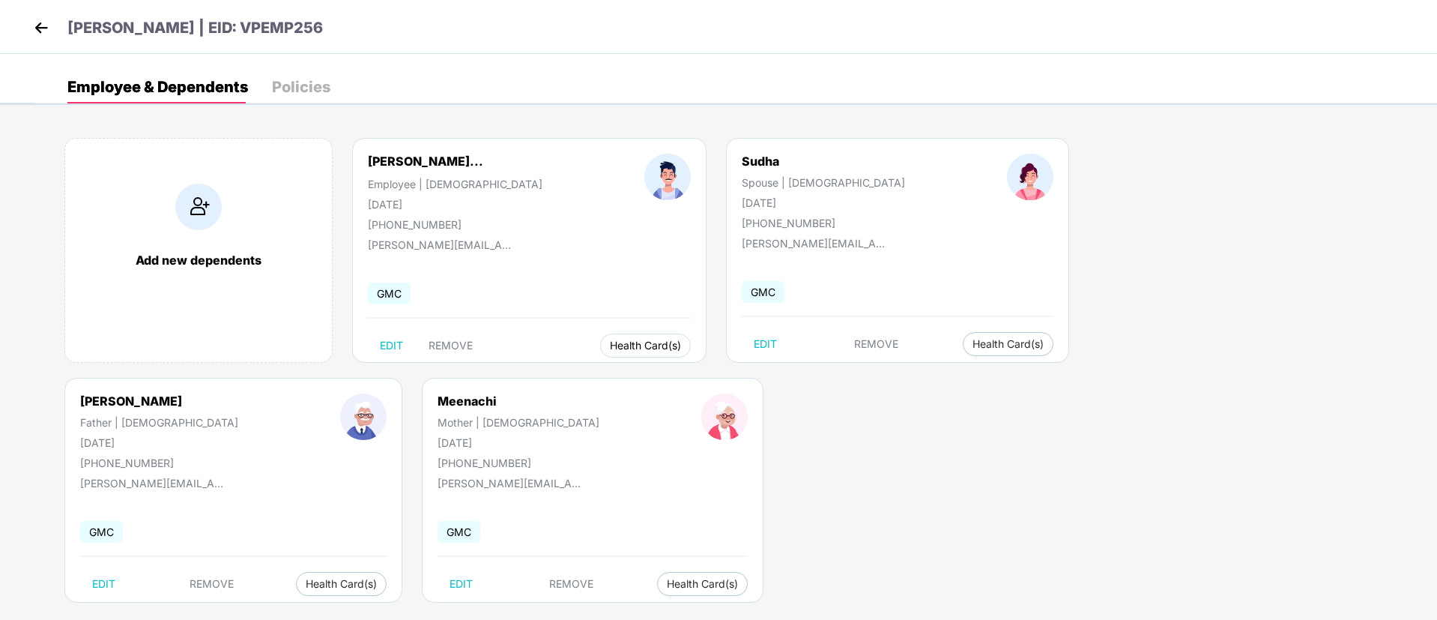
click at [610, 342] on span "Health Card(s)" at bounding box center [645, 345] width 71 height 7
click at [563, 474] on div "Add new dependents Arunpandiyan Arunach... Employee | Male 30 May 1993 +9189737…" at bounding box center [735, 377] width 1403 height 525
click at [40, 31] on img at bounding box center [41, 27] width 22 height 22
